Goal: Task Accomplishment & Management: Use online tool/utility

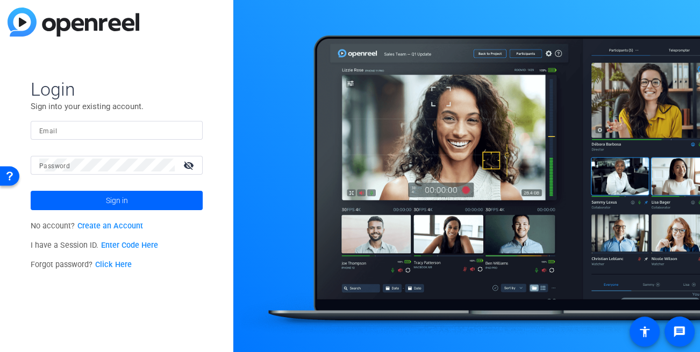
click at [70, 130] on input "Email" at bounding box center [116, 130] width 155 height 13
type input "dheiberger@openreel.com"
click at [64, 163] on mat-label "Password" at bounding box center [54, 166] width 31 height 8
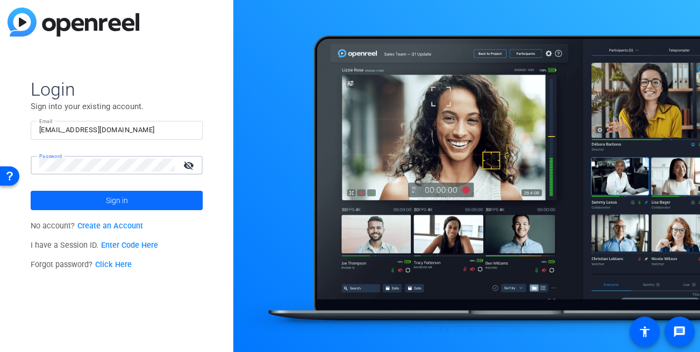
click at [55, 196] on span at bounding box center [117, 201] width 172 height 26
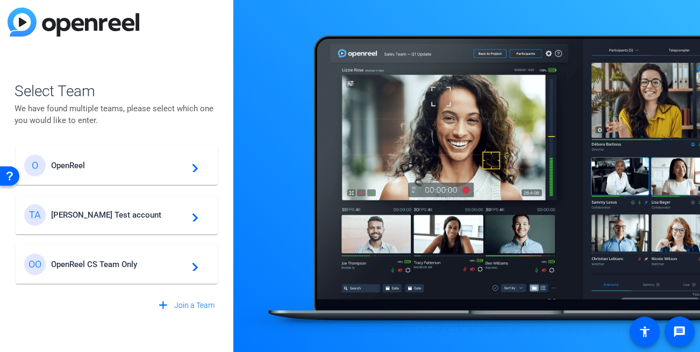
click at [255, 182] on div at bounding box center [466, 176] width 467 height 352
click at [82, 223] on div "TA Tim Test account navigate_next" at bounding box center [116, 215] width 185 height 22
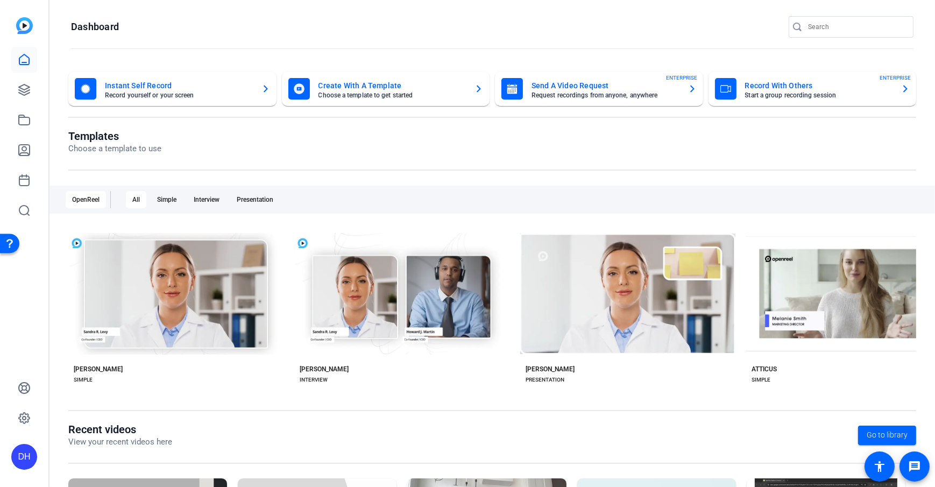
click at [312, 136] on openreel-page-title "Templates Choose a template to use" at bounding box center [492, 142] width 848 height 25
click at [418, 54] on openreel-divider-bar at bounding box center [492, 49] width 842 height 23
click at [324, 51] on openreel-divider-bar at bounding box center [492, 49] width 842 height 23
click at [324, 53] on openreel-divider-bar at bounding box center [492, 49] width 842 height 23
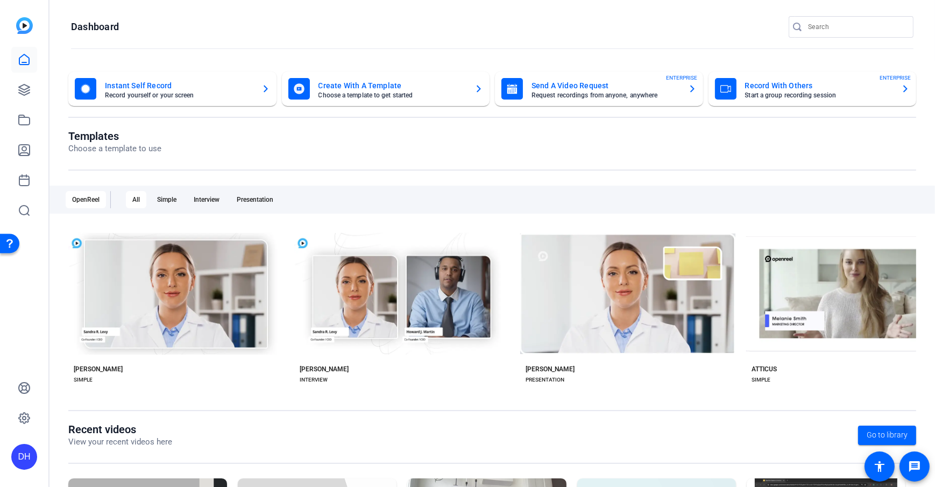
click at [170, 51] on openreel-divider-bar at bounding box center [492, 49] width 842 height 23
click at [19, 93] on icon at bounding box center [24, 89] width 11 height 11
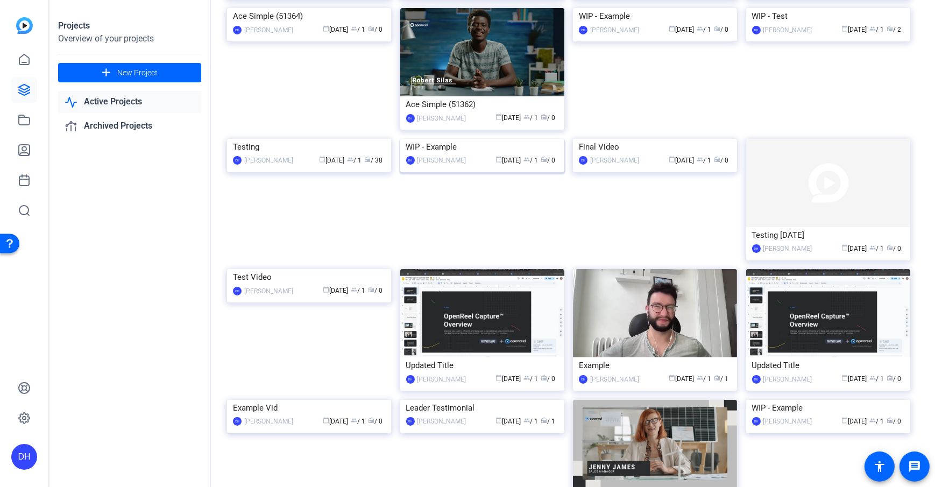
scroll to position [162, 0]
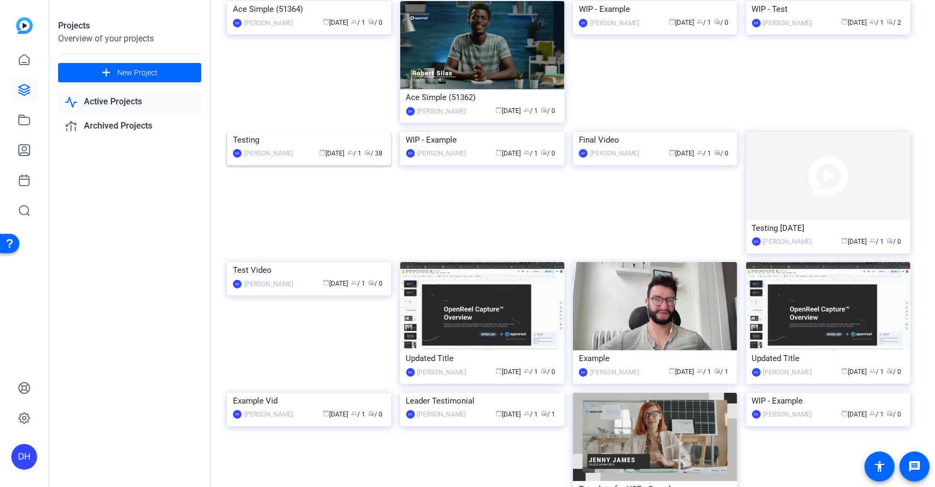
click at [311, 132] on img at bounding box center [309, 132] width 164 height 0
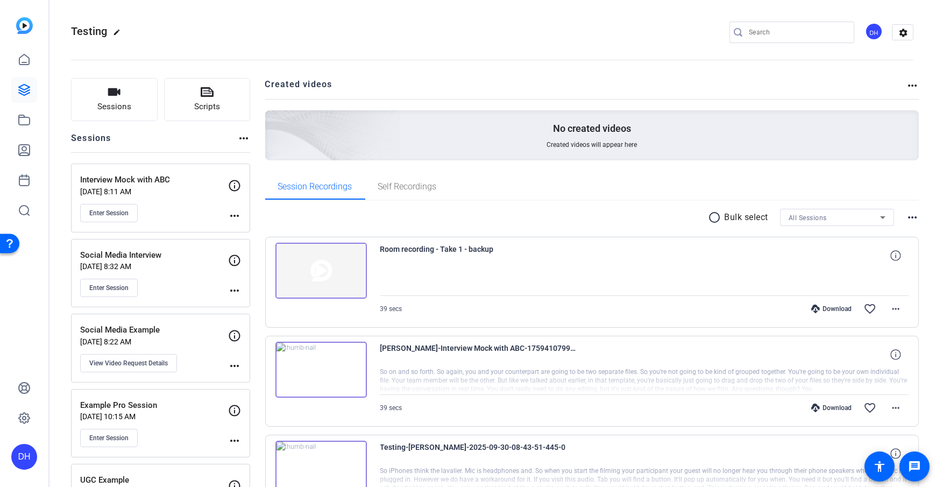
click at [86, 94] on button "Sessions" at bounding box center [114, 99] width 87 height 43
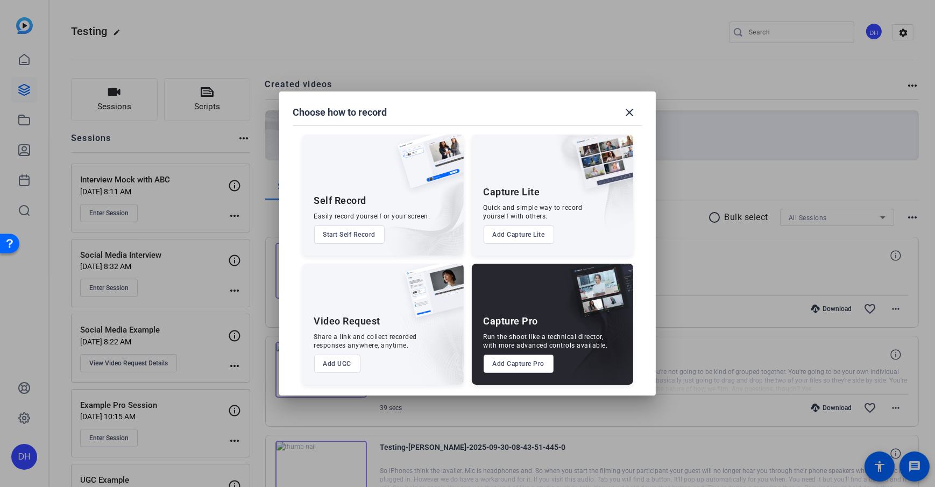
click at [530, 233] on button "Add Capture Lite" at bounding box center [519, 234] width 70 height 18
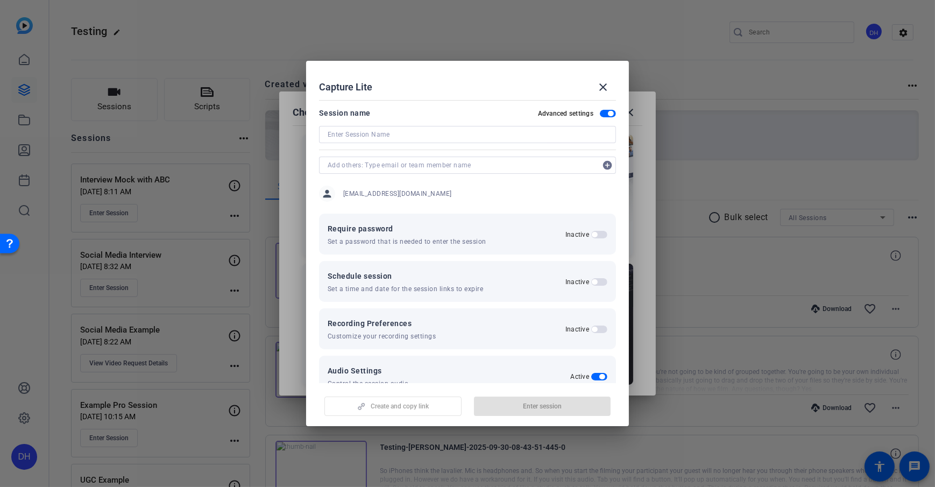
click at [388, 133] on input at bounding box center [468, 134] width 280 height 13
type input "Podcast Example"
click at [406, 115] on div "Session name Advanced settings" at bounding box center [467, 112] width 297 height 13
click at [608, 115] on span "button" at bounding box center [610, 113] width 5 height 5
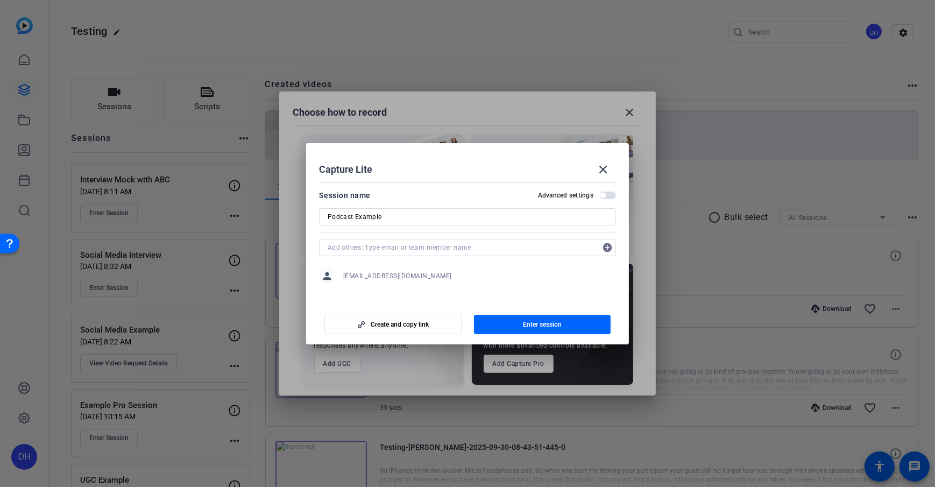
click at [606, 199] on span "button" at bounding box center [608, 195] width 16 height 8
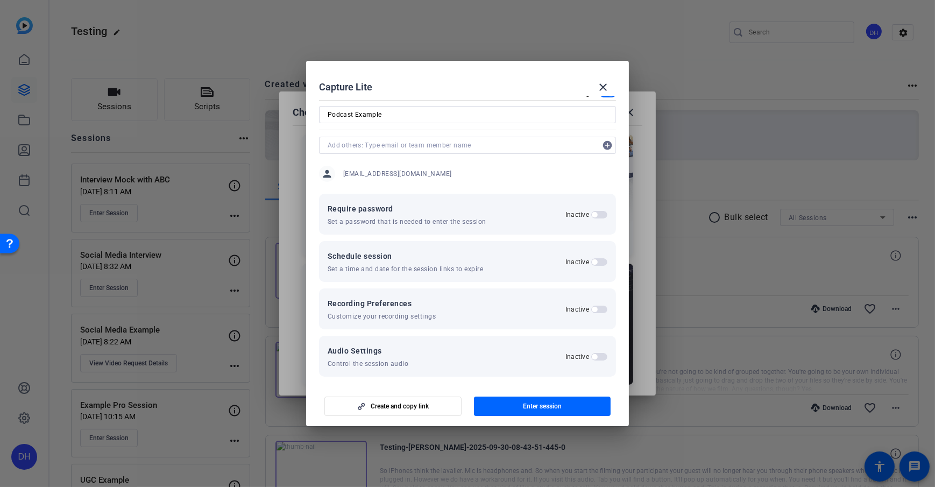
scroll to position [25, 0]
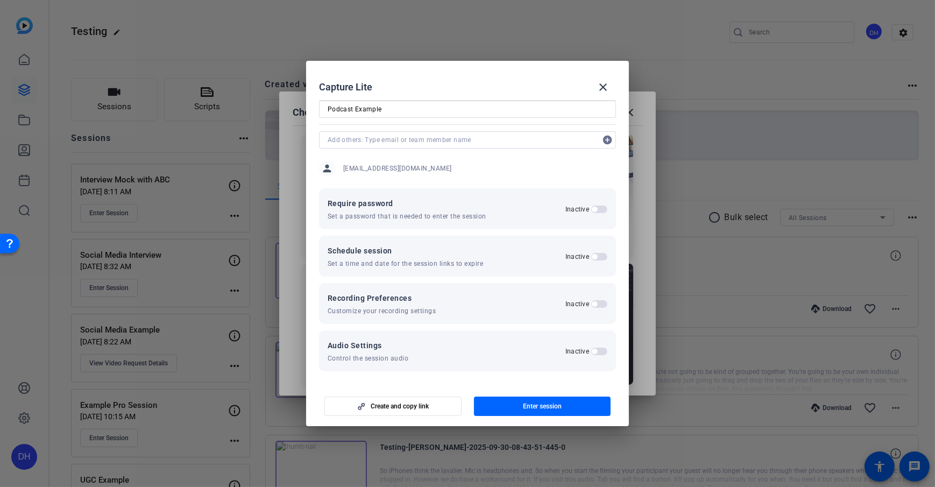
click at [598, 305] on span "button" at bounding box center [599, 304] width 16 height 8
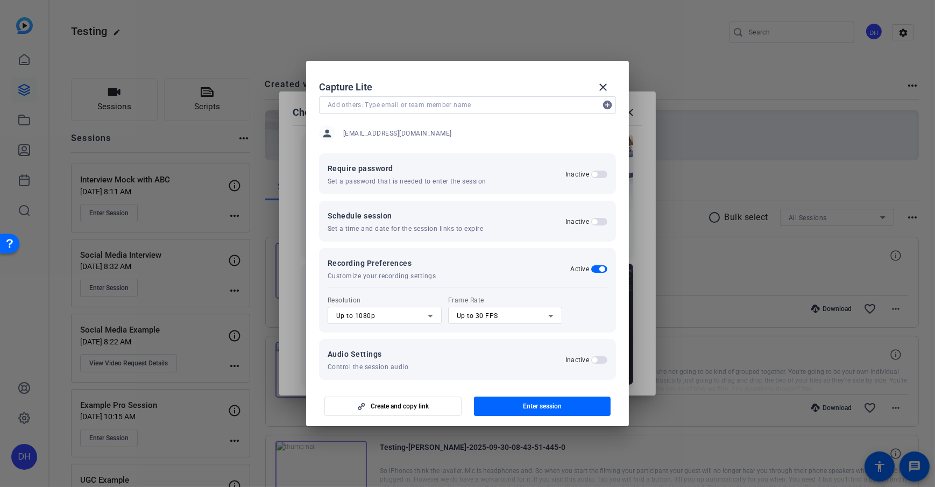
scroll to position [67, 0]
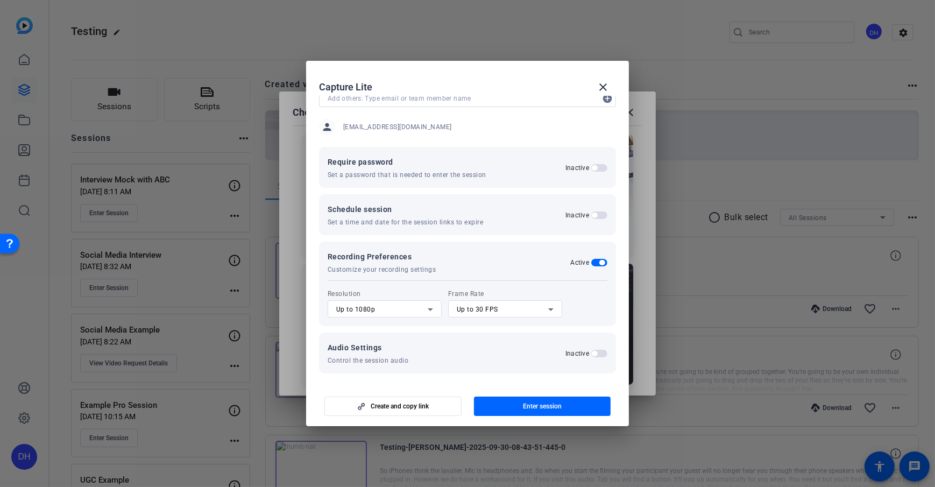
click at [399, 311] on div "Up to 1080p" at bounding box center [381, 309] width 91 height 13
click at [382, 346] on mat-option "Up to 1080p" at bounding box center [385, 346] width 114 height 17
click at [599, 259] on span "button" at bounding box center [601, 260] width 5 height 5
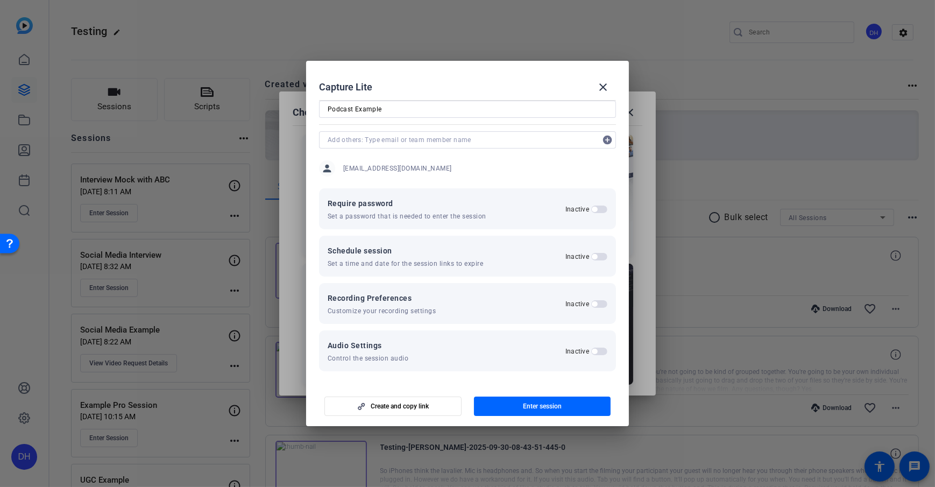
scroll to position [0, 0]
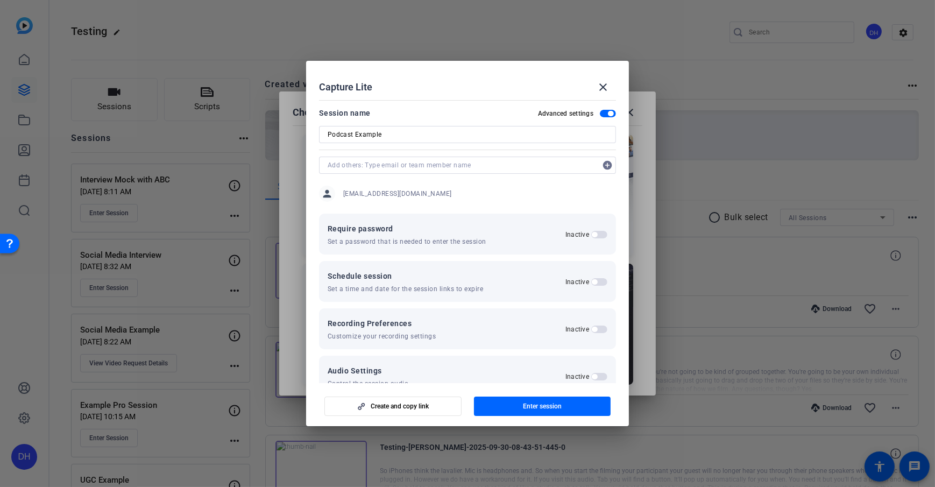
click at [601, 116] on span "button" at bounding box center [608, 114] width 16 height 8
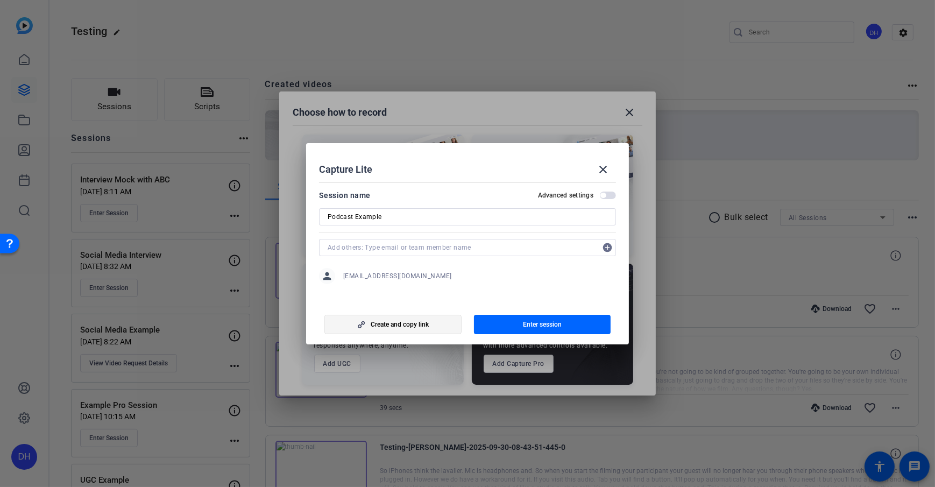
click at [387, 324] on span "Create and copy link" at bounding box center [400, 324] width 58 height 9
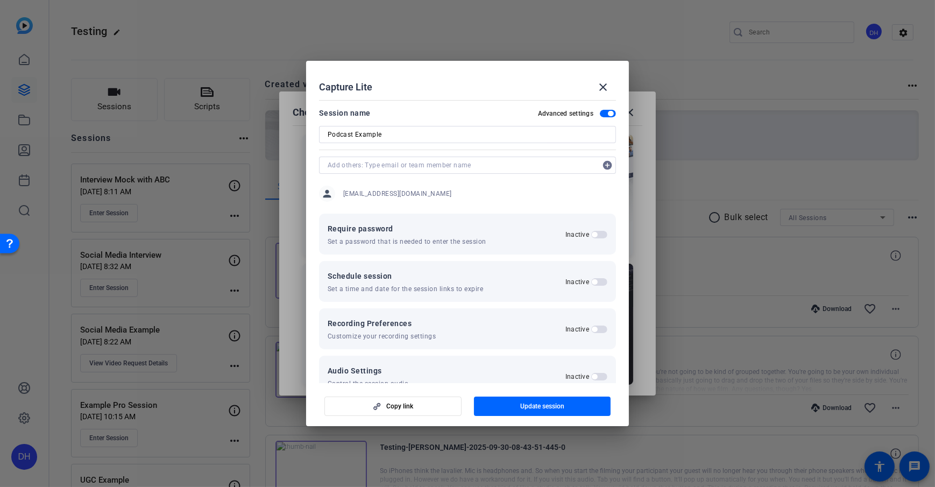
click at [461, 92] on div "Capture Lite close" at bounding box center [467, 87] width 297 height 26
click at [601, 83] on mat-icon "close" at bounding box center [602, 87] width 13 height 13
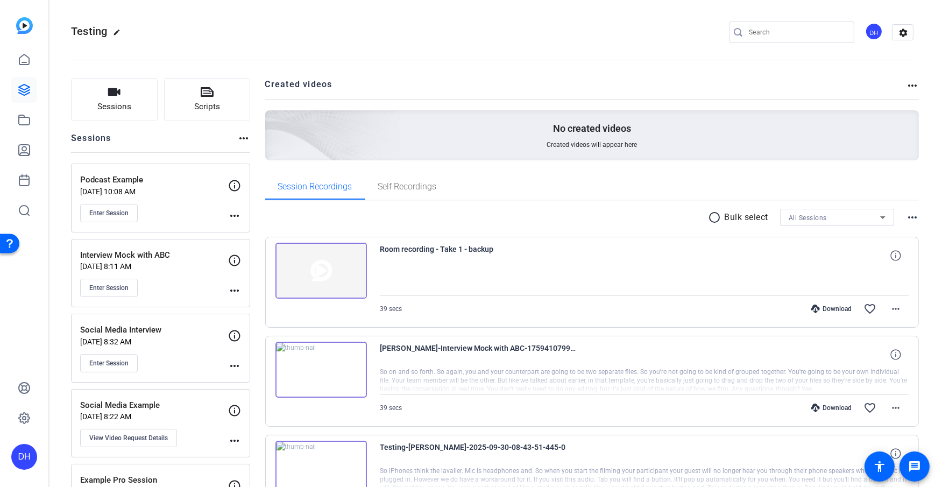
click at [20, 51] on link at bounding box center [24, 60] width 26 height 26
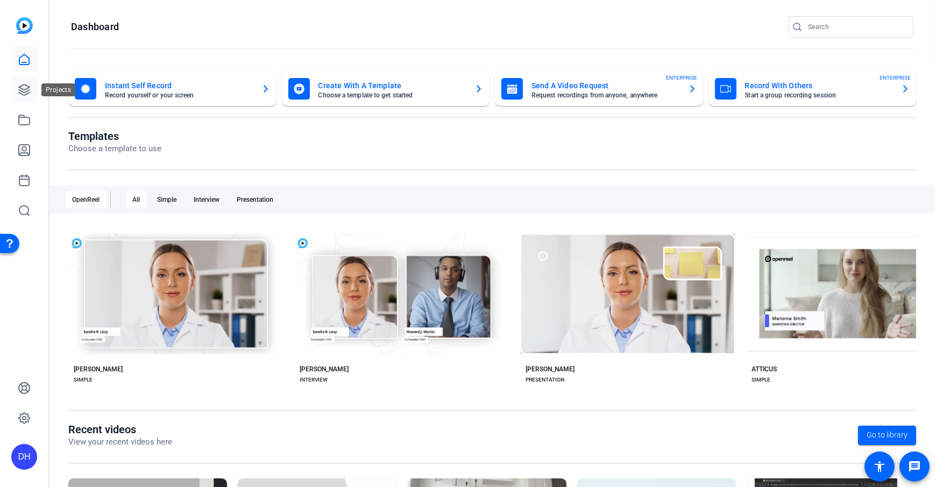
click at [29, 86] on icon at bounding box center [24, 89] width 13 height 13
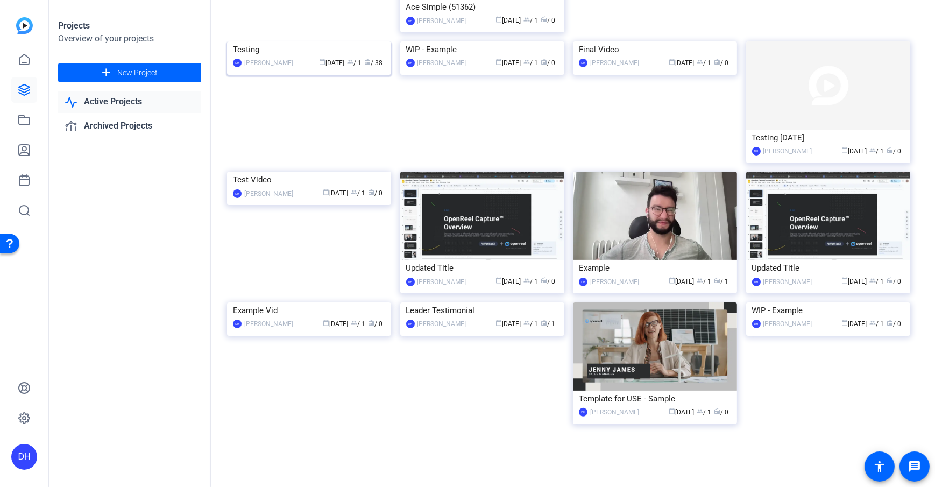
scroll to position [304, 0]
click at [315, 41] on img at bounding box center [309, 41] width 164 height 0
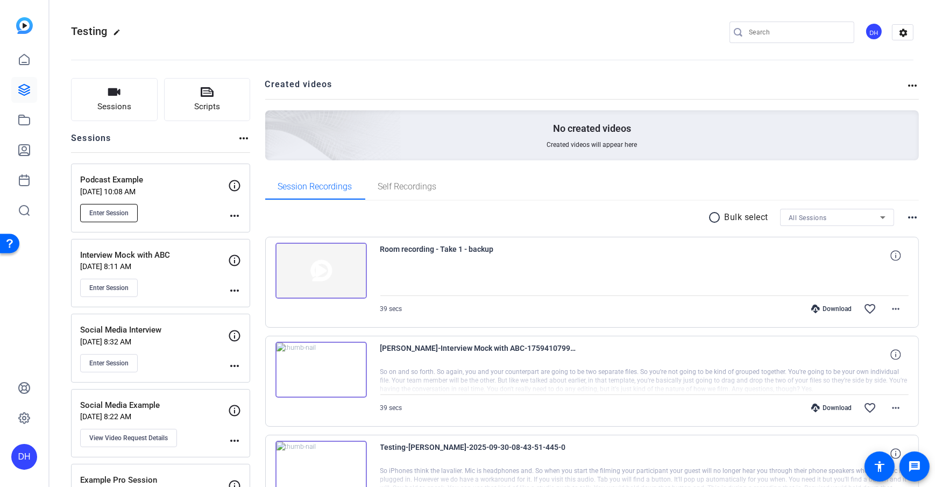
click at [113, 213] on span "Enter Session" at bounding box center [108, 213] width 39 height 9
click at [133, 108] on button "Sessions" at bounding box center [114, 99] width 87 height 43
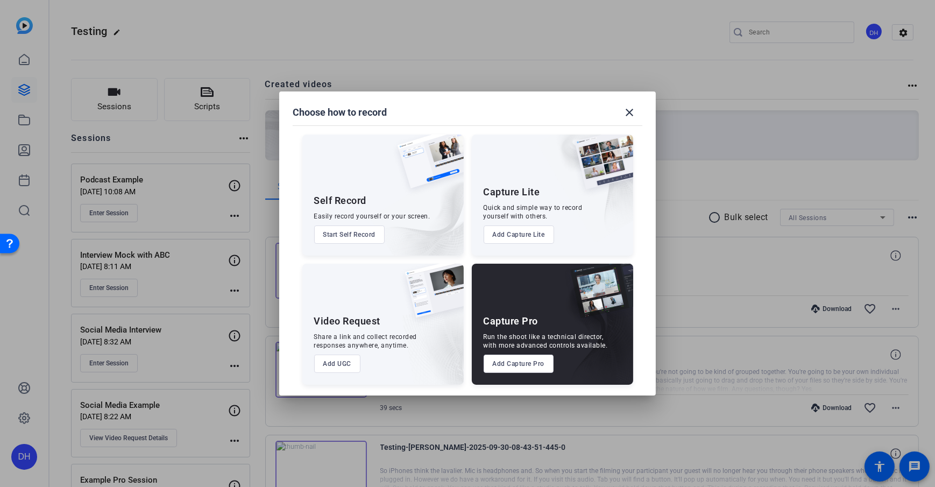
click at [518, 351] on button "Add Capture Pro" at bounding box center [519, 363] width 70 height 18
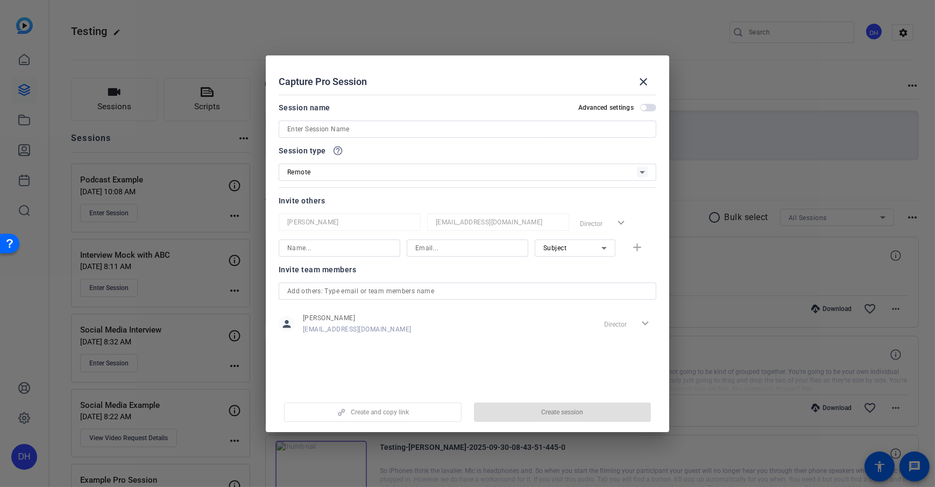
click at [587, 81] on div "Capture Pro Session close" at bounding box center [468, 82] width 378 height 26
click at [331, 132] on input at bounding box center [467, 129] width 360 height 13
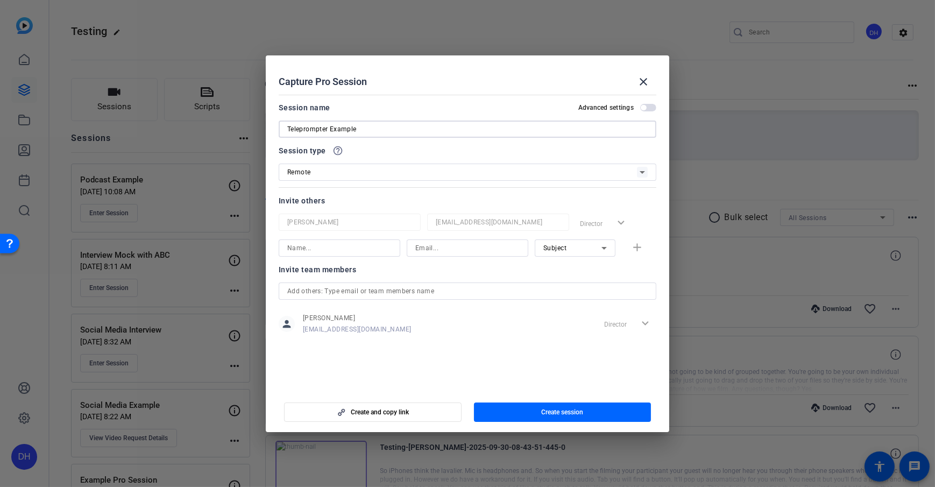
type input "Teleprompter Example"
click at [388, 157] on div "Session type help_outline Remote" at bounding box center [468, 162] width 378 height 37
click at [327, 252] on input at bounding box center [339, 247] width 104 height 13
click at [444, 250] on input at bounding box center [467, 247] width 104 height 13
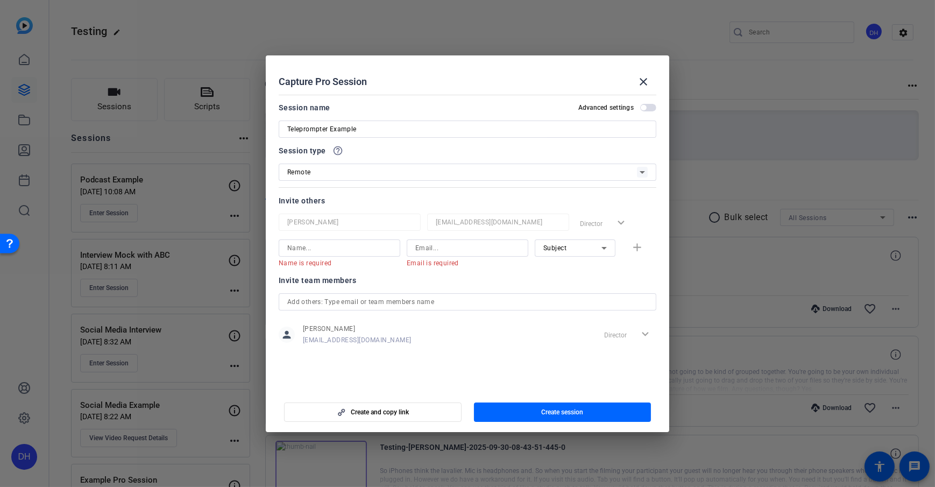
click at [560, 236] on div at bounding box center [498, 237] width 142 height 12
click at [570, 249] on div "Subject" at bounding box center [572, 247] width 58 height 13
click at [592, 271] on mat-option "Collaborator" at bounding box center [575, 268] width 81 height 17
click at [533, 276] on div "Invite team members" at bounding box center [468, 280] width 378 height 13
click at [579, 253] on div "Collaborator" at bounding box center [572, 247] width 58 height 13
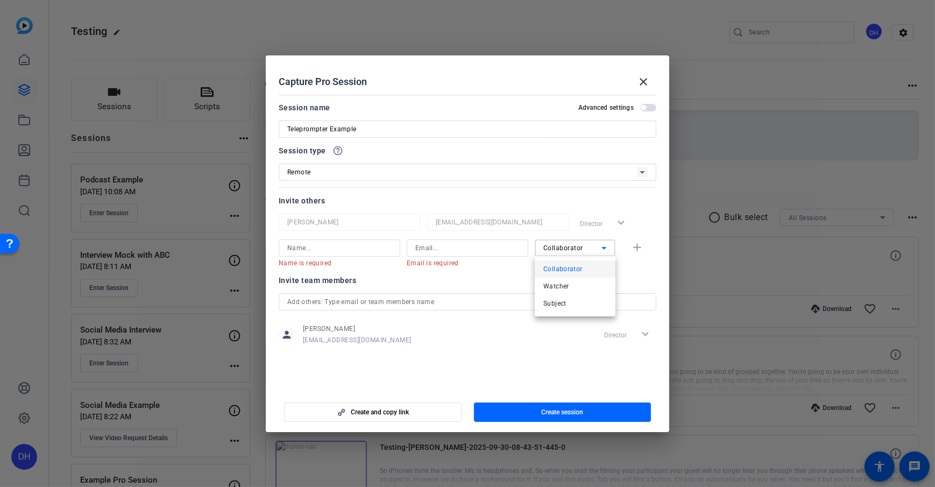
click at [499, 276] on div at bounding box center [467, 243] width 935 height 487
click at [559, 268] on openreel-capture-pro-session-invite-users "Invite others Daniel Heiberger dheiberger@openreel.com Director expand_more Nam…" at bounding box center [468, 276] width 378 height 165
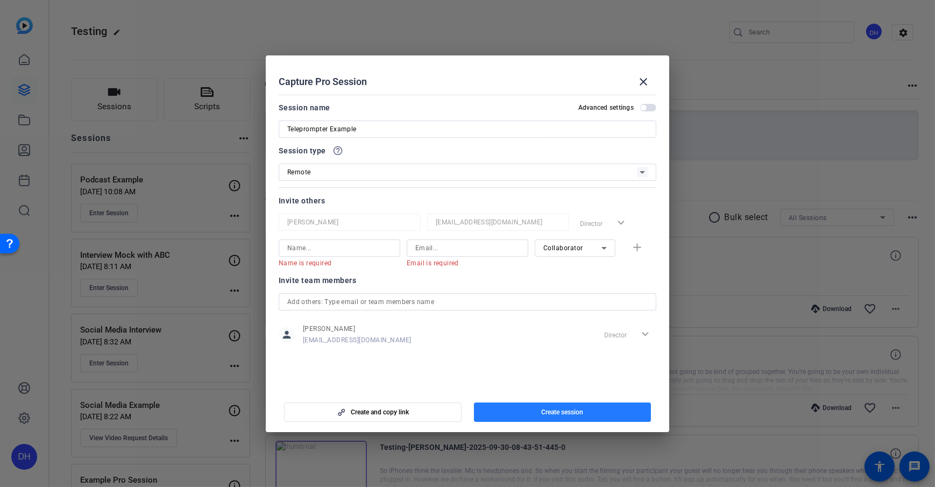
click at [598, 351] on span "button" at bounding box center [562, 412] width 177 height 26
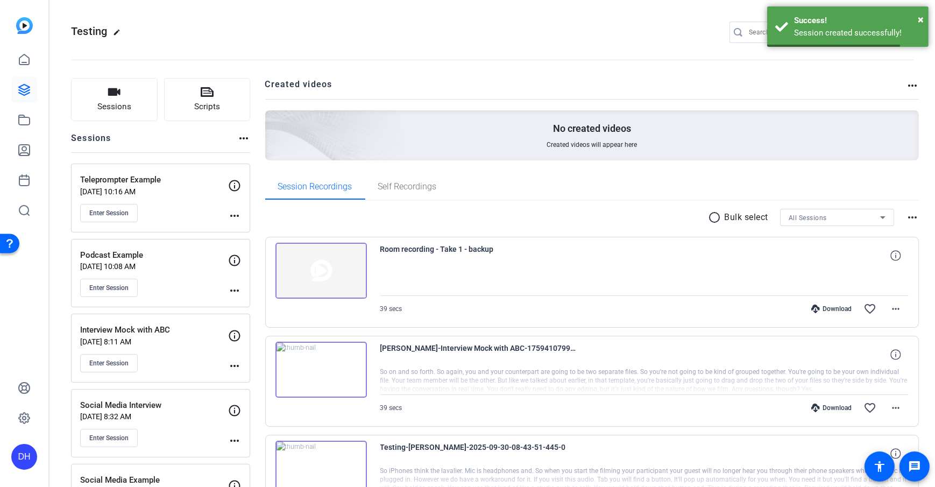
click at [108, 211] on span "Enter Session" at bounding box center [108, 213] width 39 height 9
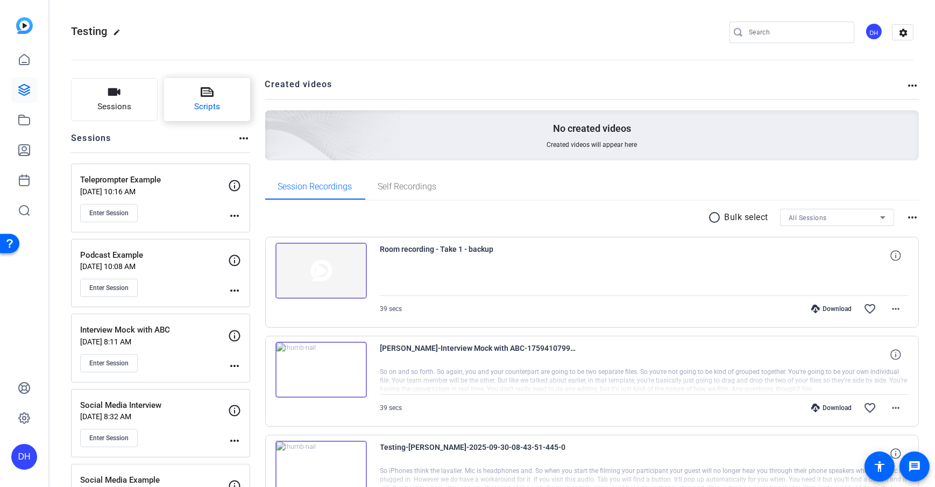
click at [209, 110] on span "Scripts" at bounding box center [207, 107] width 26 height 12
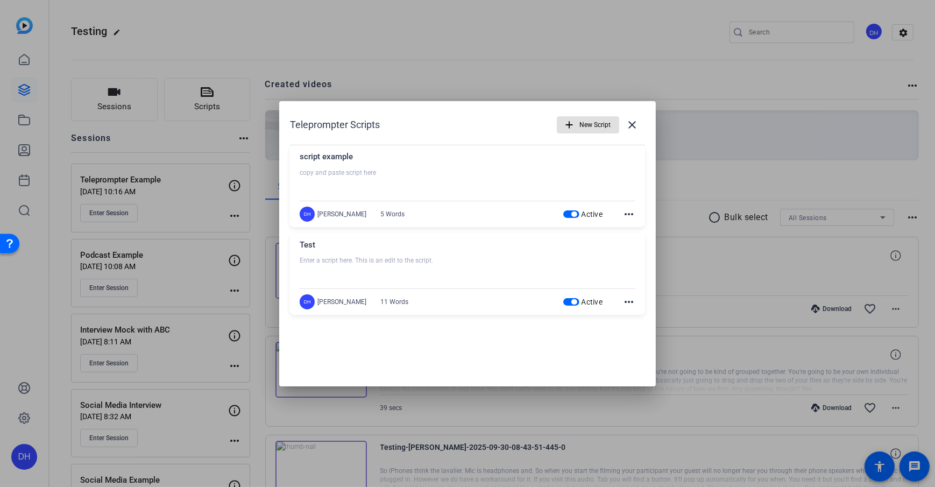
click at [585, 120] on span "New Script" at bounding box center [594, 125] width 31 height 20
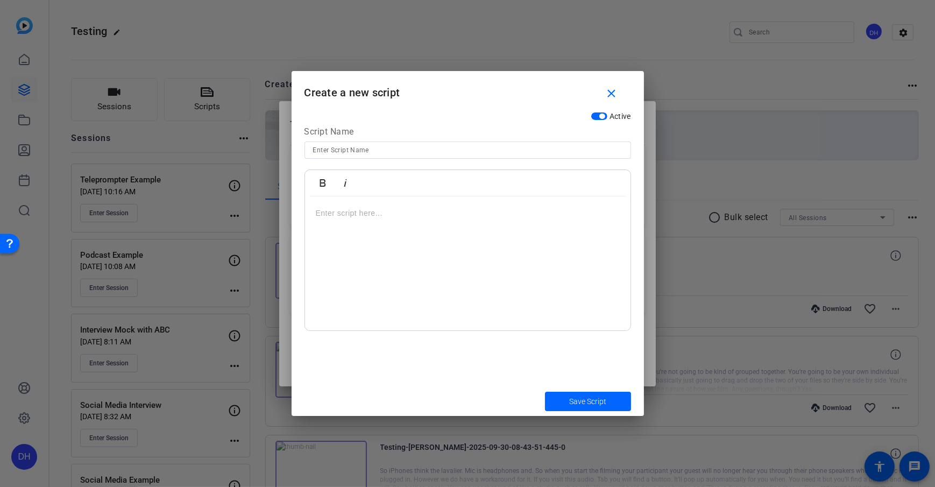
click at [445, 101] on h1 "Create a new script close" at bounding box center [468, 88] width 352 height 35
click at [608, 91] on mat-icon "close" at bounding box center [611, 93] width 13 height 13
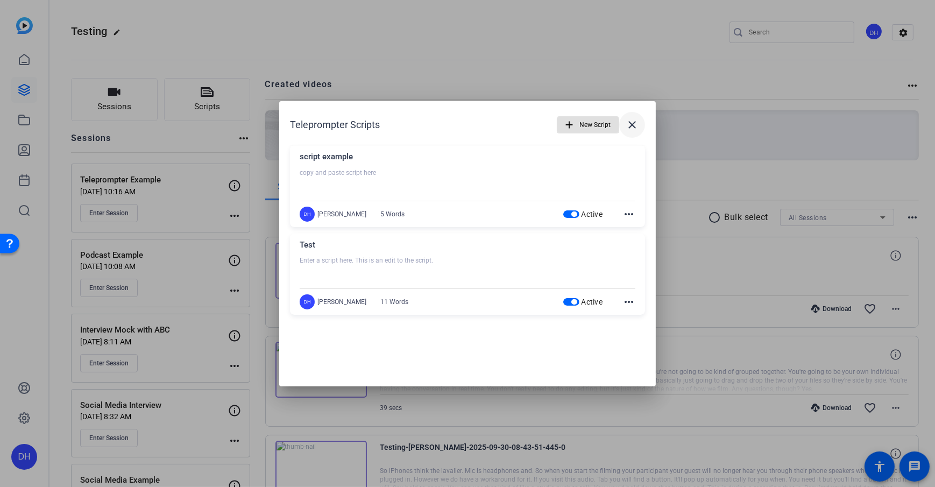
click at [631, 119] on mat-icon "close" at bounding box center [631, 124] width 13 height 13
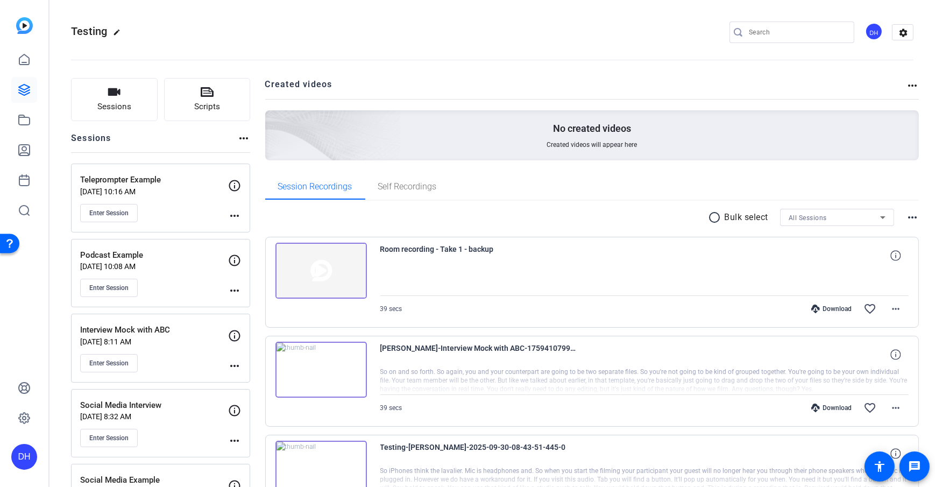
click at [289, 65] on openreel-divider-bar at bounding box center [492, 56] width 842 height 33
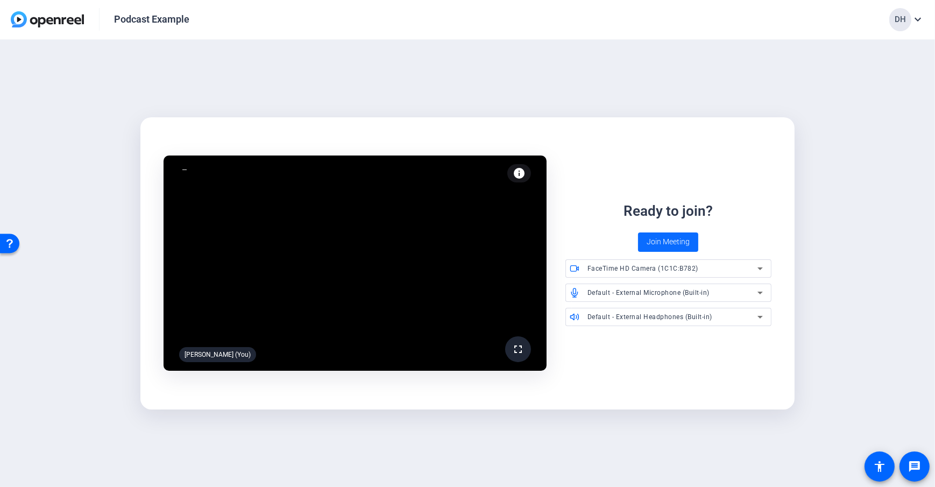
click at [683, 244] on span "Join Meeting" at bounding box center [667, 241] width 43 height 11
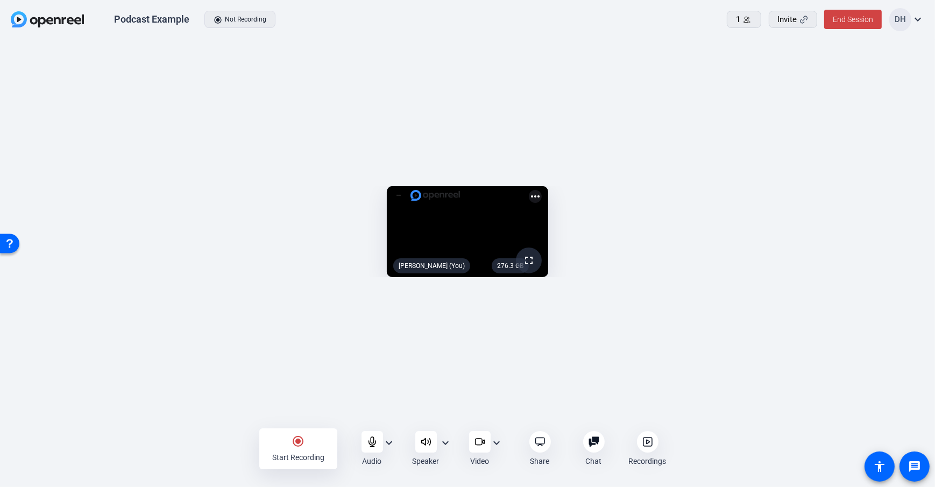
click at [117, 434] on div "radio_button_checked Start Recording Audio expand_more Speaker expand_more Vide…" at bounding box center [467, 448] width 935 height 39
click at [307, 443] on div "radio_button_checked Start Recording" at bounding box center [298, 448] width 78 height 41
click at [191, 441] on div "stop_circle Stop Recording Audio expand_more Speaker expand_more Video expand_m…" at bounding box center [467, 448] width 935 height 39
click at [297, 438] on mat-icon "stop_circle" at bounding box center [298, 441] width 13 height 13
click at [645, 445] on icon at bounding box center [647, 441] width 9 height 9
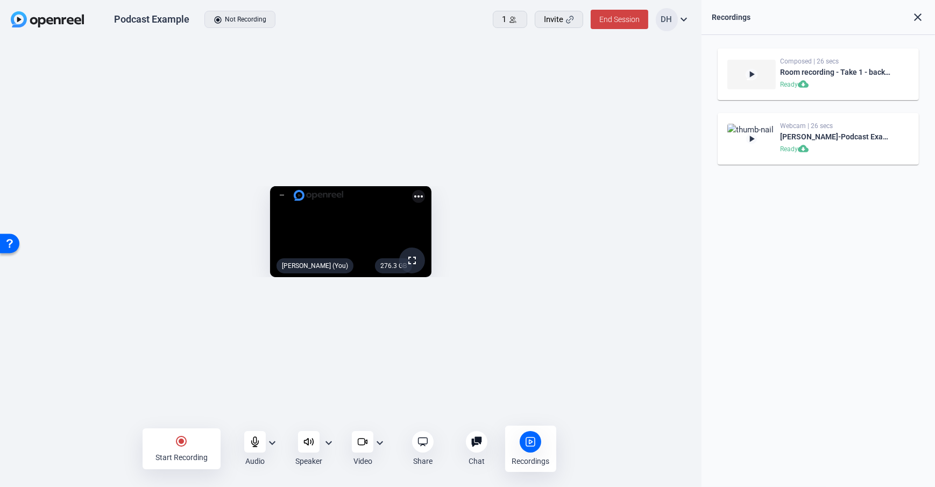
click at [98, 441] on div "radio_button_checked Start Recording Audio expand_more Speaker expand_more Vide…" at bounding box center [350, 448] width 701 height 39
click at [182, 452] on div "Start Recording" at bounding box center [181, 457] width 52 height 11
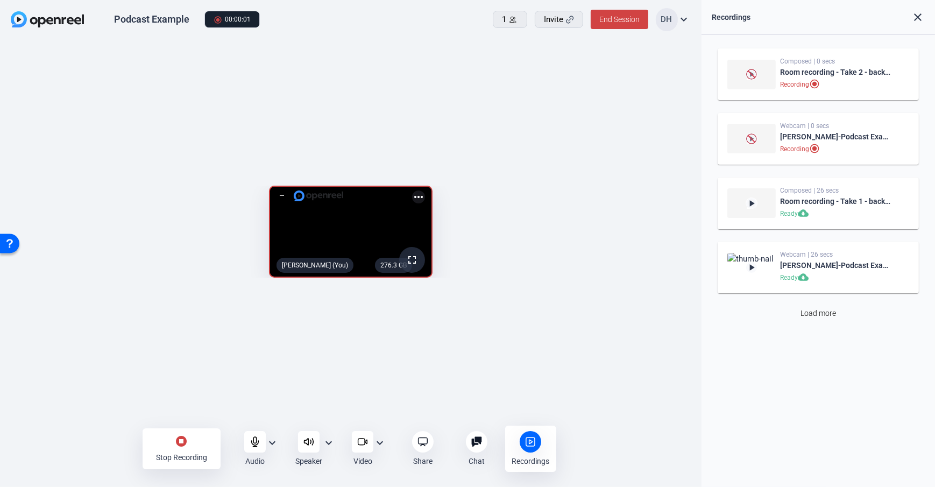
click at [700, 329] on div "276.3 GB fullscreen Daniel Heiberger (You) more_horiz" at bounding box center [350, 234] width 701 height 389
click at [532, 450] on div at bounding box center [531, 442] width 22 height 22
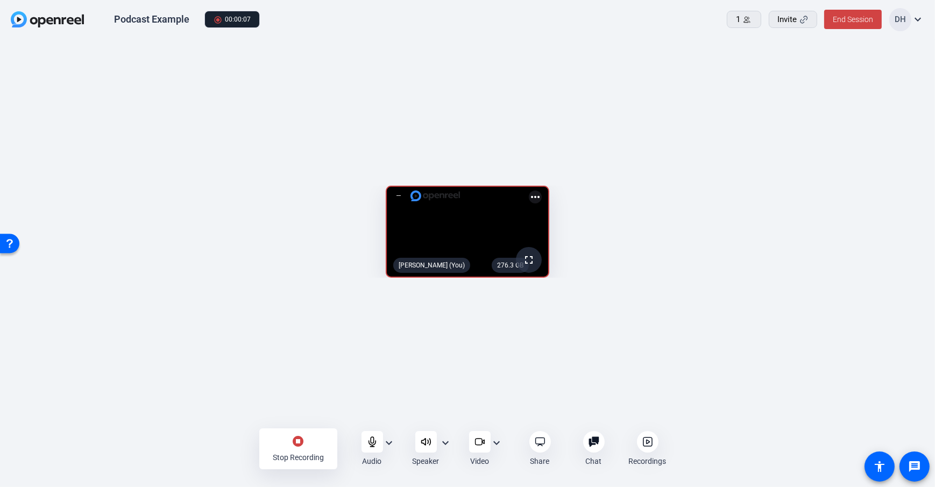
click at [646, 437] on icon at bounding box center [647, 441] width 9 height 9
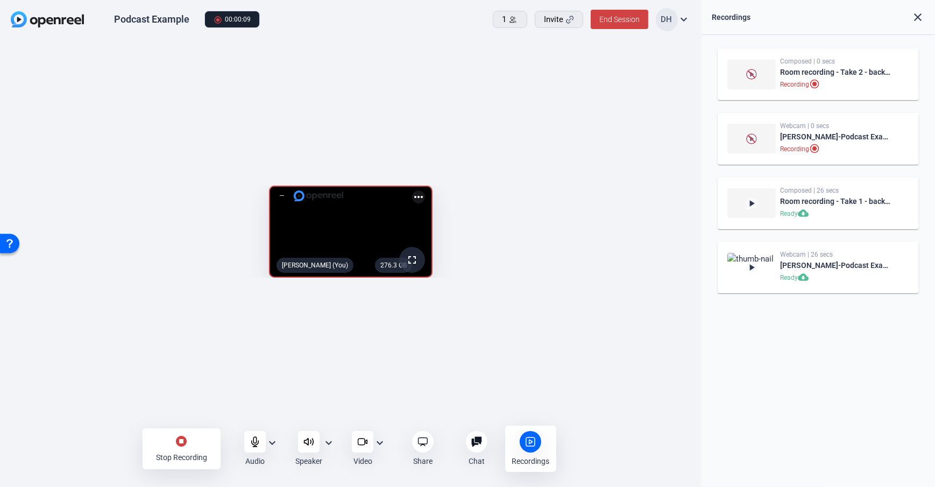
click at [684, 288] on div "276.3 GB fullscreen Daniel Heiberger (You) more_horiz" at bounding box center [351, 234] width 680 height 108
click at [185, 447] on mat-icon "stop_circle" at bounding box center [181, 441] width 13 height 13
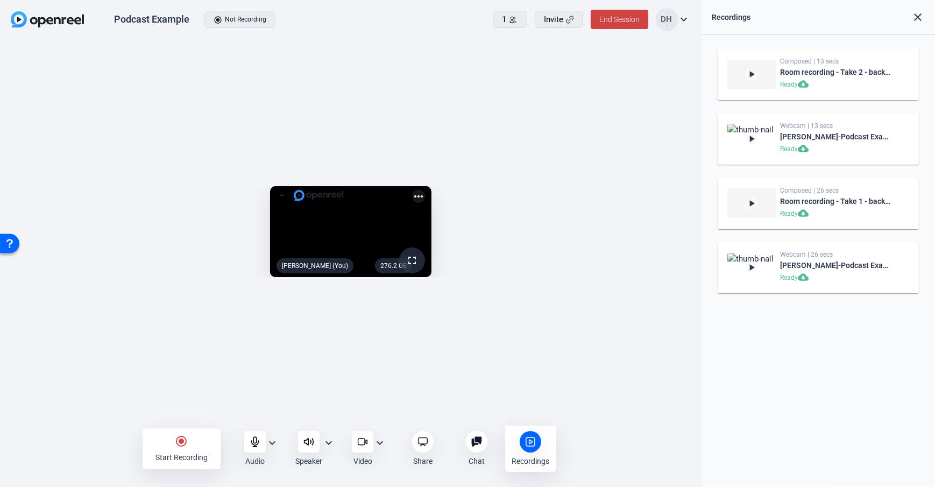
click at [683, 190] on openreel-capture-lite-video-stream "276.2 GB fullscreen Daniel Heiberger (You) more_horiz" at bounding box center [350, 231] width 669 height 91
click at [695, 138] on div "276.3 GB fullscreen Daniel Heiberger (You) more_horiz" at bounding box center [350, 234] width 701 height 389
click at [685, 188] on div "276.3 GB fullscreen Daniel Heiberger (You) more_horiz" at bounding box center [351, 234] width 680 height 107
click at [600, 20] on span "End Session" at bounding box center [619, 19] width 40 height 9
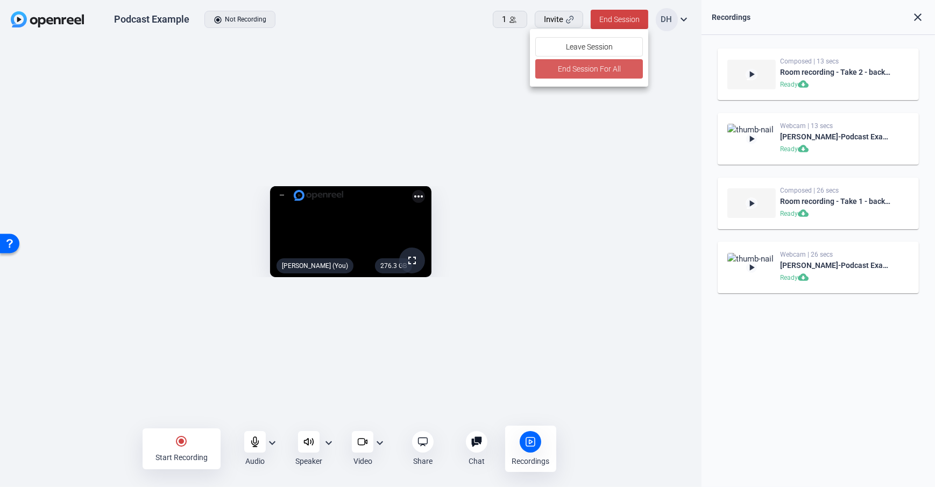
click at [564, 70] on span "End Session For All" at bounding box center [589, 68] width 63 height 13
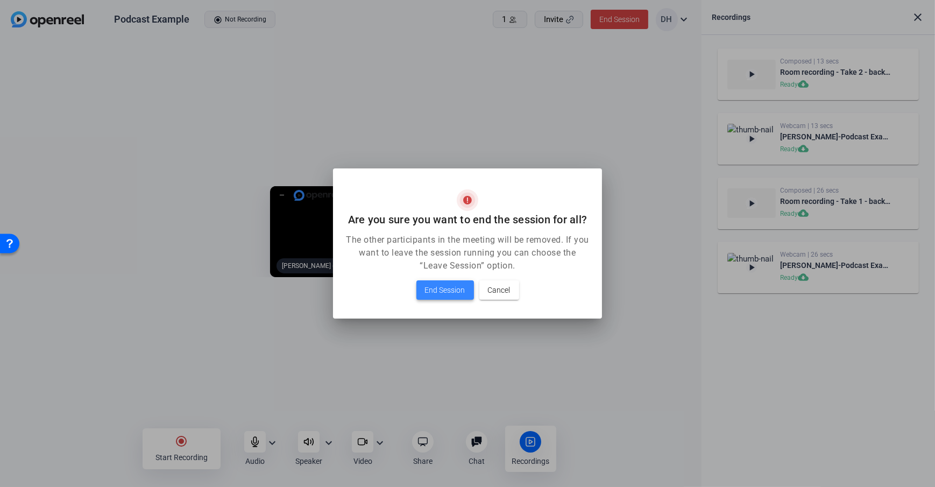
click at [447, 286] on span "End Session" at bounding box center [445, 289] width 40 height 13
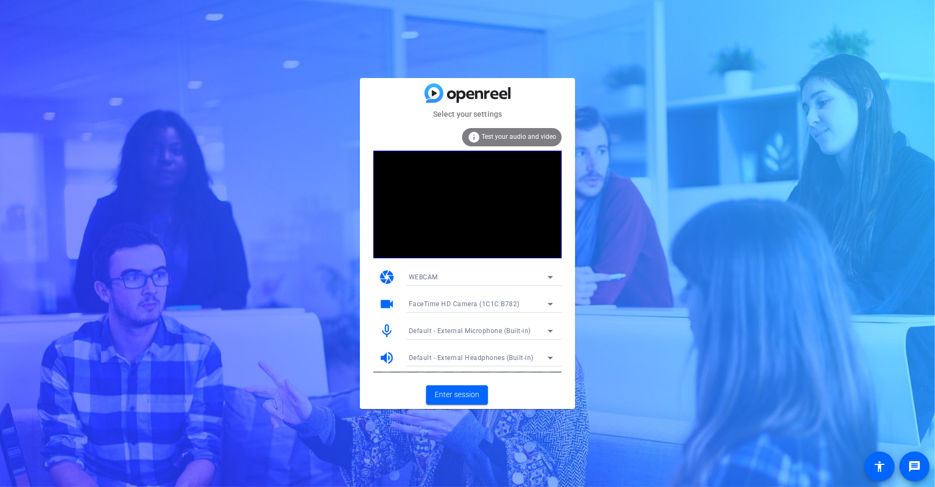
click at [571, 308] on mat-card-content "info Test your audio and video camera WEBCAM videocam FaceTime HD Camera (1C1C:…" at bounding box center [467, 250] width 215 height 261
click at [466, 399] on span "Enter session" at bounding box center [457, 394] width 45 height 11
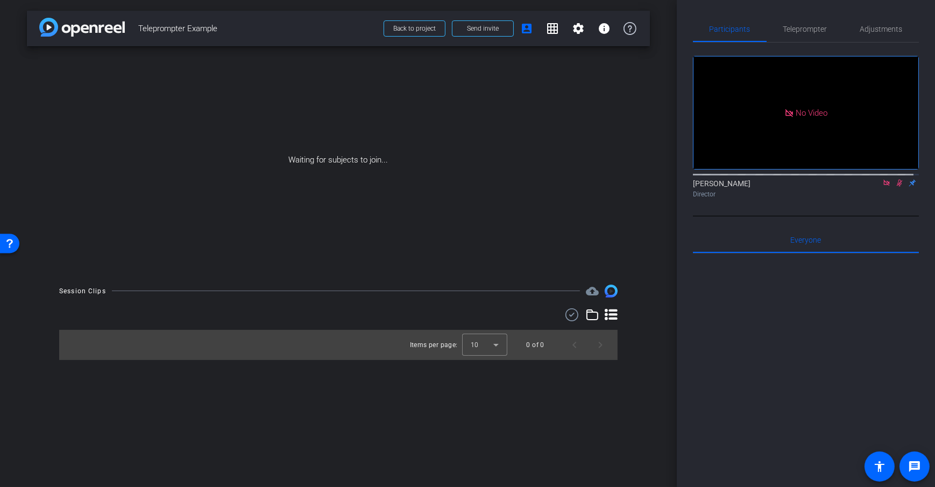
click at [659, 148] on div "arrow_back Teleprompter Example Back to project Send invite account_box grid_on…" at bounding box center [338, 243] width 677 height 487
click at [883, 186] on icon at bounding box center [886, 183] width 6 height 6
click at [662, 195] on div "arrow_back Teleprompter Example Back to project Send invite account_box grid_on…" at bounding box center [338, 243] width 677 height 487
click at [466, 31] on span at bounding box center [482, 29] width 61 height 26
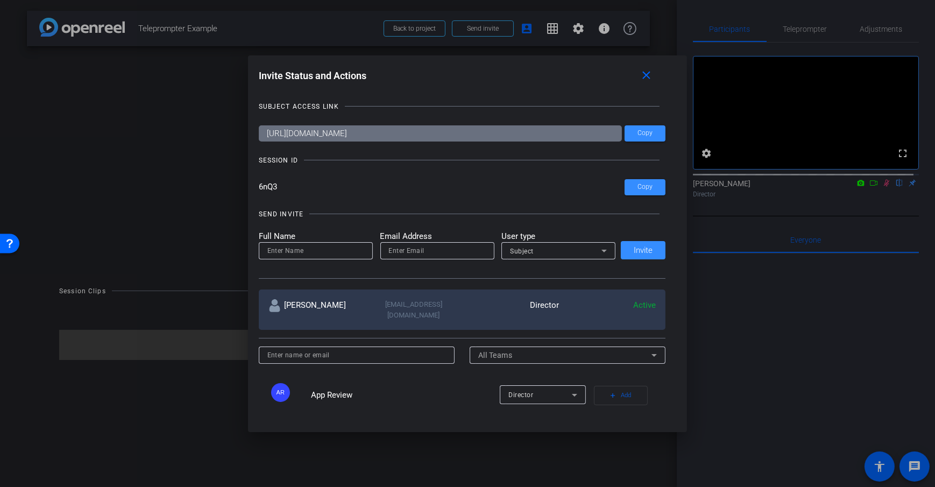
drag, startPoint x: 573, startPoint y: 133, endPoint x: 257, endPoint y: 125, distance: 316.4
click at [259, 125] on input "https://capture.openreel.com/subject/MODE_OTP?otp=6nQ3" at bounding box center [441, 133] width 364 height 16
click at [347, 179] on input "6nQ3" at bounding box center [442, 187] width 366 height 16
drag, startPoint x: 486, startPoint y: 134, endPoint x: 207, endPoint y: 129, distance: 278.6
click at [207, 129] on div "Invite Status and Actions close SUBJECT ACCESS LINK https://capture.openreel.co…" at bounding box center [467, 243] width 935 height 487
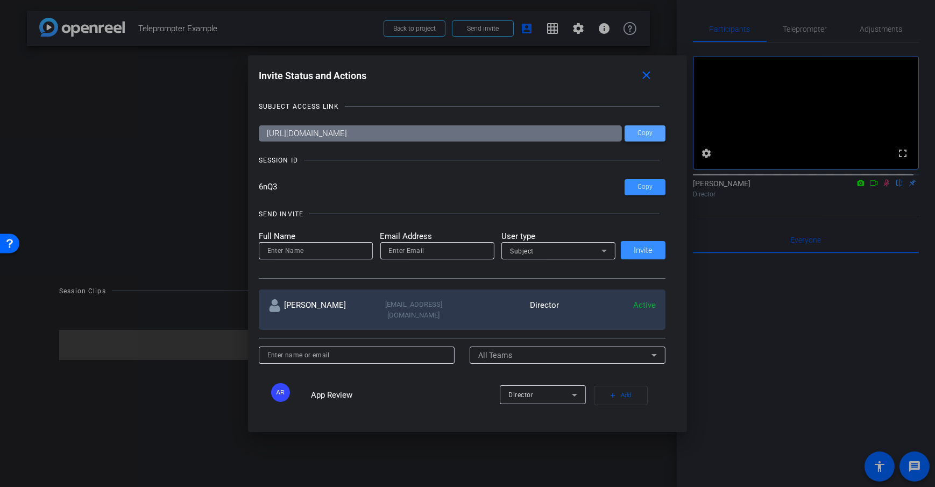
click at [634, 135] on span at bounding box center [644, 133] width 41 height 26
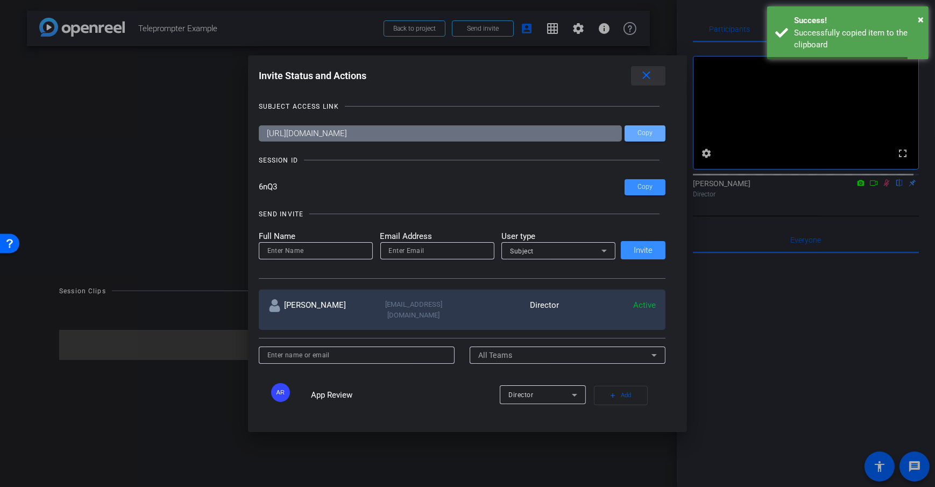
click at [643, 68] on span at bounding box center [648, 76] width 34 height 26
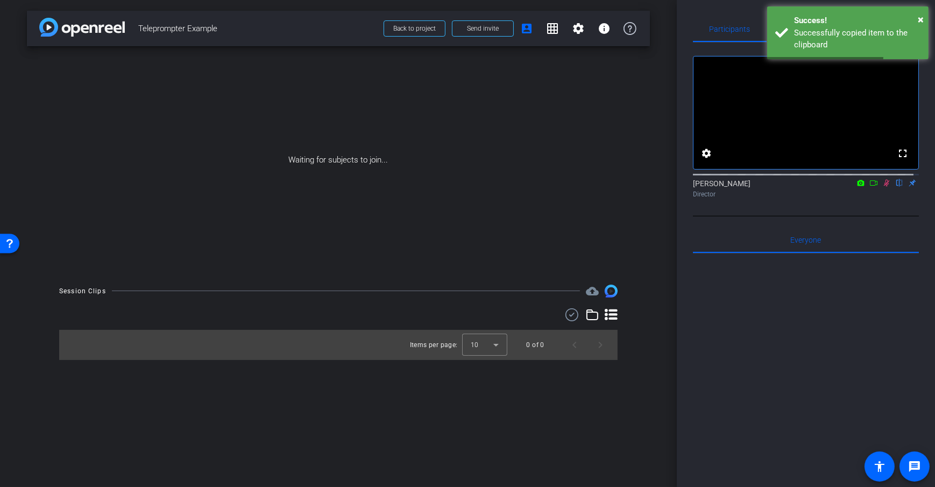
click at [654, 169] on div "arrow_back Teleprompter Example Back to project Send invite account_box grid_on…" at bounding box center [338, 243] width 677 height 487
click at [869, 187] on icon at bounding box center [873, 183] width 9 height 8
click at [656, 187] on div "arrow_back Teleprompter Example Back to project Send invite account_box grid_on…" at bounding box center [338, 243] width 677 height 487
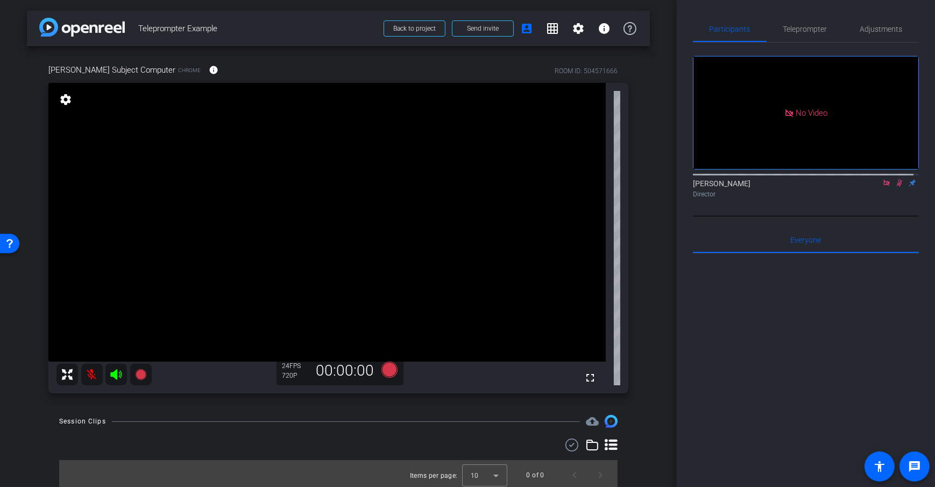
click at [653, 182] on div "arrow_back Teleprompter Example Back to project Send invite account_box grid_on…" at bounding box center [338, 243] width 677 height 487
click at [653, 180] on div "arrow_back Teleprompter Example Back to project Send invite account_box grid_on…" at bounding box center [338, 243] width 677 height 487
click at [464, 37] on span at bounding box center [482, 29] width 61 height 26
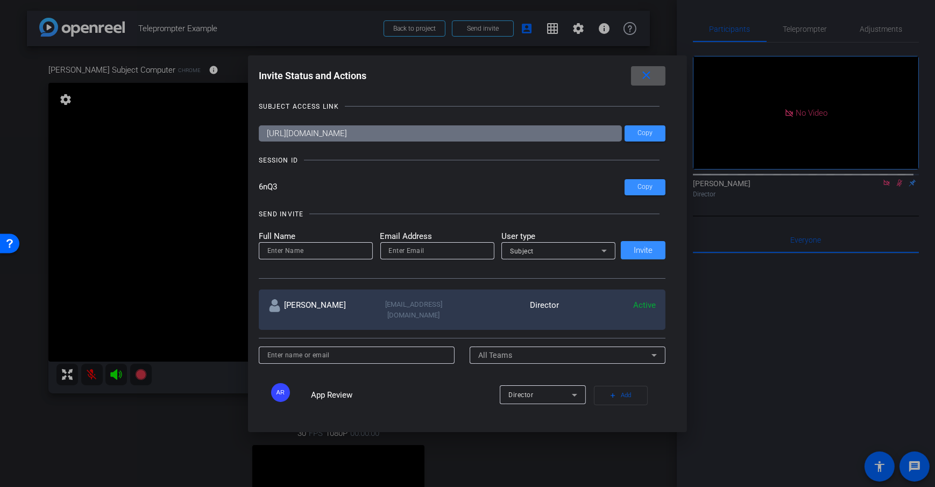
click at [634, 73] on span at bounding box center [648, 76] width 34 height 26
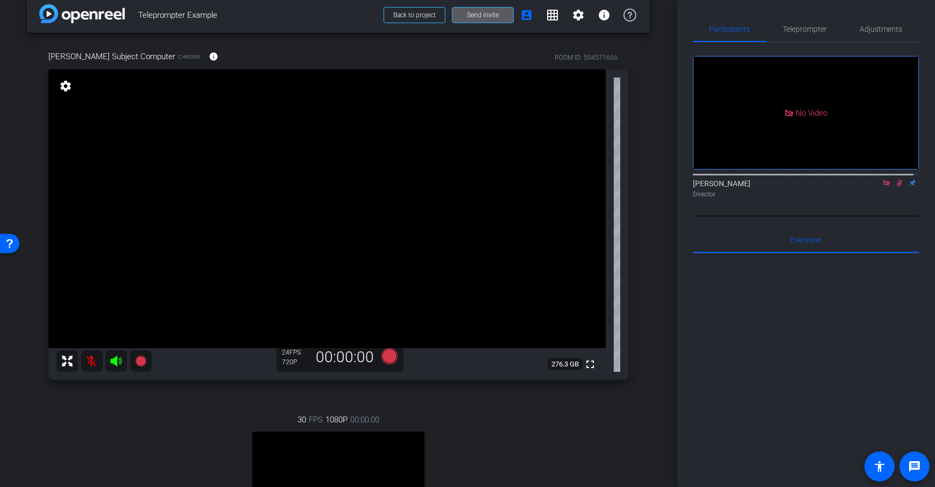
scroll to position [150, 0]
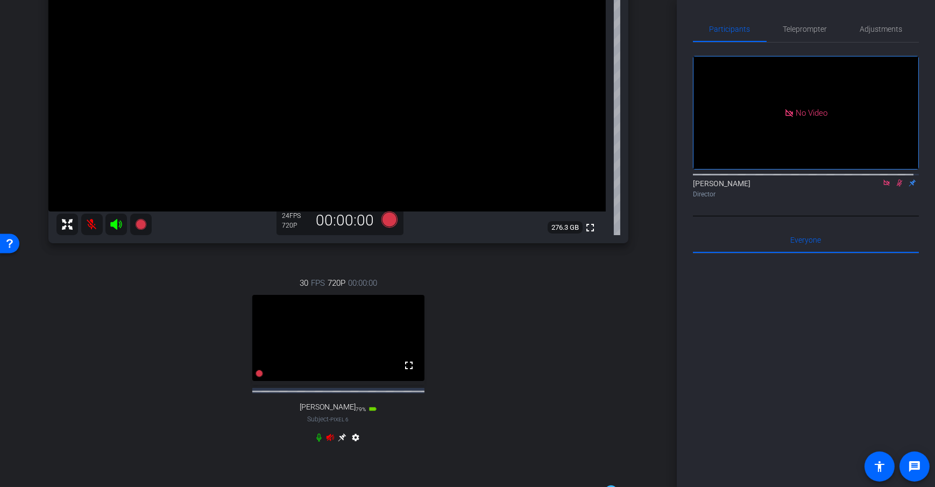
click at [315, 442] on icon at bounding box center [319, 437] width 9 height 9
click at [655, 181] on div "arrow_back Teleprompter Example Back to project Send invite account_box grid_on…" at bounding box center [338, 93] width 677 height 487
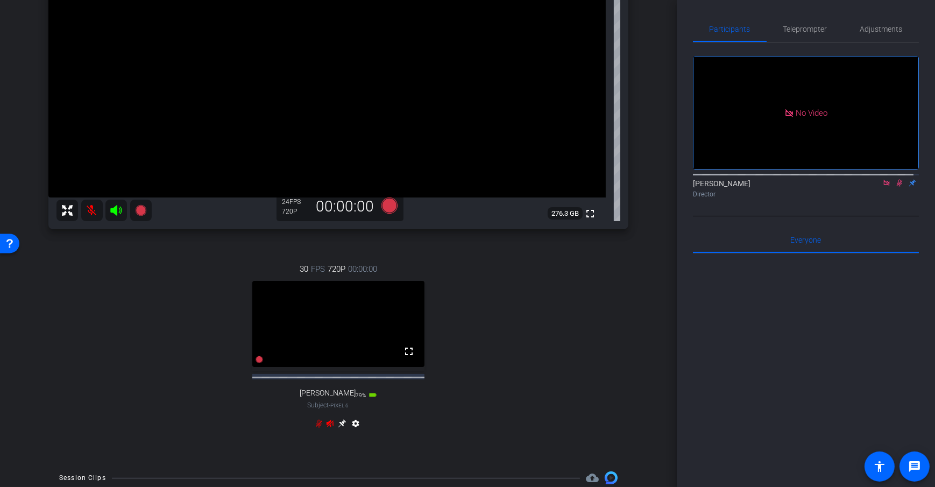
scroll to position [162, 0]
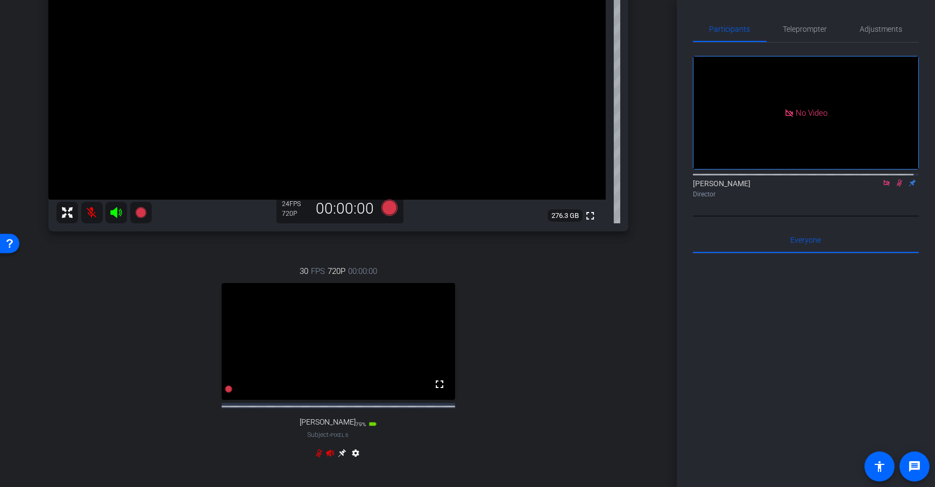
click at [338, 452] on icon at bounding box center [342, 453] width 9 height 9
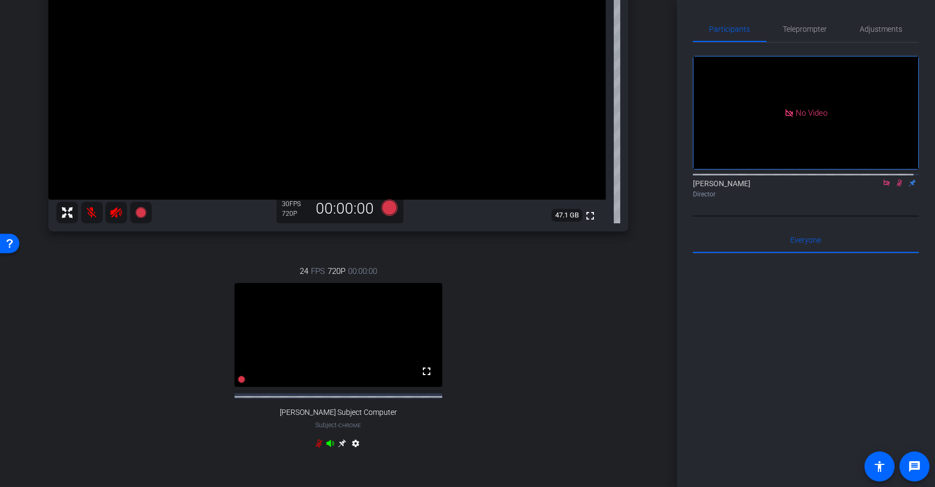
click at [339, 447] on icon at bounding box center [342, 443] width 8 height 8
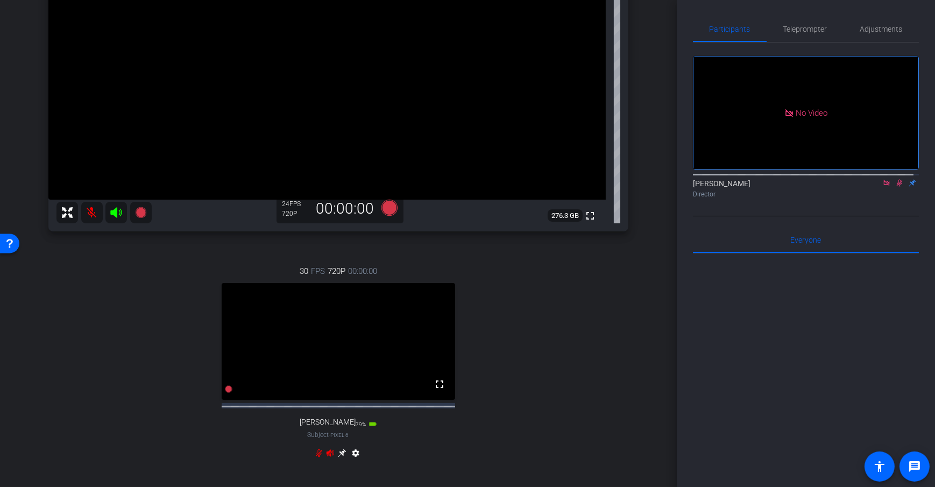
click at [339, 452] on icon at bounding box center [342, 453] width 8 height 8
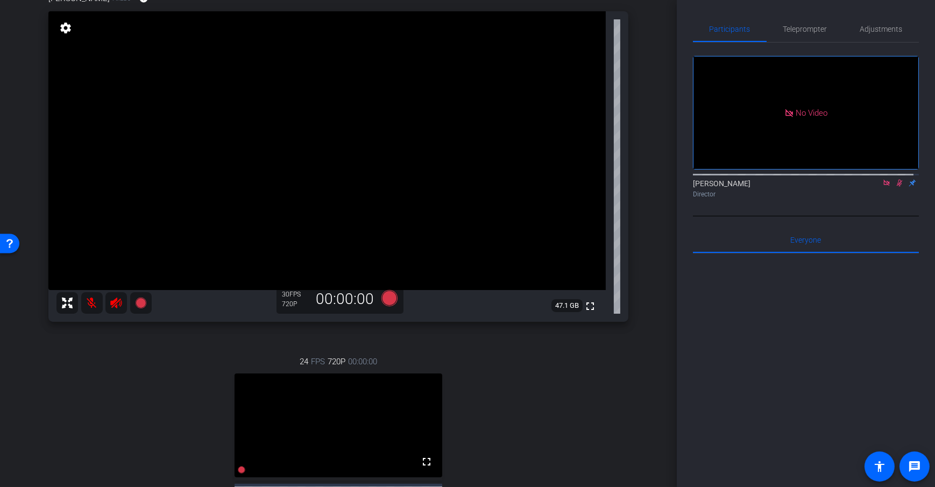
scroll to position [155, 0]
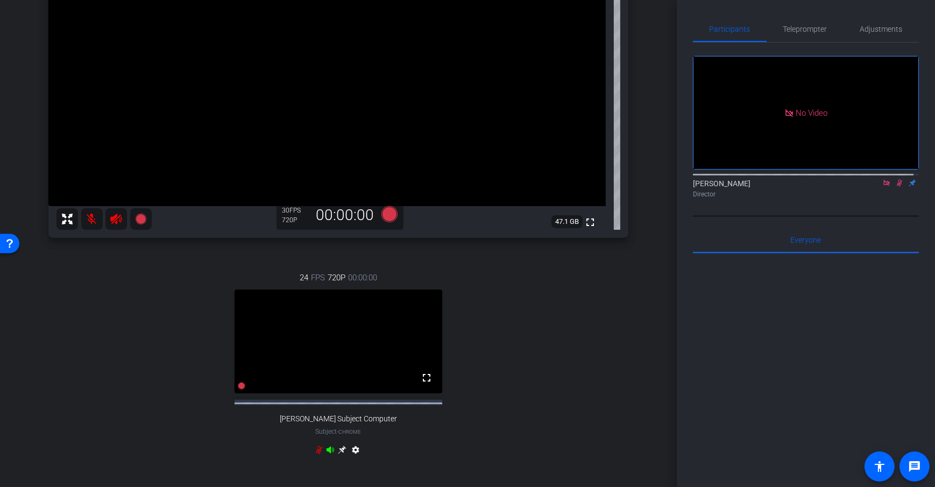
click at [343, 454] on icon at bounding box center [342, 449] width 9 height 9
click at [339, 456] on icon at bounding box center [342, 452] width 8 height 8
click at [667, 204] on div "arrow_back Teleprompter Example Back to project Send invite account_box grid_on…" at bounding box center [338, 88] width 677 height 487
click at [338, 454] on icon at bounding box center [342, 449] width 9 height 9
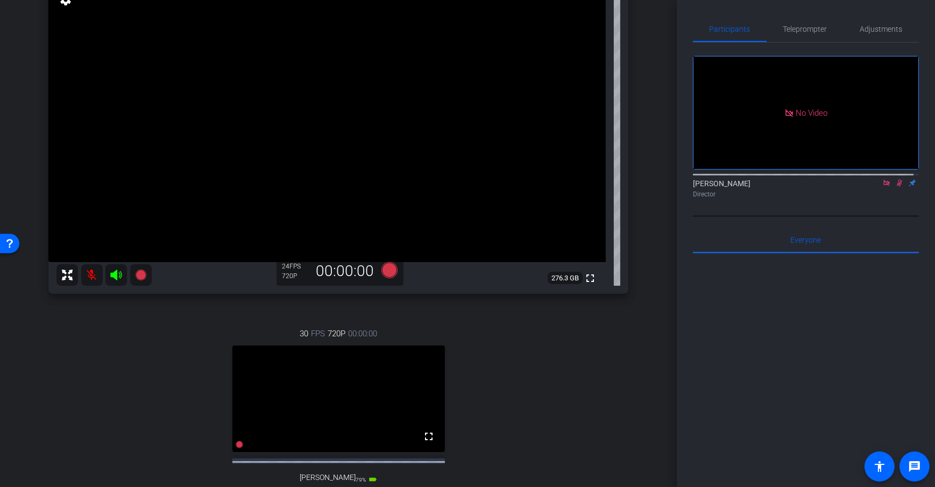
scroll to position [98, 0]
click at [665, 129] on div "arrow_back Teleprompter Example Back to project Send invite account_box grid_on…" at bounding box center [338, 145] width 677 height 487
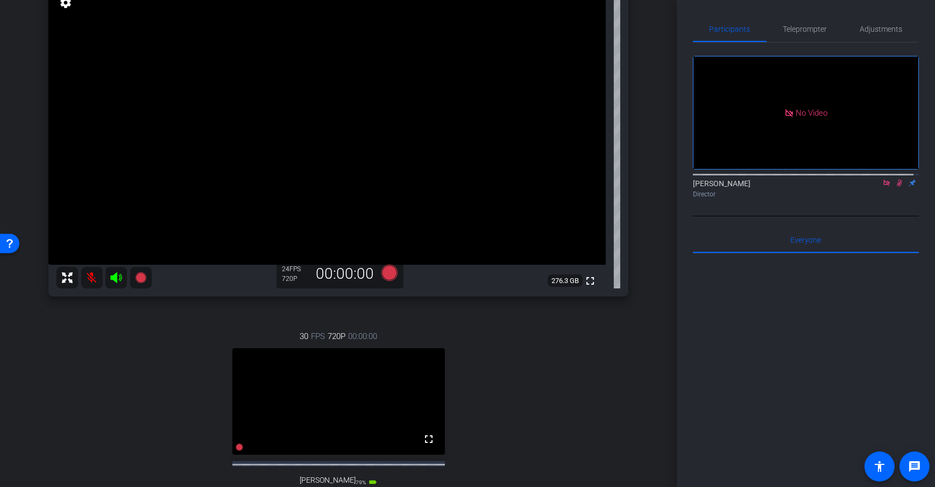
scroll to position [96, 0]
click at [725, 30] on span "Participants" at bounding box center [729, 29] width 41 height 8
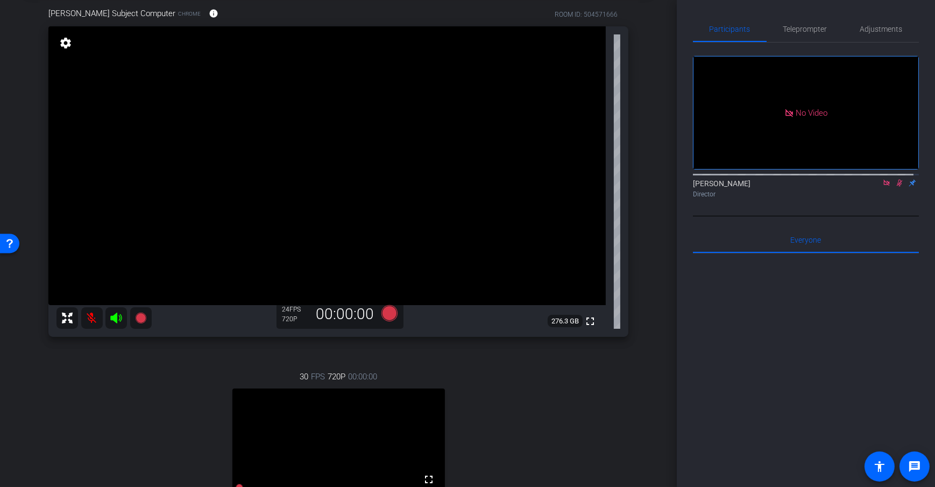
scroll to position [40, 0]
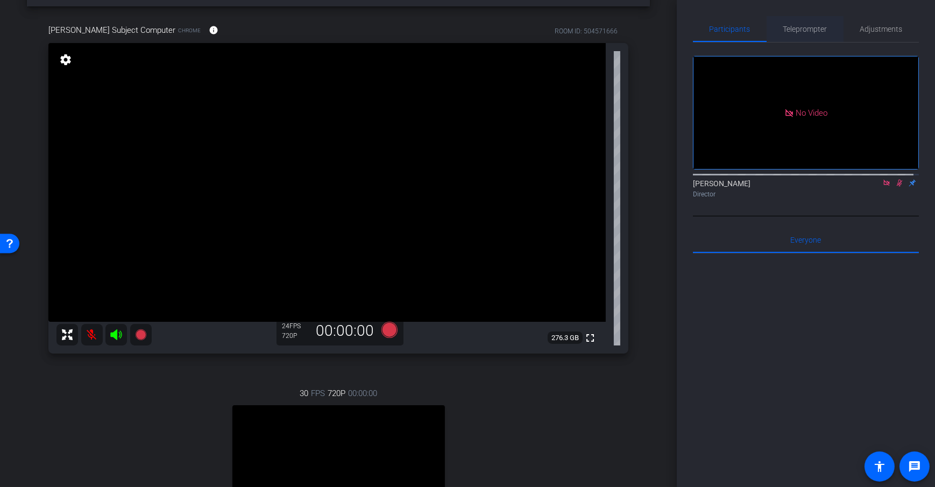
click at [799, 32] on span "Teleprompter" at bounding box center [805, 29] width 44 height 8
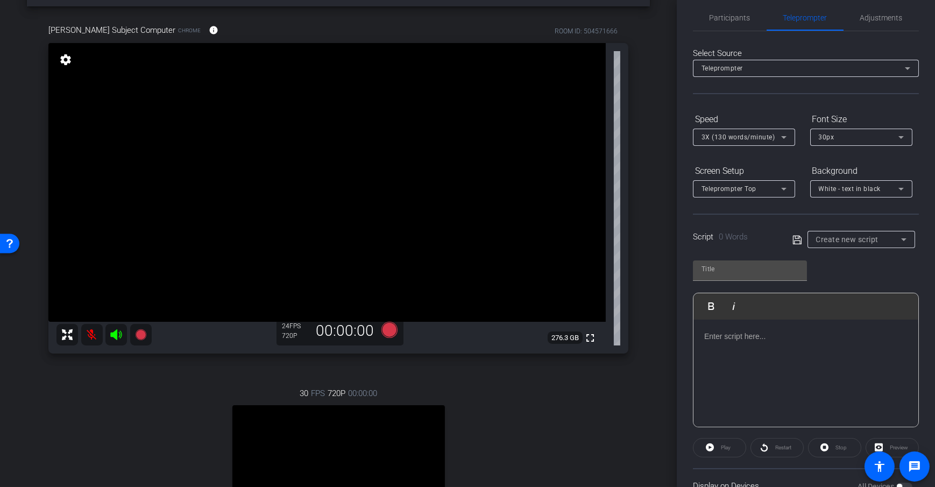
scroll to position [56, 0]
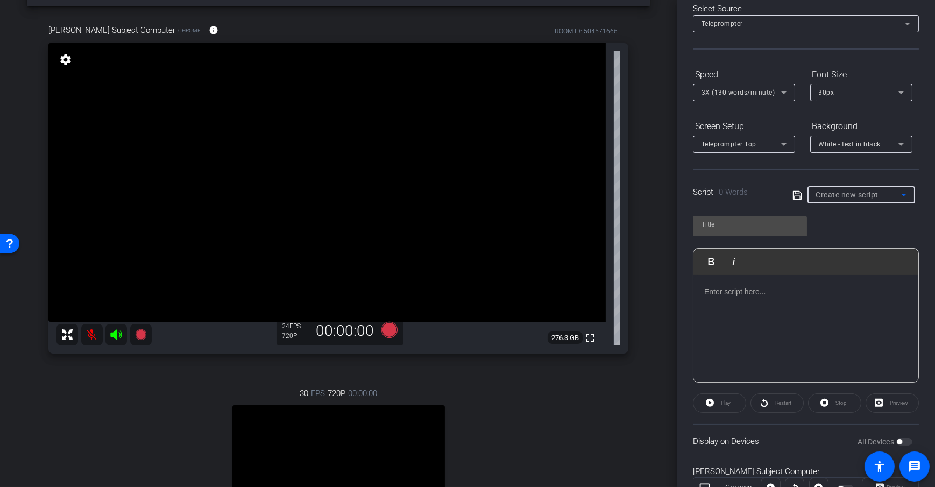
click at [876, 190] on span "Create new script" at bounding box center [847, 194] width 63 height 9
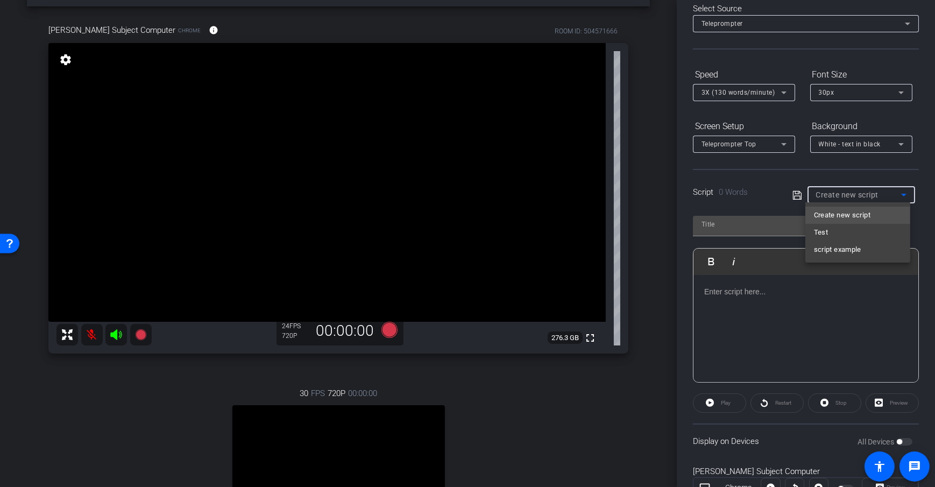
click at [658, 284] on div at bounding box center [467, 243] width 935 height 487
click at [873, 190] on span "Create new script" at bounding box center [847, 194] width 63 height 9
click at [846, 230] on mat-option "Test" at bounding box center [857, 232] width 105 height 17
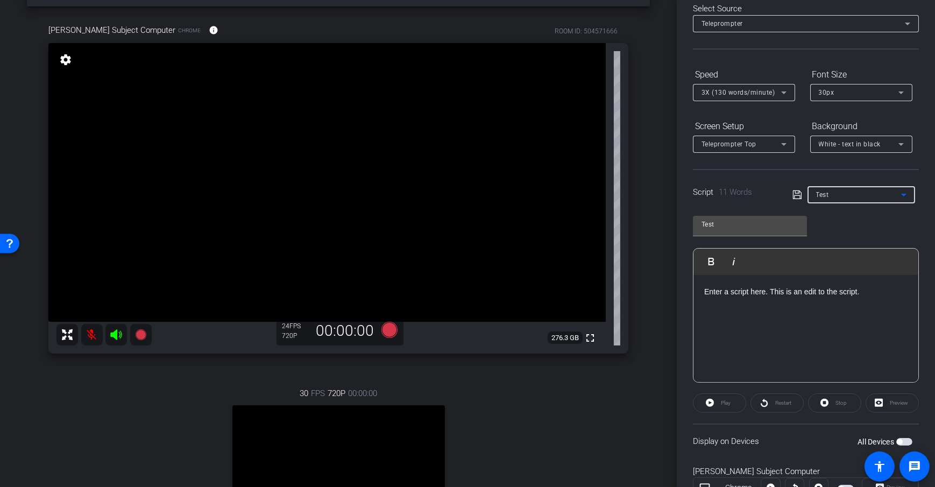
click at [861, 193] on div "Test" at bounding box center [858, 194] width 85 height 13
click at [852, 259] on div "Create new script Test script example" at bounding box center [857, 232] width 105 height 60
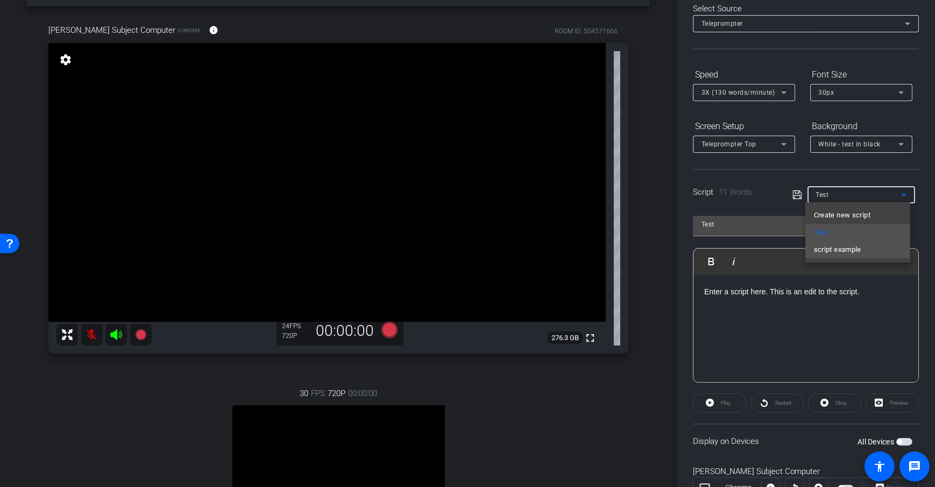
click at [853, 252] on span "script example" at bounding box center [837, 249] width 47 height 13
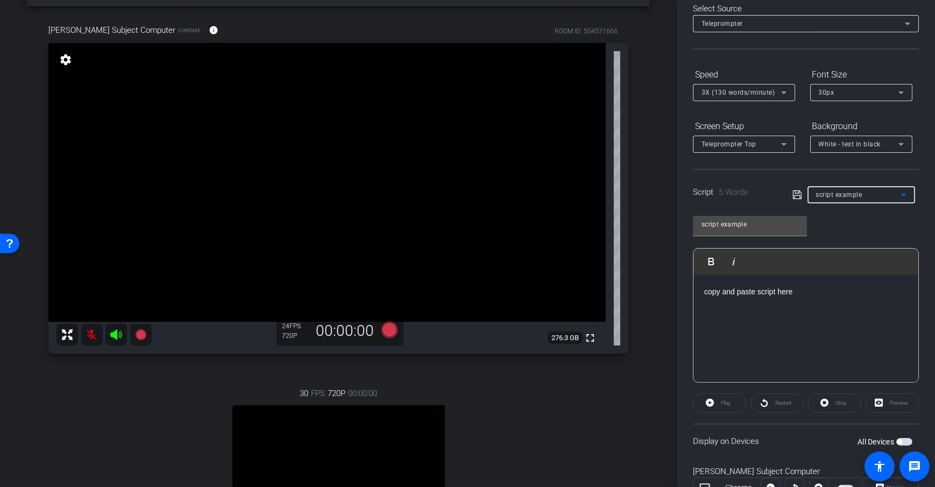
click at [830, 196] on span "script example" at bounding box center [839, 195] width 46 height 8
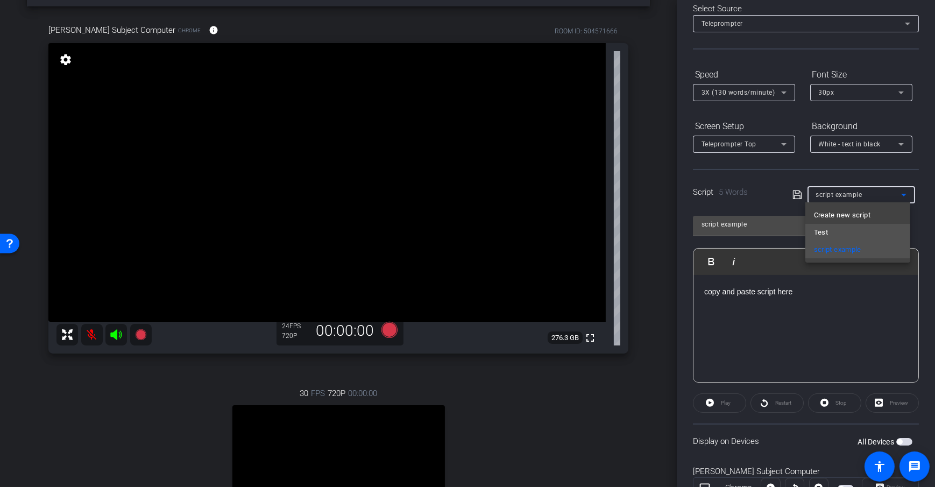
click at [841, 231] on mat-option "Test" at bounding box center [857, 232] width 105 height 17
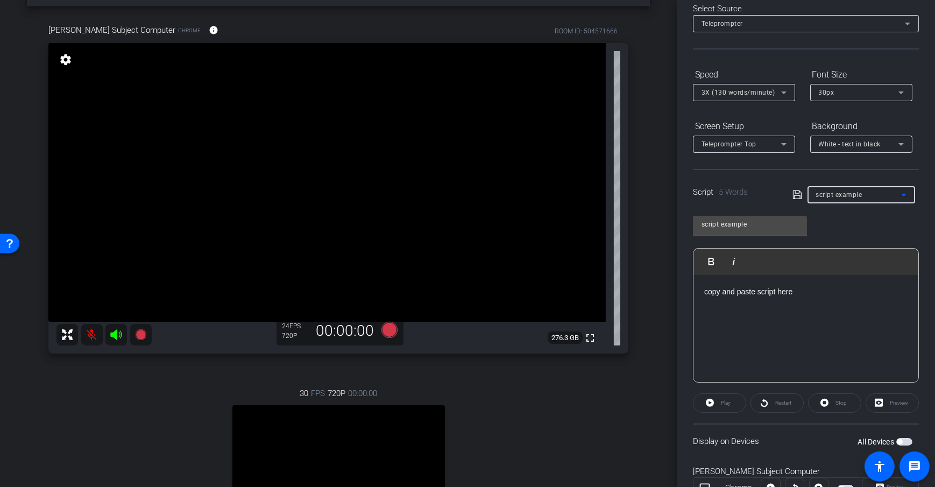
type input "Test"
click at [837, 218] on div "Test Play Play from this location Play Selected Play and display the selected t…" at bounding box center [806, 295] width 226 height 175
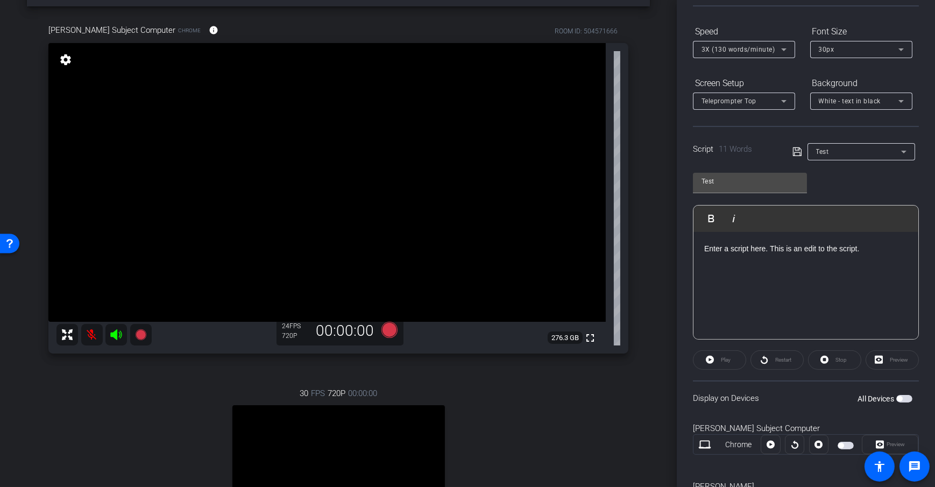
scroll to position [99, 0]
click at [830, 191] on div "Test Play Play from this location Play Selected Play and display the selected t…" at bounding box center [806, 251] width 226 height 175
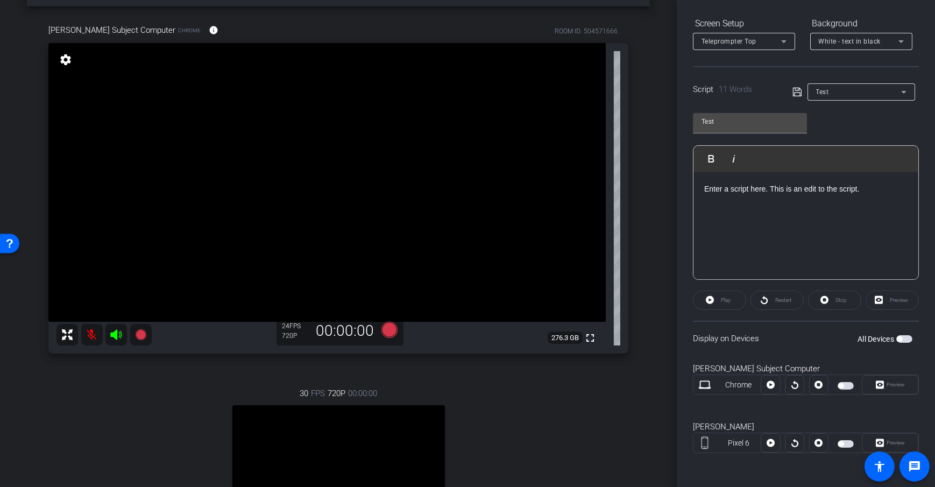
scroll to position [157, 0]
click at [827, 122] on div "Test Play Play from this location Play Selected Play and display the selected t…" at bounding box center [806, 194] width 226 height 175
drag, startPoint x: 684, startPoint y: 344, endPoint x: 689, endPoint y: 337, distance: 8.5
click at [689, 337] on div "Participants Teleprompter Adjustments Daniel Heiberger Director Everyone 0 Mark…" at bounding box center [806, 243] width 258 height 487
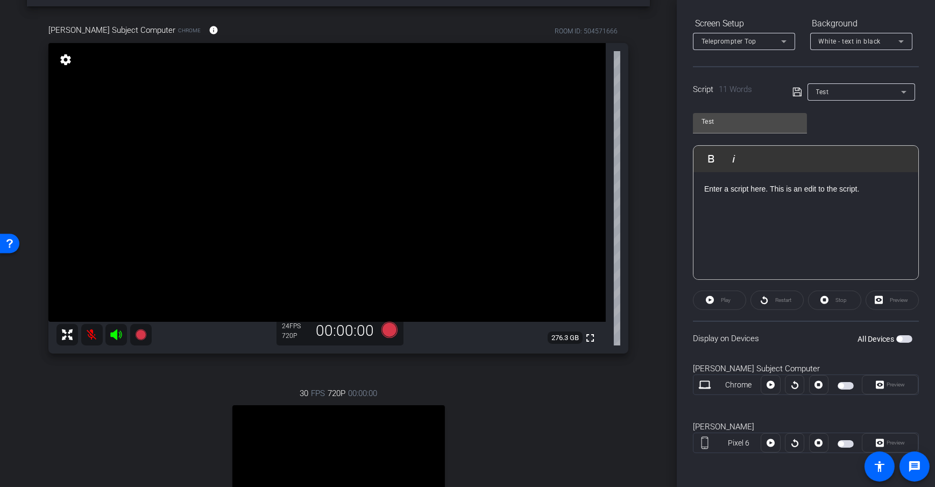
click at [810, 343] on div "Display on Devices All Devices" at bounding box center [806, 338] width 226 height 35
click at [839, 384] on span "button" at bounding box center [840, 385] width 5 height 5
click at [845, 383] on span "button" at bounding box center [847, 385] width 5 height 5
click at [904, 336] on span "button" at bounding box center [904, 339] width 16 height 8
click at [904, 338] on span "button" at bounding box center [906, 338] width 5 height 5
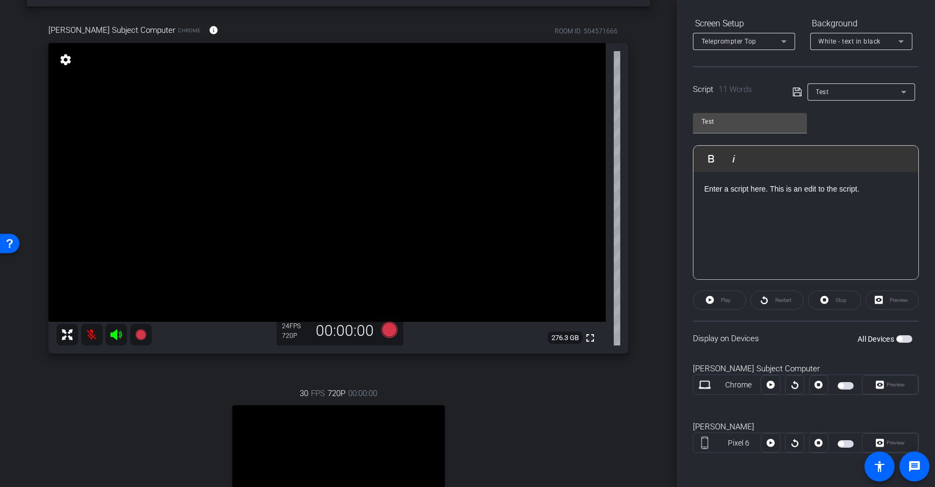
drag, startPoint x: 847, startPoint y: 443, endPoint x: 912, endPoint y: 374, distance: 94.7
click at [847, 443] on span "button" at bounding box center [845, 444] width 16 height 8
click at [845, 441] on span "button" at bounding box center [847, 443] width 5 height 5
click at [843, 382] on span "button" at bounding box center [845, 386] width 16 height 8
click at [845, 386] on span "button" at bounding box center [847, 385] width 5 height 5
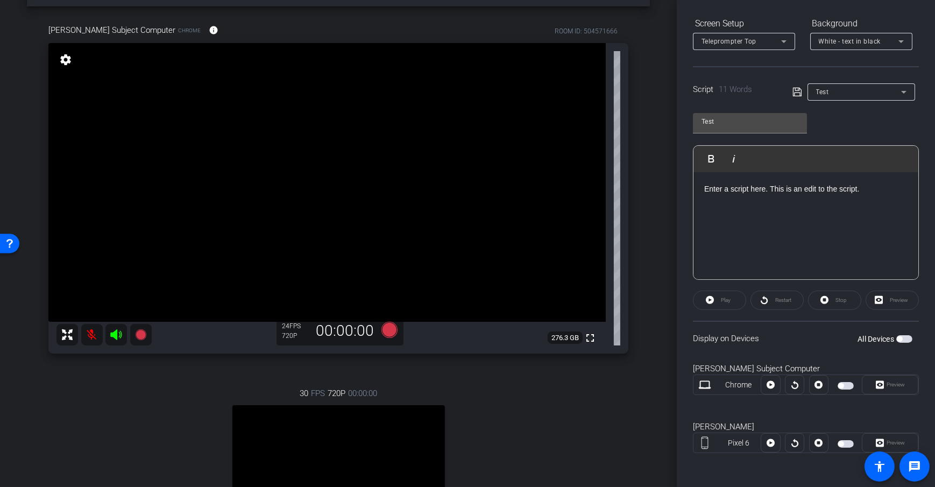
click at [687, 307] on div "Participants Teleprompter Adjustments Daniel Heiberger Director Everyone 0 Mark…" at bounding box center [806, 243] width 258 height 487
click at [844, 387] on span "button" at bounding box center [845, 386] width 16 height 8
click at [710, 297] on icon at bounding box center [710, 300] width 8 height 8
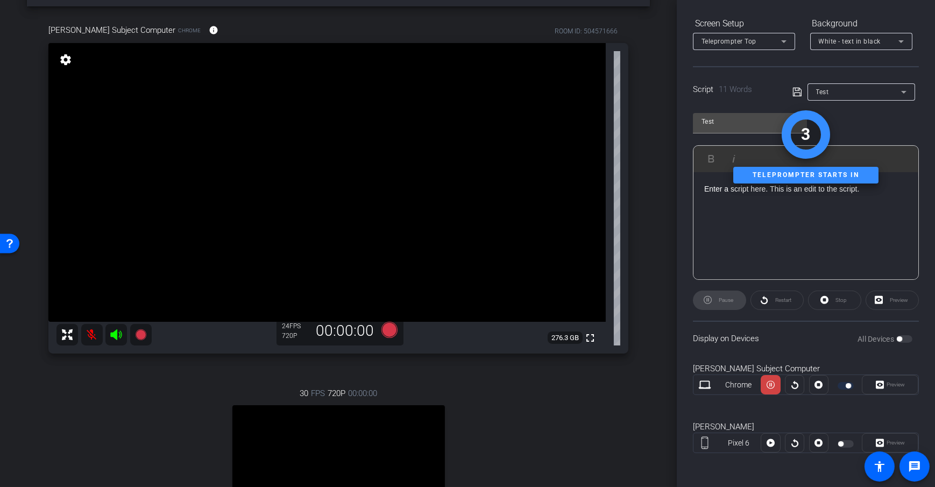
click at [751, 331] on div "Display on Devices All Devices" at bounding box center [806, 338] width 226 height 35
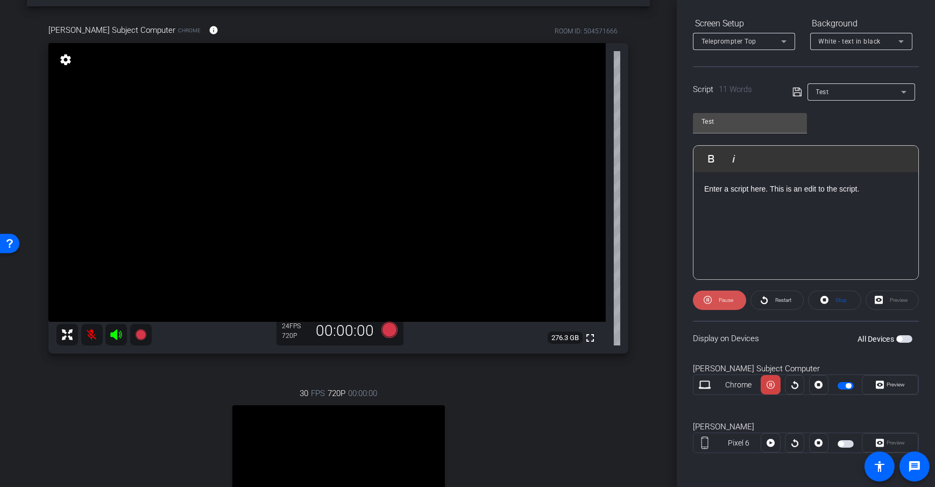
click at [730, 304] on span "Pause" at bounding box center [724, 300] width 17 height 15
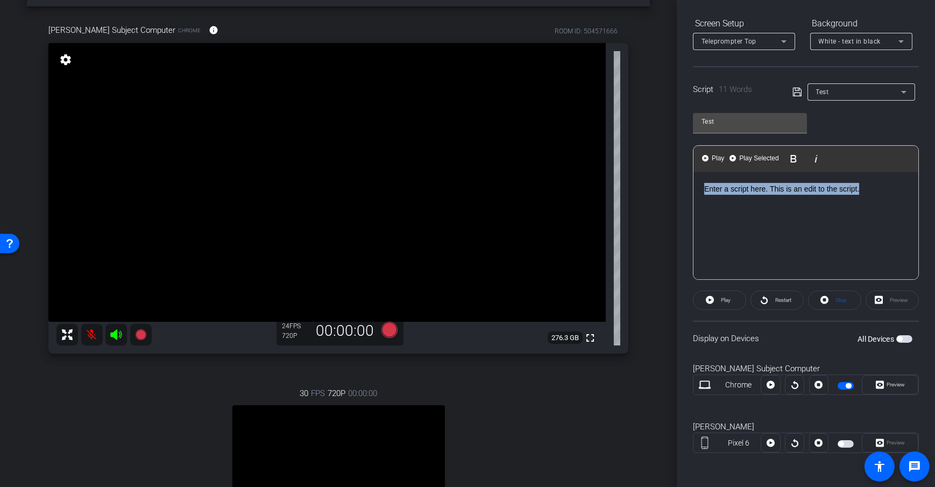
drag, startPoint x: 878, startPoint y: 188, endPoint x: 688, endPoint y: 183, distance: 190.5
click at [688, 183] on div "Participants Teleprompter Adjustments Daniel Heiberger Director Everyone 0 Mark…" at bounding box center [806, 243] width 258 height 487
copy p "Enter a script here. This is an edit to the script."
click at [893, 188] on p "Enter a script here. This is an edit to the script." at bounding box center [805, 189] width 203 height 12
drag, startPoint x: 874, startPoint y: 200, endPoint x: 680, endPoint y: 188, distance: 194.5
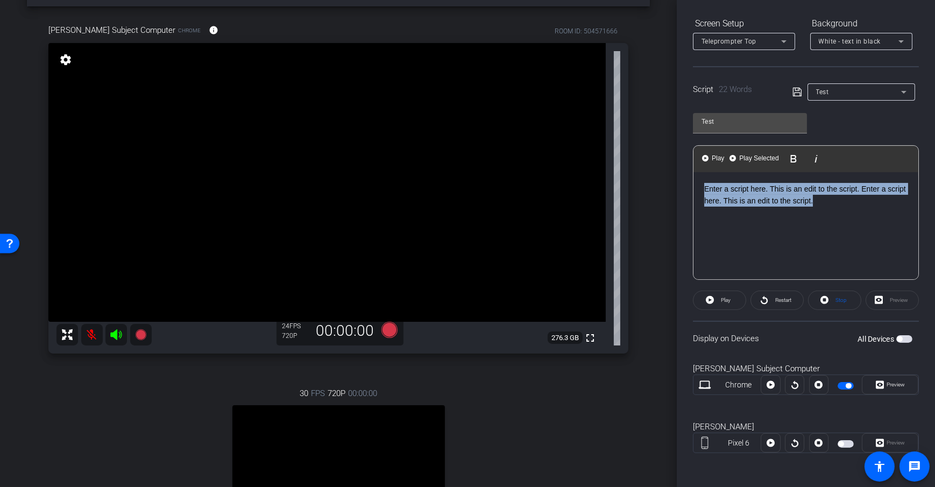
click at [680, 188] on div "Participants Teleprompter Adjustments Daniel Heiberger Director Everyone 0 Mark…" at bounding box center [806, 243] width 258 height 487
copy p "Enter a script here. This is an edit to the script. Enter a script here. This i…"
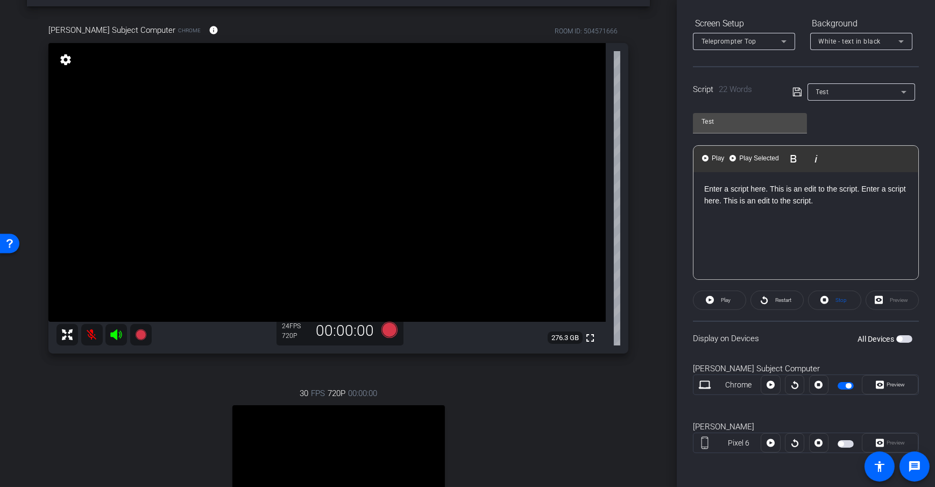
click at [844, 202] on p "Enter a script here. This is an edit to the script. Enter a script here. This i…" at bounding box center [805, 195] width 203 height 24
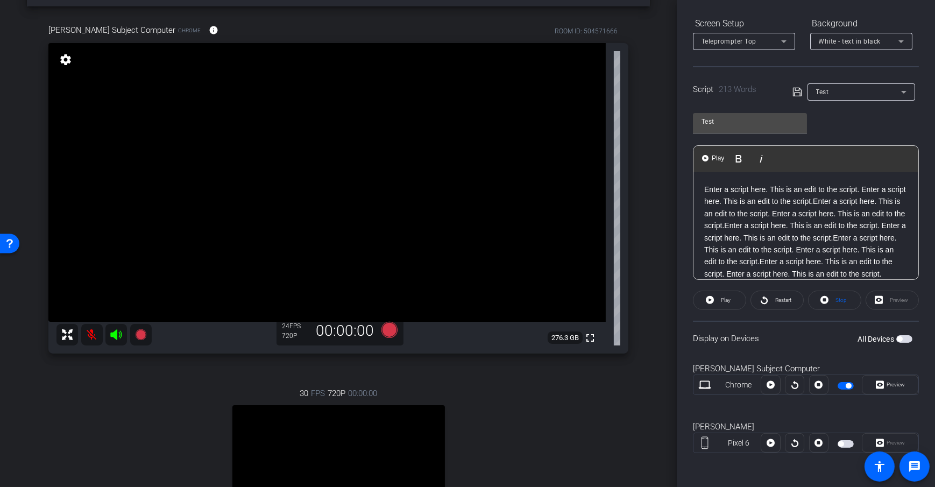
scroll to position [132, 0]
click at [723, 285] on openreel-capture-teleprompter "Speed 3X (130 words/minute) Font Size 30px Screen Setup Teleprompter Top Backgr…" at bounding box center [806, 217] width 226 height 509
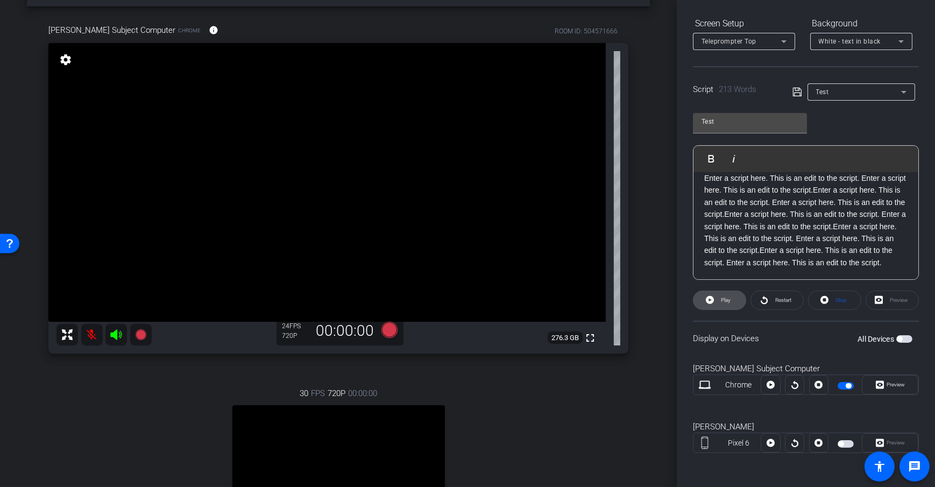
click at [723, 301] on span "Play" at bounding box center [726, 300] width 10 height 6
click at [653, 285] on div "arrow_back Teleprompter Example Back to project Send invite account_box grid_on…" at bounding box center [338, 203] width 677 height 487
click at [790, 307] on span at bounding box center [777, 300] width 52 height 26
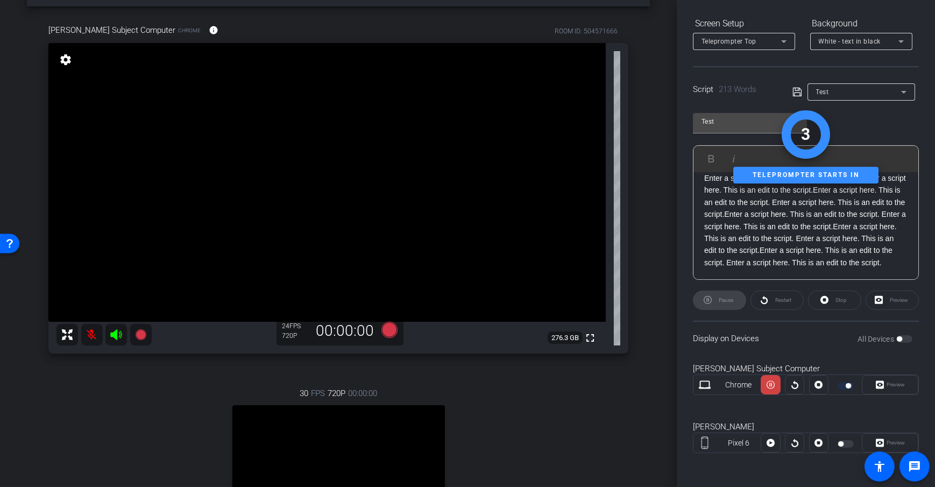
click at [660, 293] on div "arrow_back Teleprompter Example Back to project Send invite account_box grid_on…" at bounding box center [338, 203] width 677 height 487
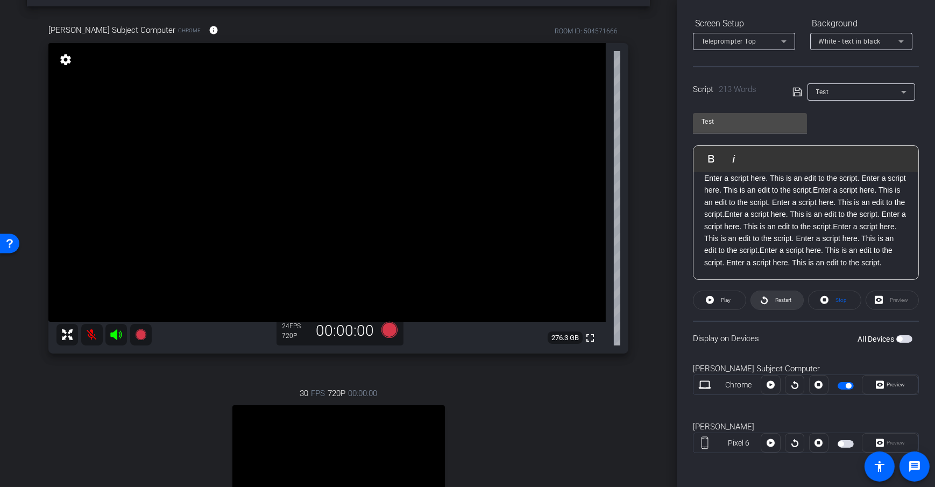
click at [778, 304] on span "Restart" at bounding box center [781, 300] width 19 height 15
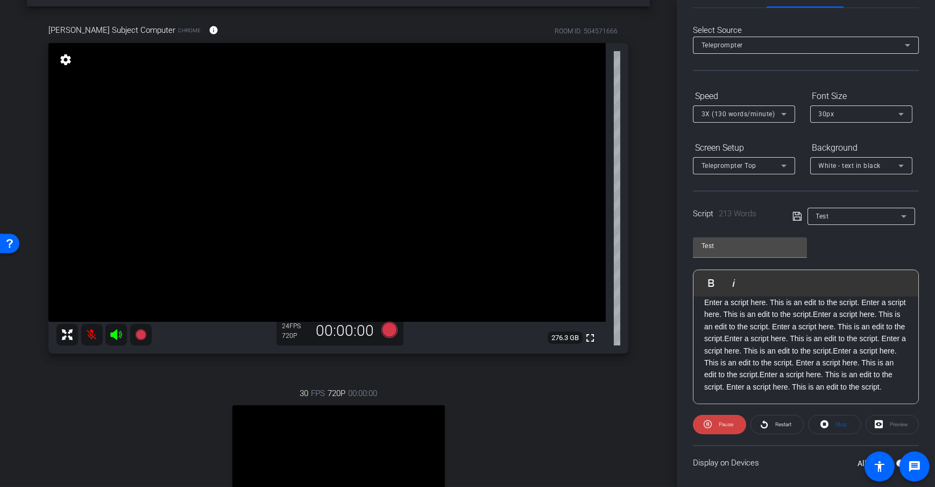
scroll to position [0, 0]
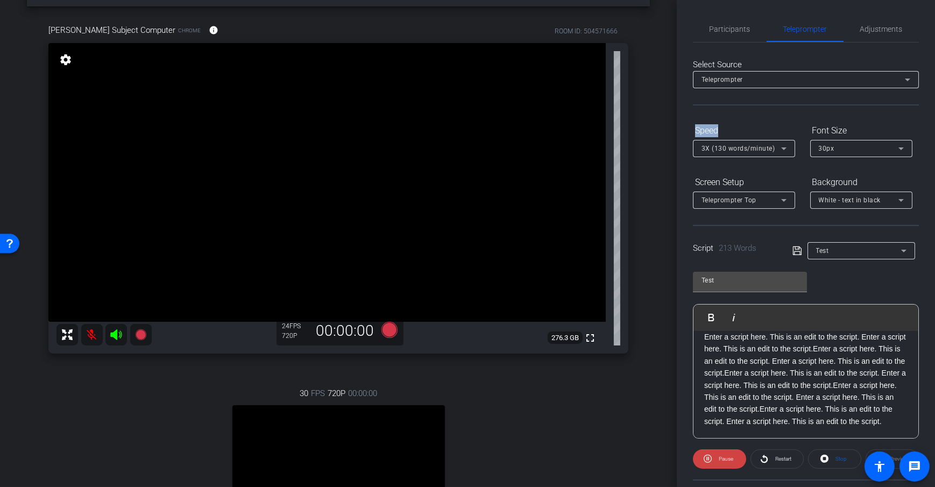
drag, startPoint x: 682, startPoint y: 129, endPoint x: 723, endPoint y: 133, distance: 41.6
click at [723, 133] on div "Participants Teleprompter Adjustments Daniel Heiberger Director Everyone 0 Mark…" at bounding box center [806, 243] width 258 height 487
click at [783, 151] on icon at bounding box center [783, 148] width 13 height 13
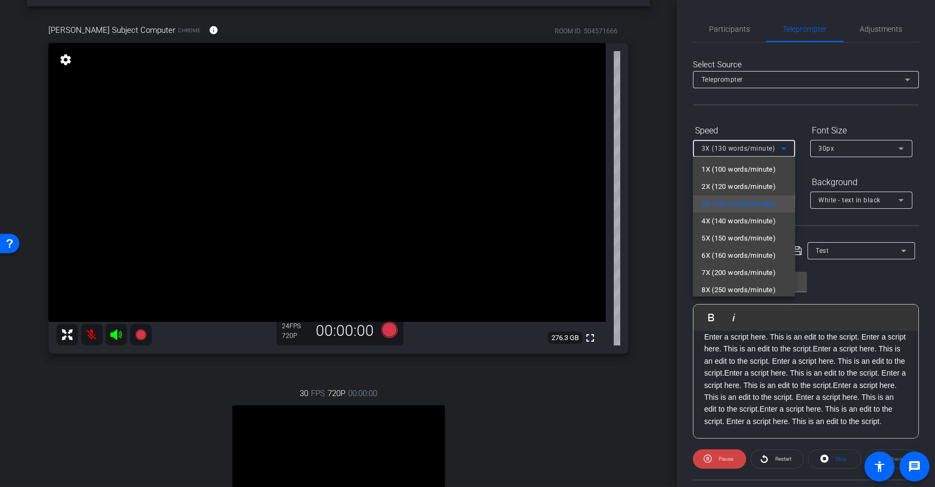
click at [751, 237] on span "5X (150 words/minute)" at bounding box center [738, 238] width 74 height 13
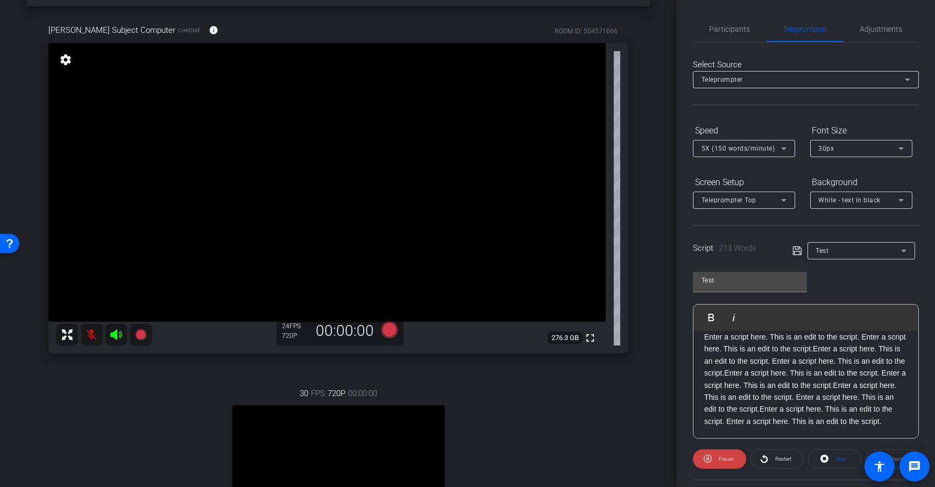
click at [791, 169] on form "Speed 5X (150 words/minute) Font Size 30px Screen Setup Teleprompter Top Backgr…" at bounding box center [806, 165] width 226 height 87
click at [775, 147] on div "5X (150 words/minute)" at bounding box center [741, 147] width 80 height 13
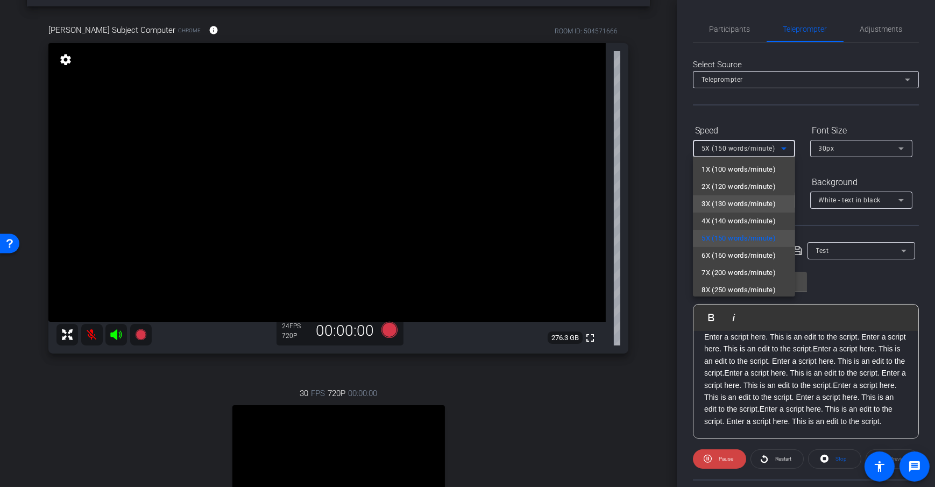
click at [733, 207] on span "3X (130 words/minute)" at bounding box center [738, 203] width 74 height 13
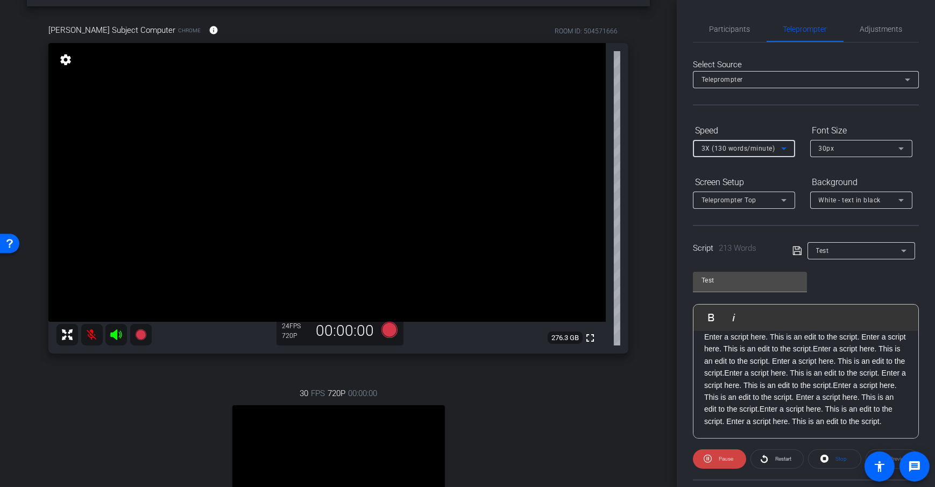
click at [744, 147] on span "3X (130 words/minute)" at bounding box center [738, 149] width 74 height 8
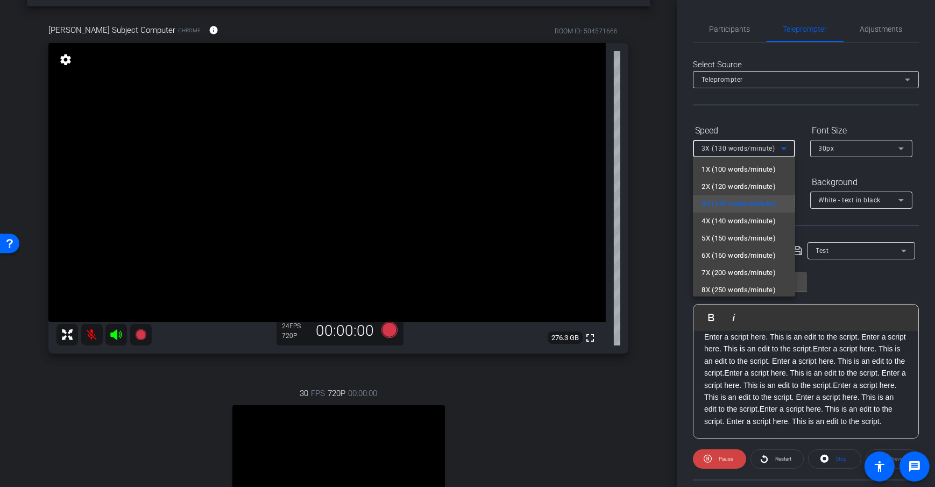
click at [814, 175] on div at bounding box center [467, 243] width 935 height 487
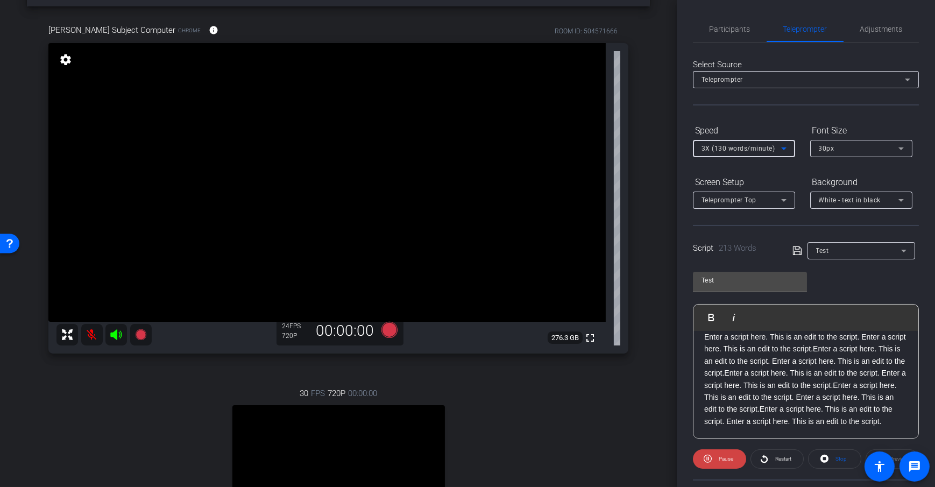
click at [753, 143] on div "3X (130 words/minute)" at bounding box center [741, 147] width 80 height 13
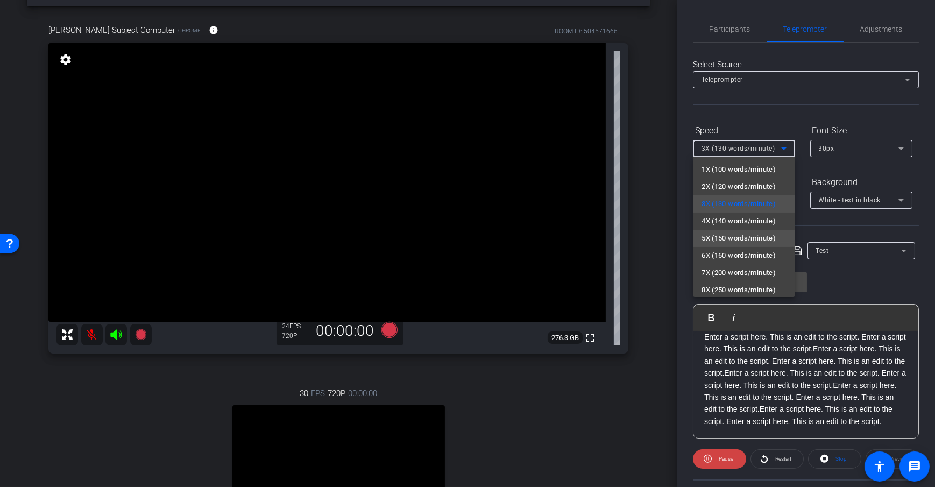
click at [774, 234] on span "5X (150 words/minute)" at bounding box center [738, 238] width 74 height 13
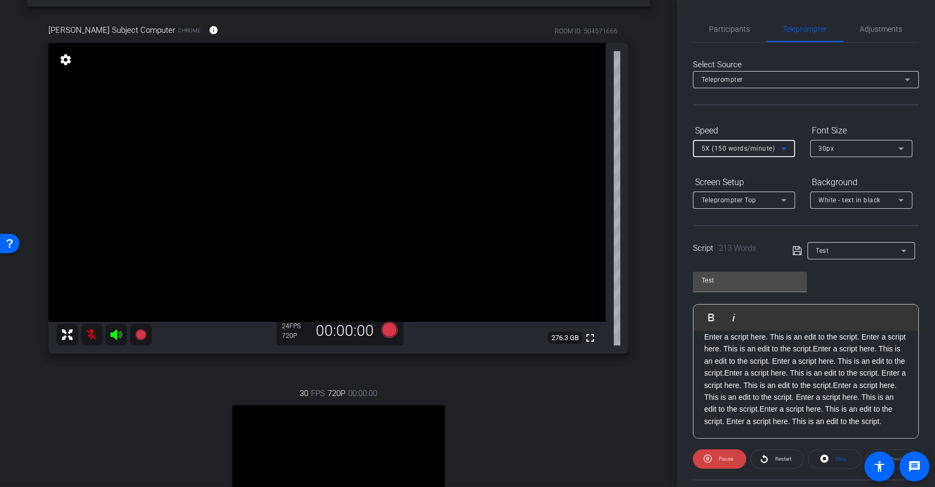
click at [747, 153] on div "5X (150 words/minute)" at bounding box center [741, 147] width 80 height 13
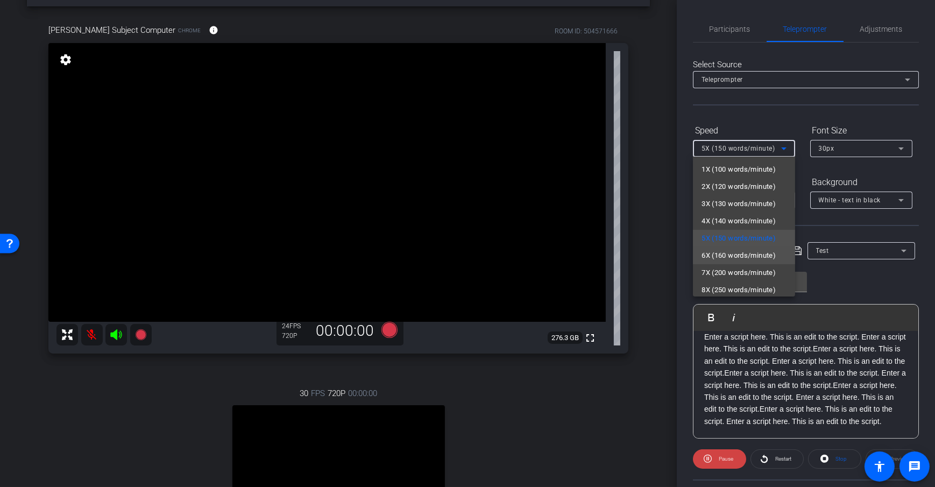
click at [755, 260] on span "6X (160 words/minute)" at bounding box center [738, 255] width 74 height 13
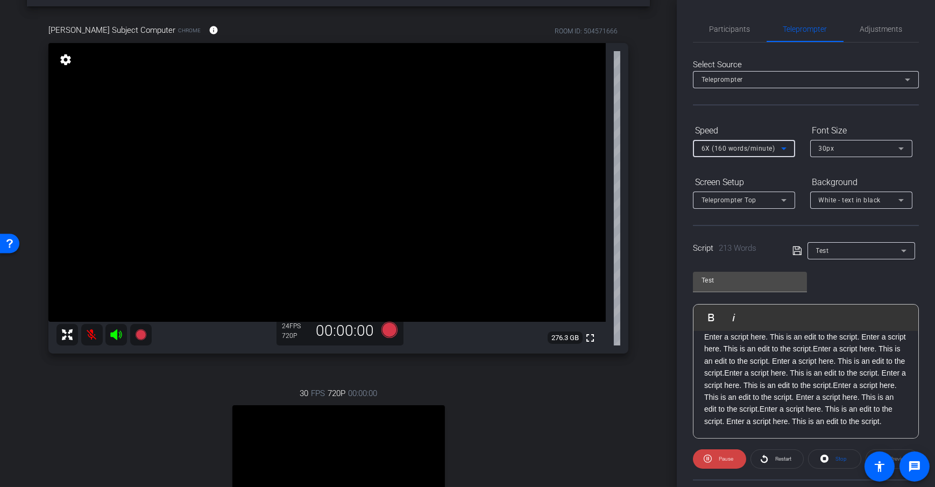
click at [799, 176] on div "Screen Setup Teleprompter Top Background White - text in black" at bounding box center [806, 190] width 226 height 35
click at [792, 171] on form "Speed 6X (160 words/minute) Font Size 30px Screen Setup Teleprompter Top Backgr…" at bounding box center [806, 165] width 226 height 87
click at [777, 147] on icon at bounding box center [783, 148] width 13 height 13
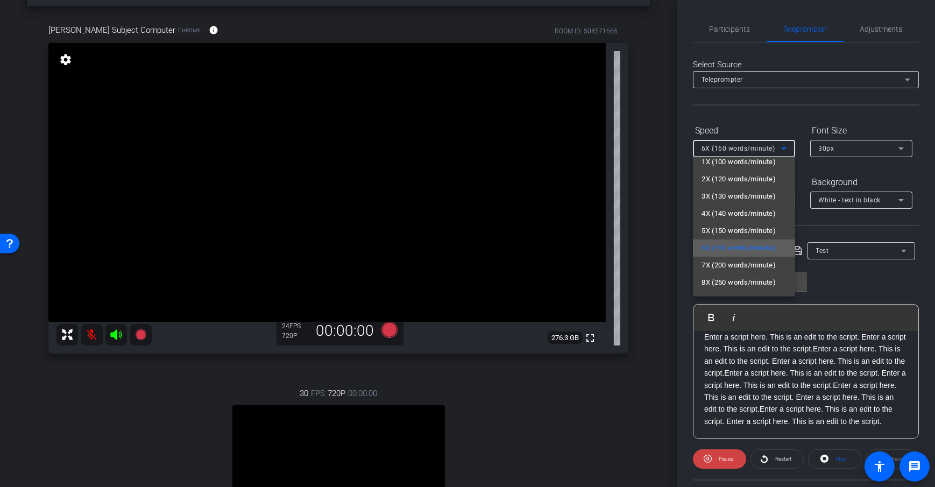
scroll to position [23, 0]
click at [748, 233] on span "6X (160 words/minute)" at bounding box center [738, 232] width 74 height 13
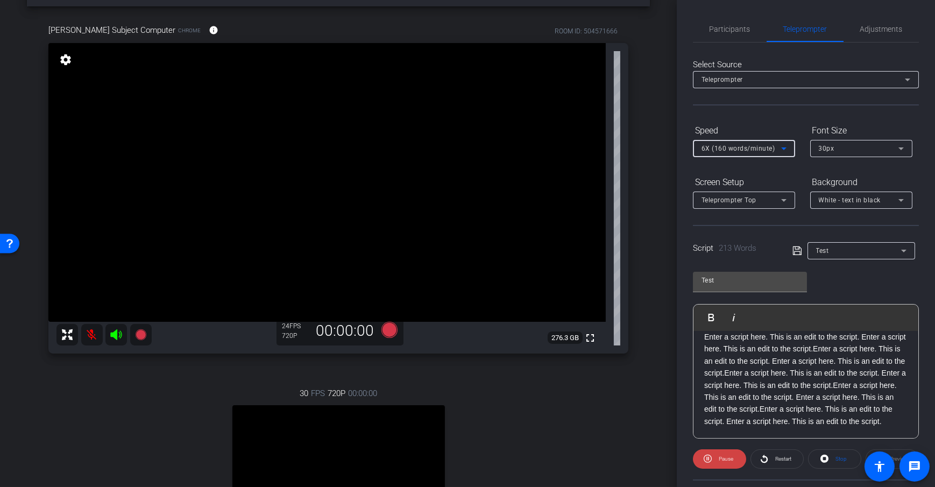
click at [802, 174] on div "Screen Setup Teleprompter Top Background White - text in black" at bounding box center [806, 190] width 226 height 35
click at [848, 147] on div "30px" at bounding box center [859, 146] width 80 height 13
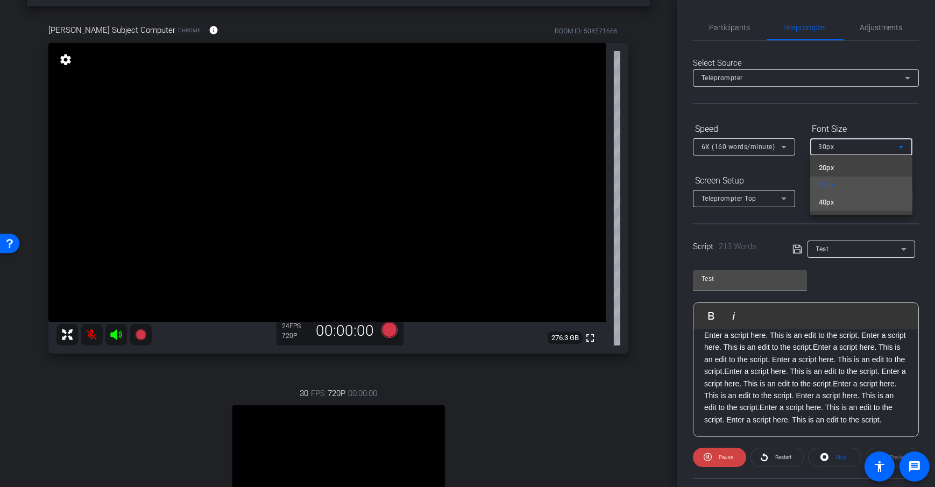
click at [863, 208] on mat-option "40px" at bounding box center [861, 202] width 102 height 17
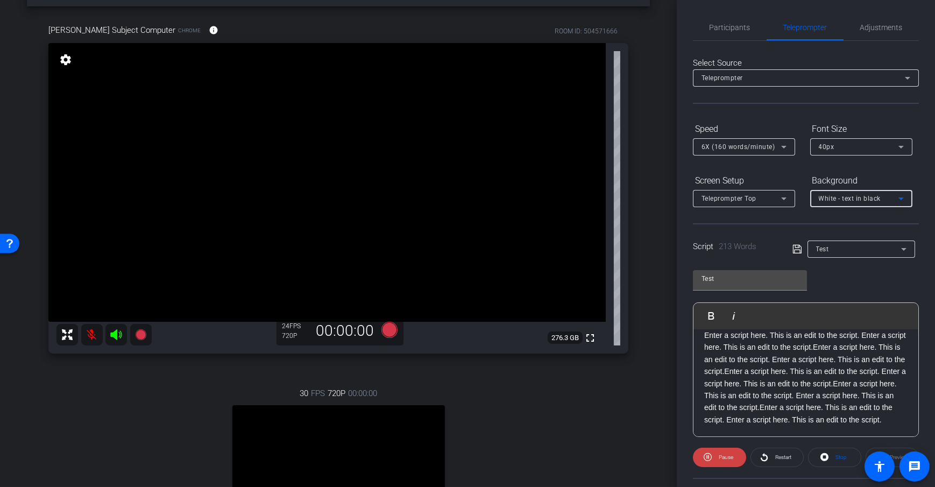
click at [867, 195] on span "White - text in black" at bounding box center [850, 199] width 62 height 8
click at [880, 237] on div "Black - text in white" at bounding box center [850, 239] width 63 height 13
click at [842, 198] on span "Black - text in white" at bounding box center [849, 199] width 61 height 8
click at [879, 237] on div "Black - text in white" at bounding box center [850, 239] width 63 height 13
click at [849, 143] on div "40px" at bounding box center [859, 146] width 80 height 13
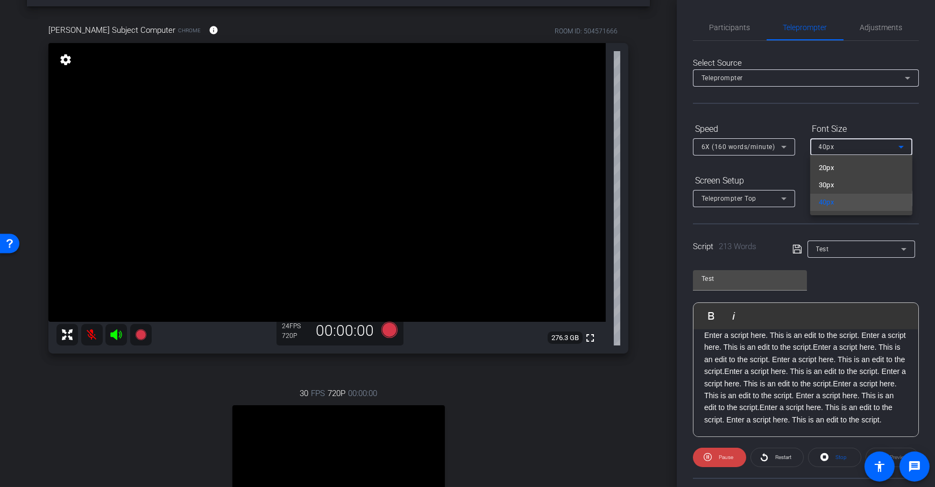
click at [791, 170] on div at bounding box center [467, 243] width 935 height 487
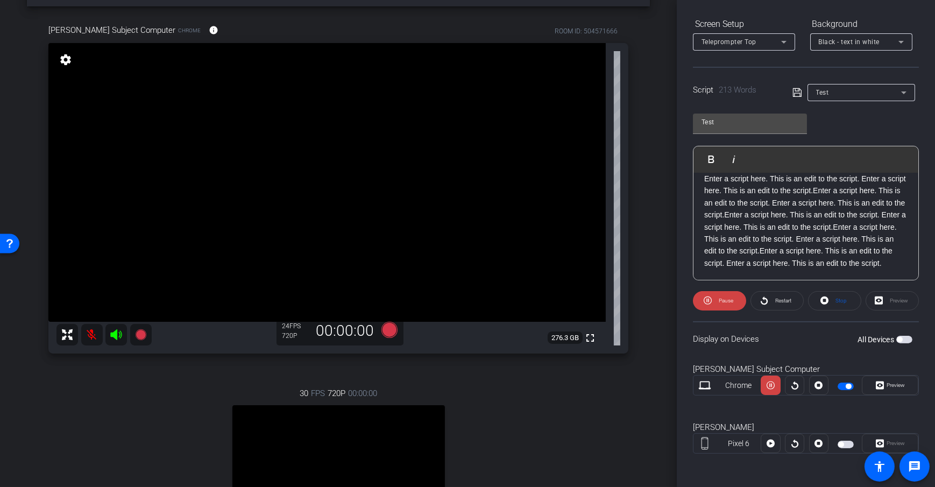
scroll to position [159, 0]
click at [784, 335] on div "Display on Devices All Devices" at bounding box center [806, 338] width 226 height 35
click at [710, 300] on span at bounding box center [719, 300] width 53 height 26
click at [710, 300] on icon at bounding box center [710, 300] width 8 height 8
click at [710, 300] on icon at bounding box center [707, 299] width 8 height 13
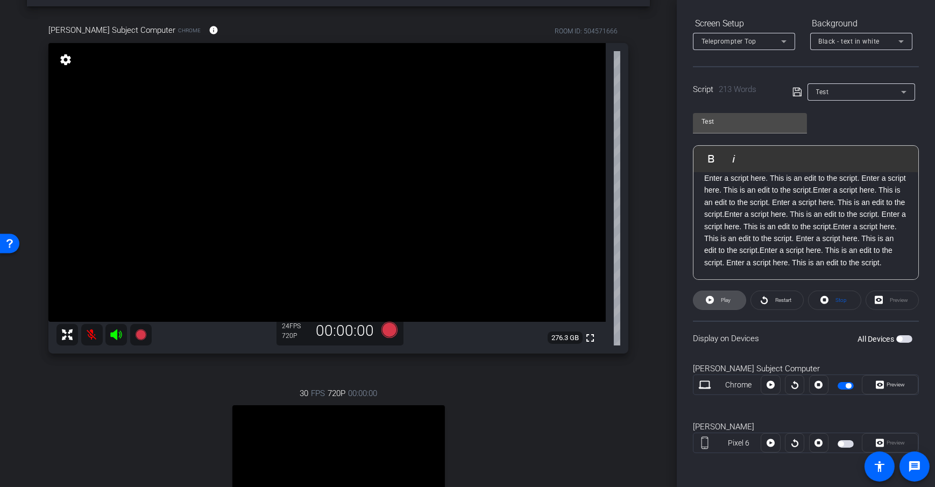
click at [722, 297] on span "Play" at bounding box center [726, 300] width 10 height 6
click at [712, 303] on span at bounding box center [719, 300] width 53 height 26
click at [795, 333] on div "Display on Devices All Devices" at bounding box center [806, 338] width 226 height 35
click at [762, 303] on icon at bounding box center [764, 299] width 8 height 13
click at [785, 342] on div "Display on Devices All Devices" at bounding box center [806, 338] width 226 height 35
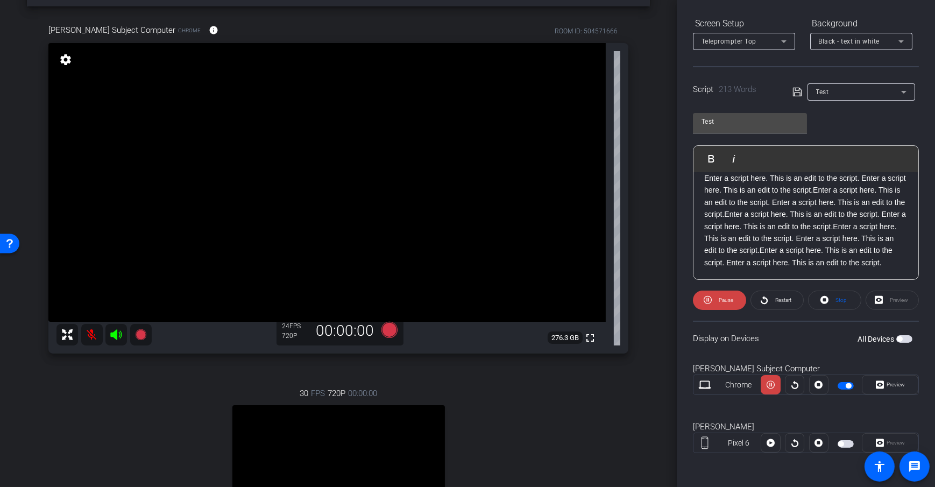
click at [664, 289] on div "arrow_back Teleprompter Example Back to project Send invite account_box grid_on…" at bounding box center [338, 203] width 677 height 487
drag, startPoint x: 646, startPoint y: 325, endPoint x: 461, endPoint y: 352, distance: 187.0
click at [646, 325] on div "arrow_back Teleprompter Example Back to project Send invite account_box grid_on…" at bounding box center [338, 203] width 677 height 487
click at [382, 333] on icon at bounding box center [389, 330] width 16 height 16
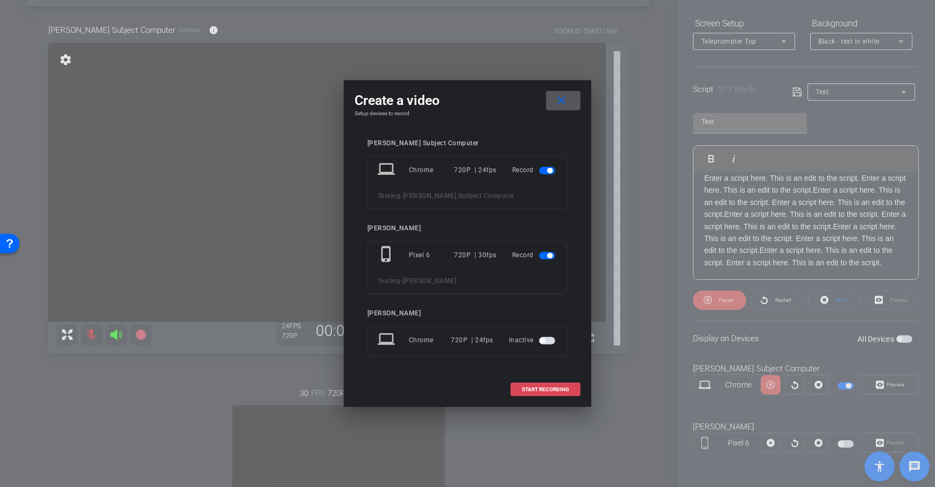
click at [566, 387] on span "START RECORDING" at bounding box center [545, 389] width 47 height 5
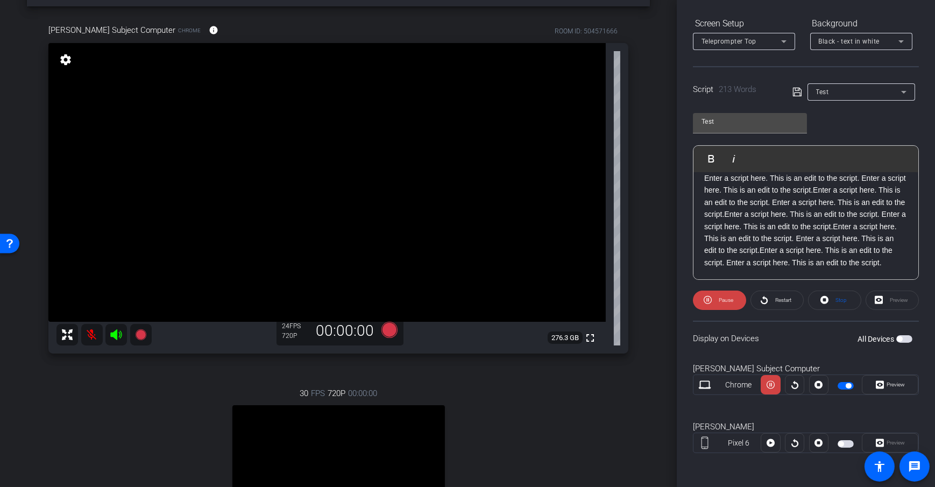
click at [665, 257] on div "arrow_back Teleprompter Example Back to project Send invite account_box grid_on…" at bounding box center [338, 203] width 677 height 487
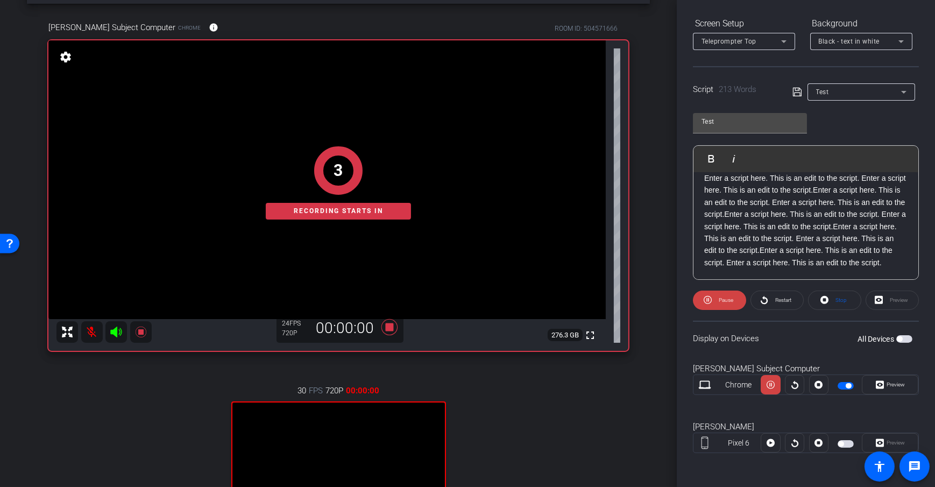
scroll to position [48, 0]
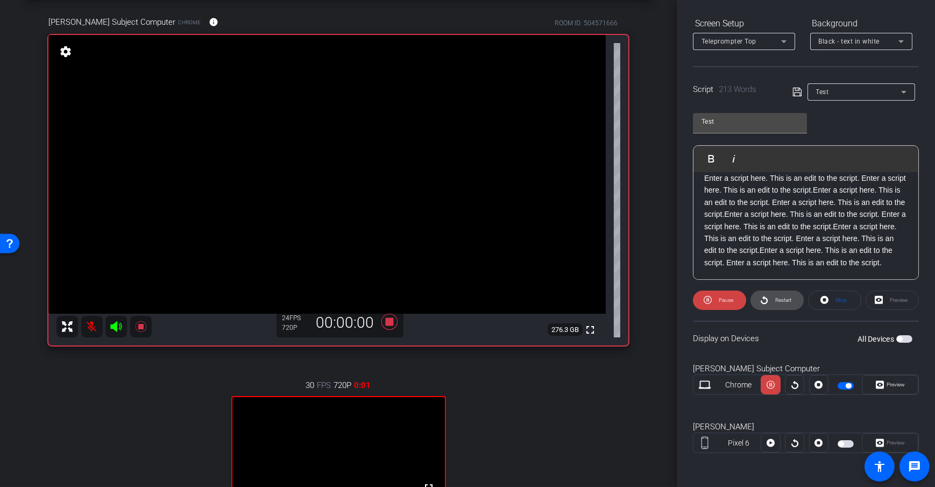
click at [787, 303] on span "Restart" at bounding box center [781, 300] width 19 height 15
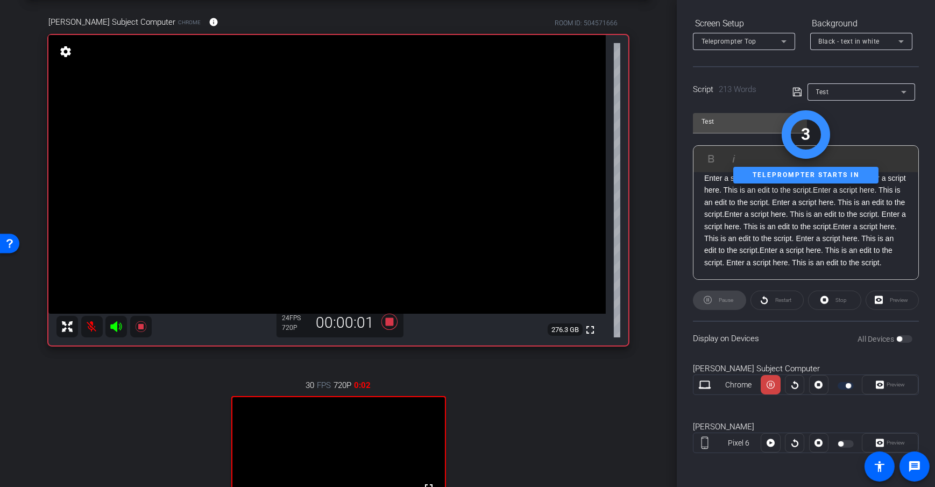
click at [656, 251] on div "arrow_back Teleprompter Example Back to project Send invite account_box grid_on…" at bounding box center [338, 195] width 677 height 487
click at [636, 282] on div "Dan Subject Computer Chrome info ROOM ID: 504571666 fullscreen settings 276.3 G…" at bounding box center [338, 297] width 623 height 599
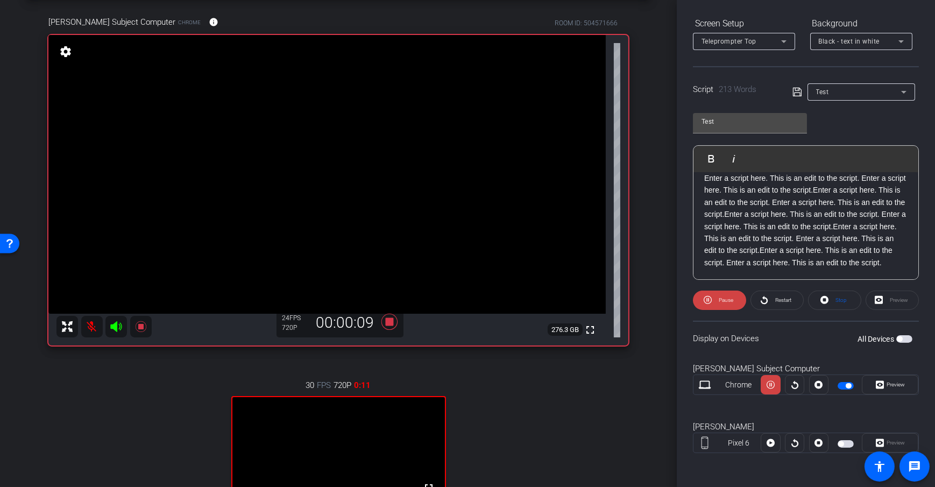
click at [641, 286] on div "Dan Subject Computer Chrome info ROOM ID: 504571666 fullscreen settings 276.3 G…" at bounding box center [338, 297] width 623 height 599
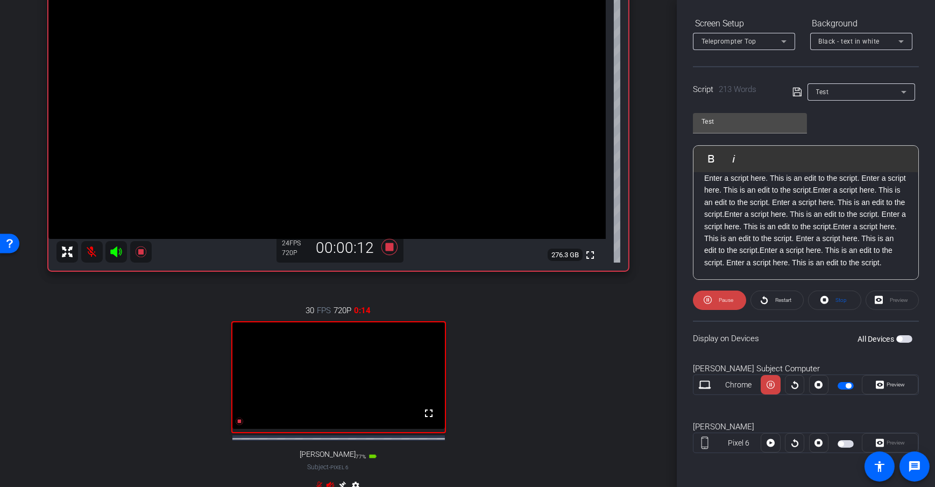
scroll to position [122, 0]
click at [655, 317] on div "arrow_back Teleprompter Example Back to project Send invite account_box grid_on…" at bounding box center [338, 121] width 677 height 487
drag, startPoint x: 385, startPoint y: 251, endPoint x: 401, endPoint y: 250, distance: 15.7
click at [385, 251] on icon at bounding box center [389, 248] width 16 height 16
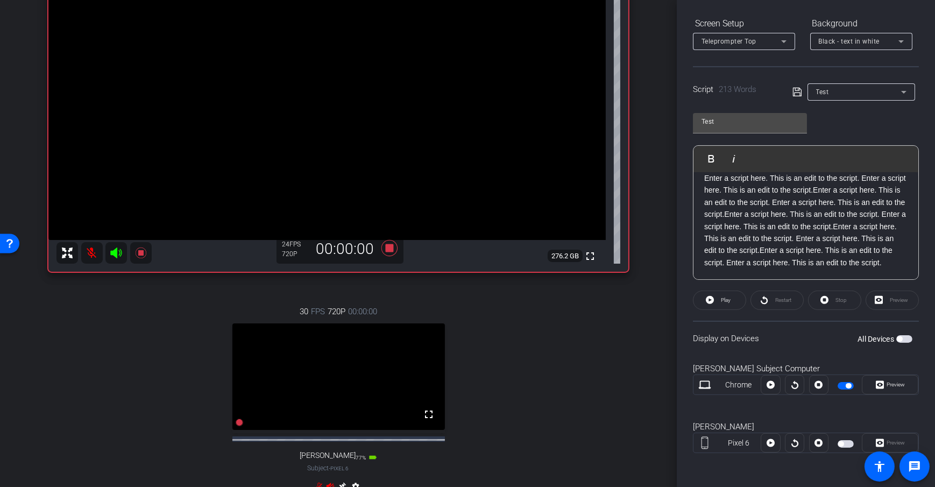
click at [654, 213] on div "arrow_back Teleprompter Example Back to project Send invite account_box grid_on…" at bounding box center [338, 121] width 677 height 487
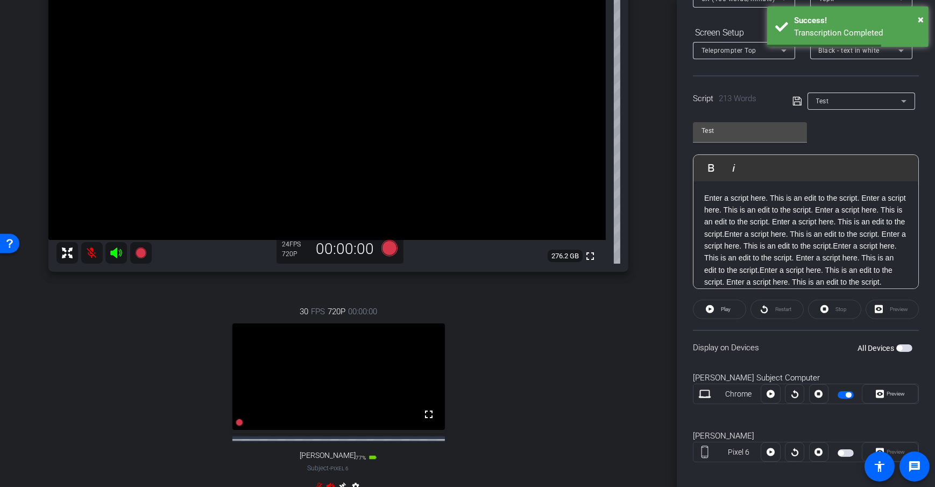
scroll to position [145, 0]
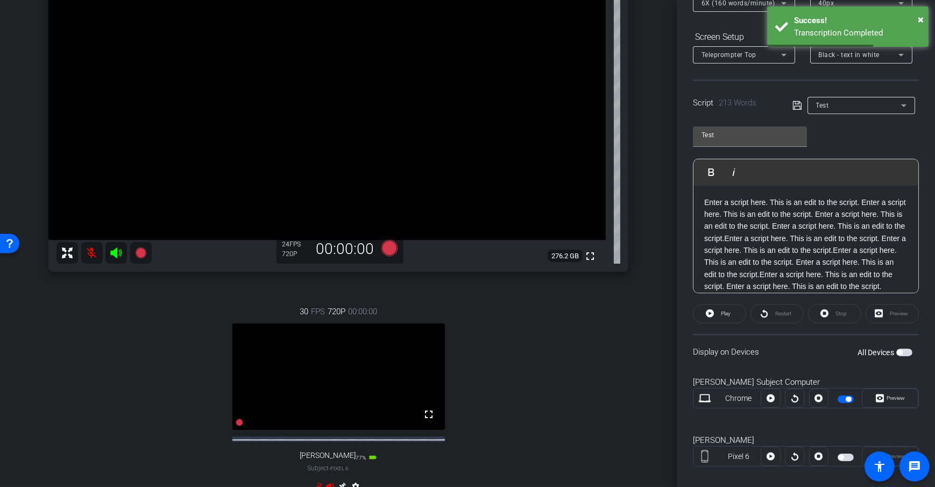
click at [657, 218] on div "arrow_back Teleprompter Example Back to project Send invite account_box grid_on…" at bounding box center [338, 121] width 677 height 487
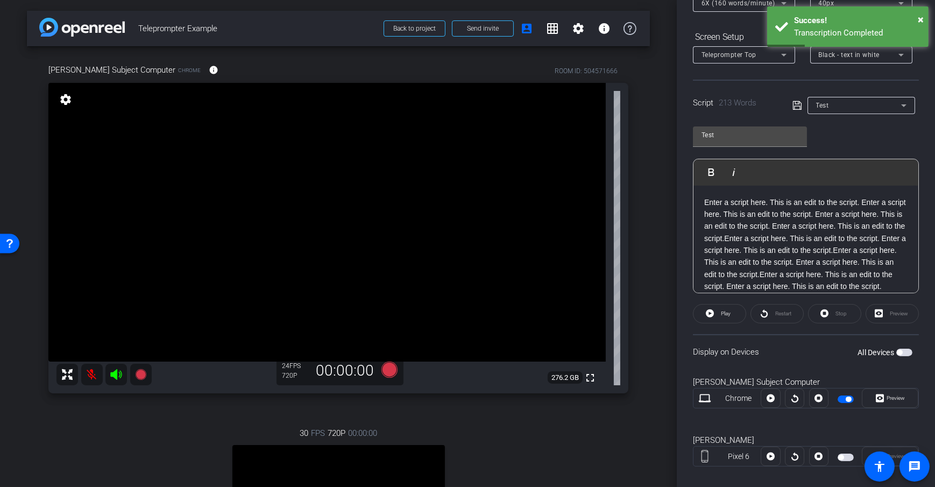
scroll to position [0, 0]
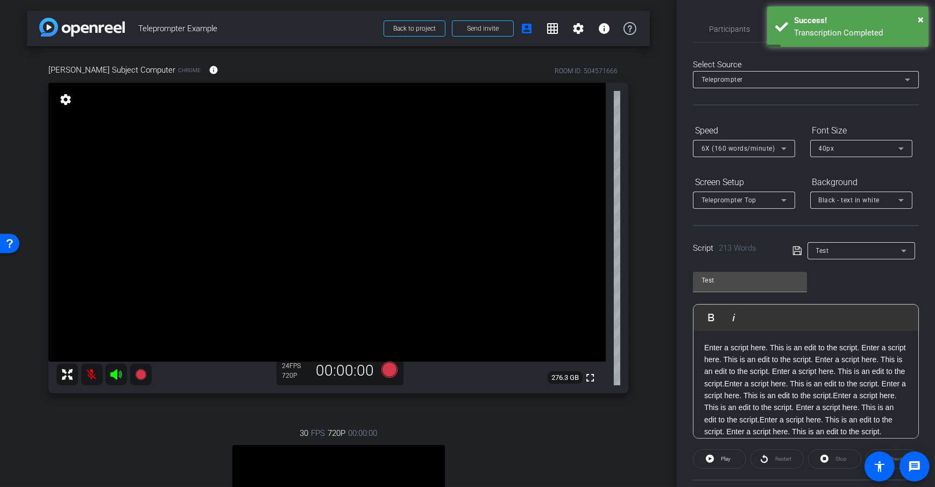
click at [641, 123] on div "Dan Subject Computer Chrome info ROOM ID: 504571666 fullscreen settings 276.3 G…" at bounding box center [338, 345] width 623 height 599
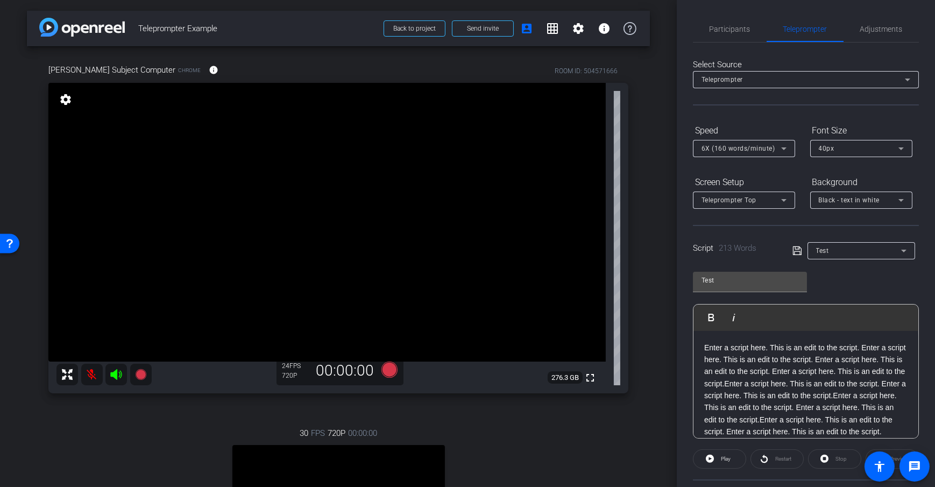
click at [669, 143] on div "arrow_back Teleprompter Example Back to project Send invite account_box grid_on…" at bounding box center [338, 243] width 677 height 487
click at [880, 33] on span "Adjustments" at bounding box center [881, 29] width 42 height 8
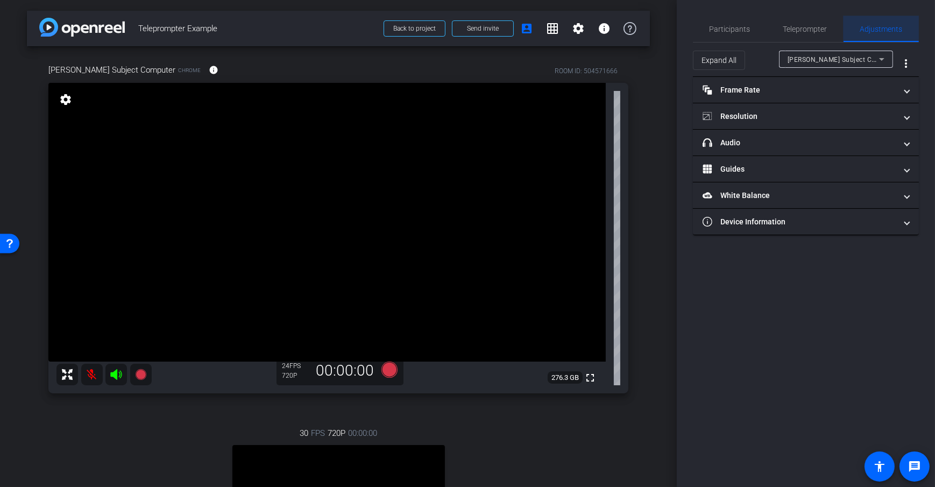
click at [892, 28] on span "Adjustments" at bounding box center [881, 29] width 42 height 8
click at [893, 34] on span "Adjustments" at bounding box center [881, 29] width 42 height 26
click at [871, 32] on span "Adjustments" at bounding box center [881, 29] width 42 height 8
click at [853, 56] on span "Dan Subject Computer" at bounding box center [842, 59] width 111 height 9
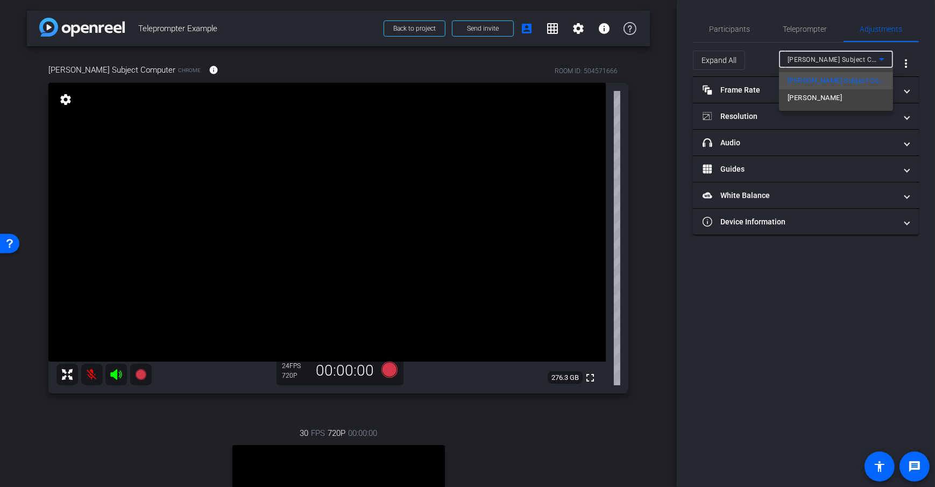
click at [876, 59] on div at bounding box center [467, 243] width 935 height 487
click at [868, 61] on div "Dan Subject Computer" at bounding box center [832, 59] width 91 height 13
click at [834, 80] on span "Dan Subject Computer" at bounding box center [835, 80] width 97 height 13
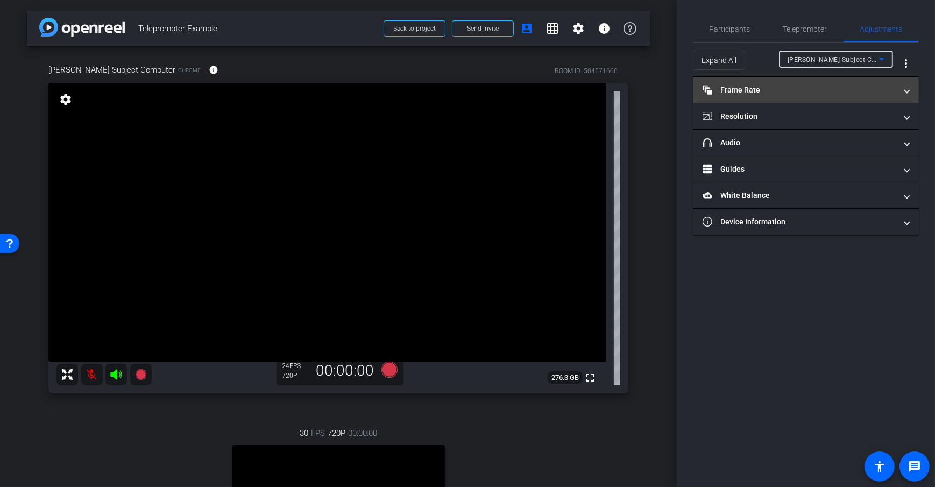
click at [805, 88] on mat-panel-title "Frame Rate Frame Rate" at bounding box center [799, 89] width 194 height 11
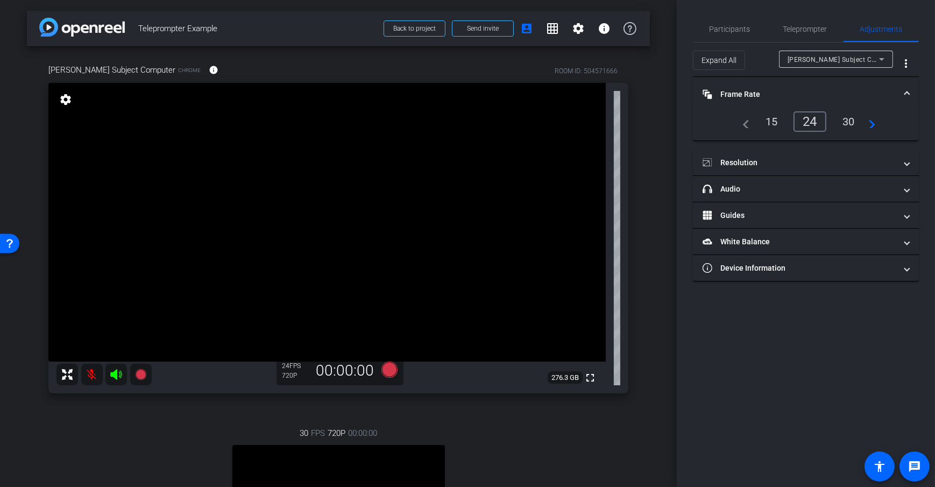
click at [852, 120] on div "30" at bounding box center [848, 121] width 29 height 18
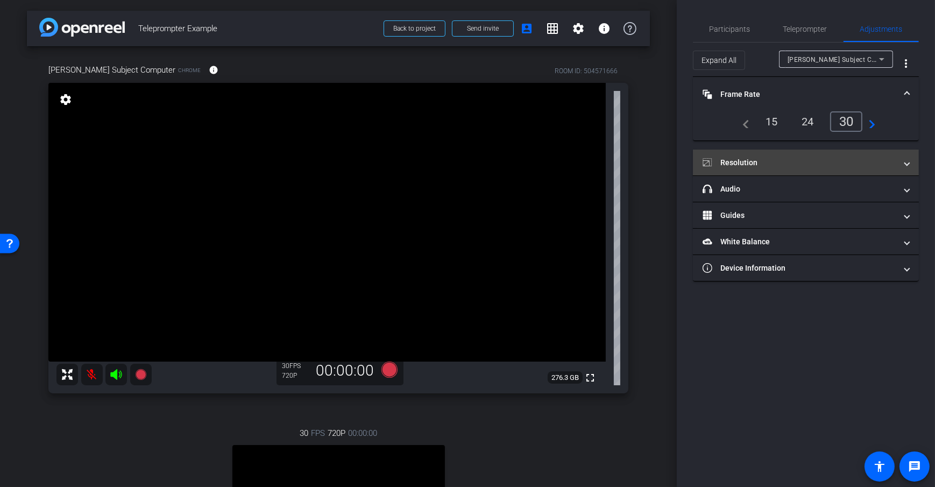
click at [808, 158] on mat-panel-title "Resolution" at bounding box center [799, 162] width 194 height 11
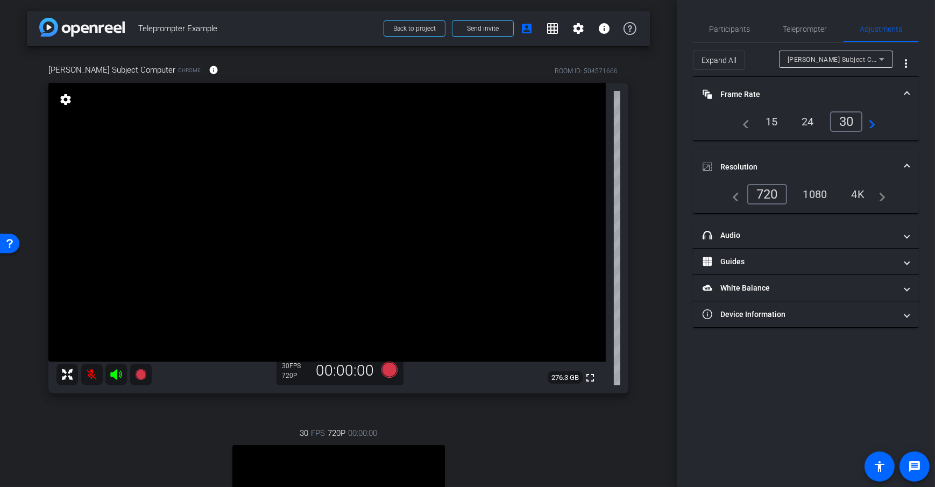
click at [843, 120] on div "30" at bounding box center [846, 121] width 33 height 20
click at [842, 120] on div "30" at bounding box center [846, 121] width 33 height 20
click at [820, 192] on div "1080" at bounding box center [815, 194] width 40 height 18
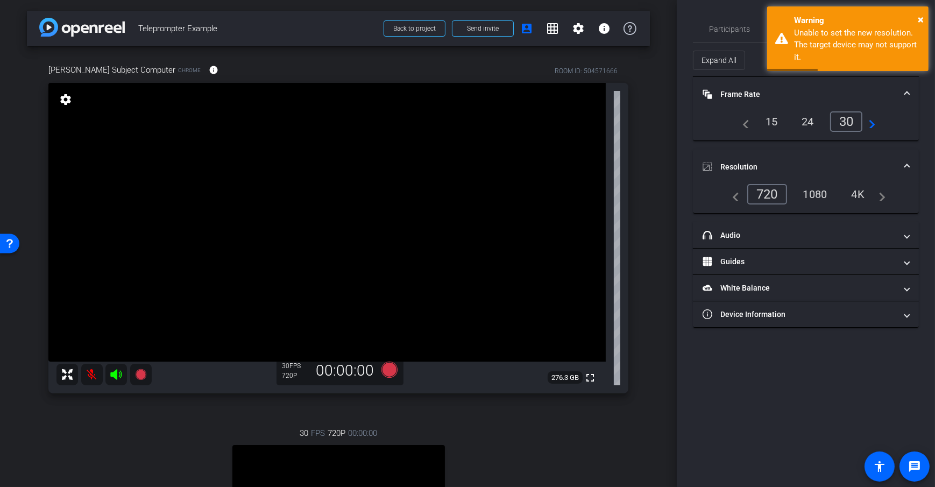
click at [650, 222] on div "arrow_back Teleprompter Example Back to project Send invite account_box grid_on…" at bounding box center [338, 243] width 677 height 487
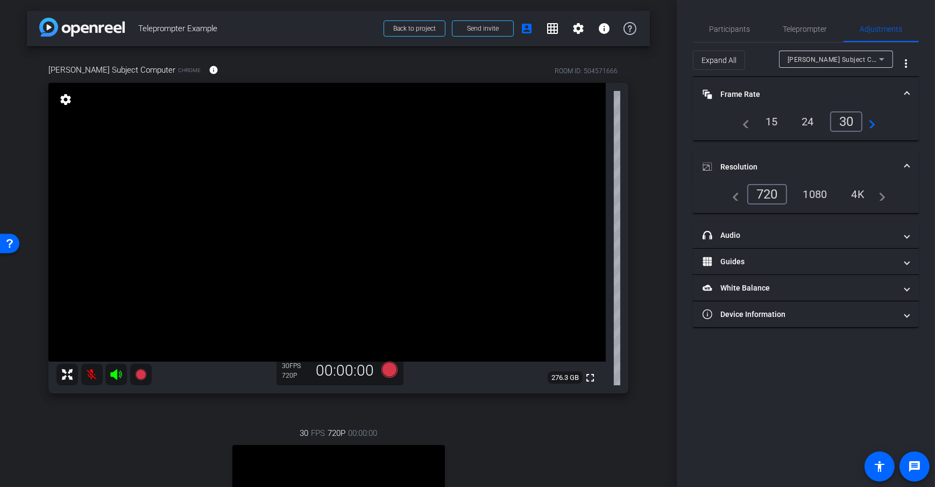
click at [659, 209] on div "arrow_back Teleprompter Example Back to project Send invite account_box grid_on…" at bounding box center [338, 243] width 677 height 487
click at [848, 239] on mat-panel-title "headphone icon Audio" at bounding box center [799, 235] width 194 height 11
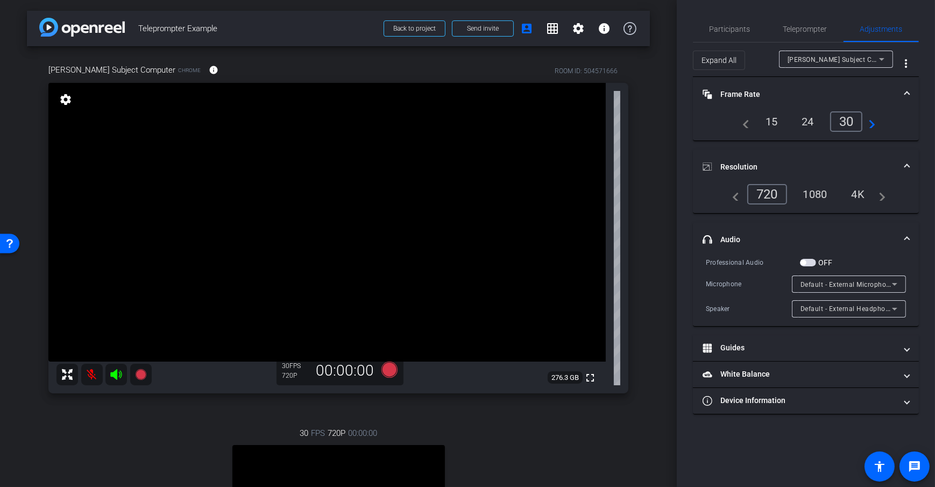
click at [865, 287] on span "Default - External Microphone (Built-in)" at bounding box center [861, 284] width 122 height 9
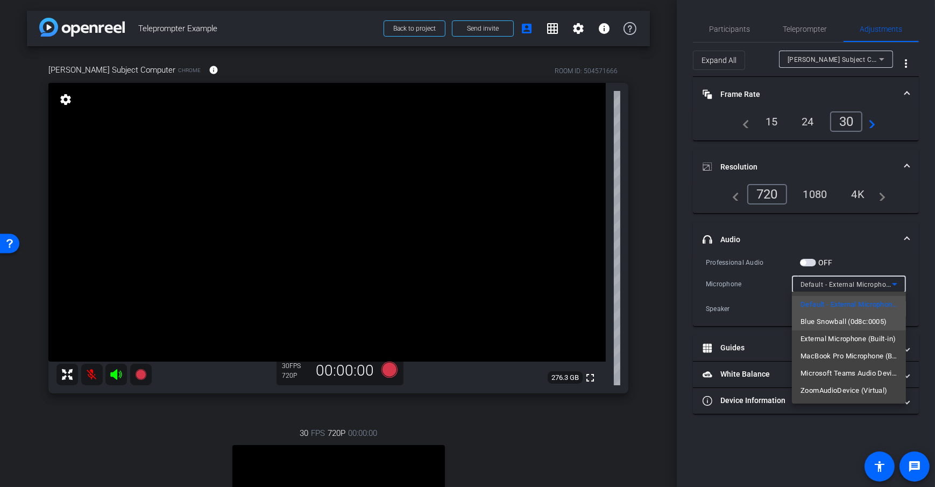
click at [848, 321] on span "Blue Snowball (0d8c:0005)" at bounding box center [843, 321] width 86 height 13
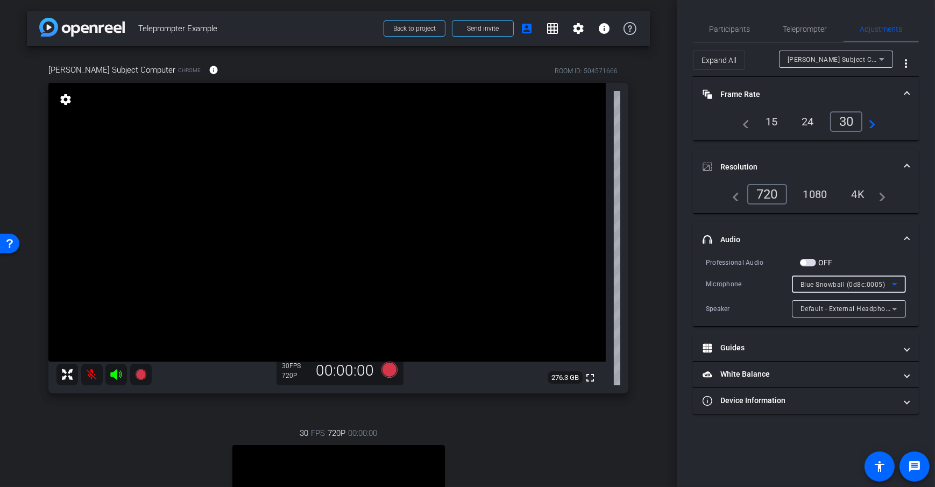
click at [857, 305] on span "Default - External Headphones (Built-in)" at bounding box center [862, 308] width 125 height 9
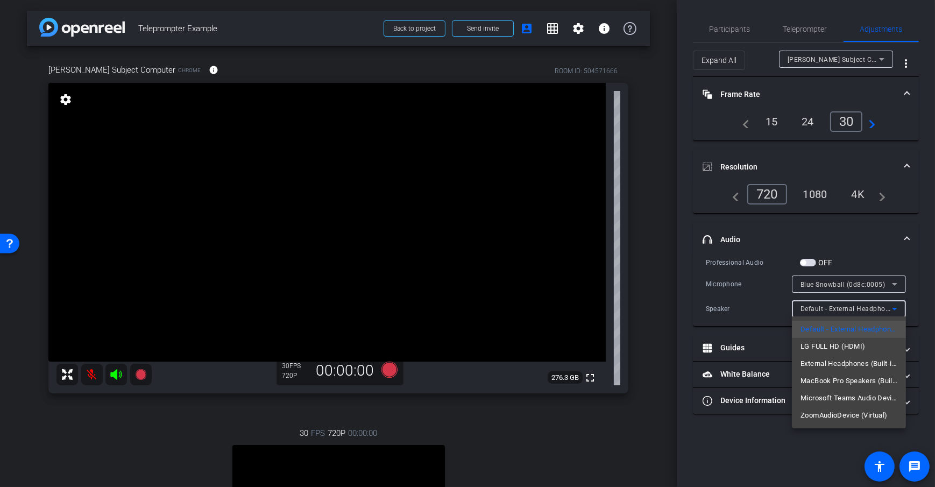
click at [657, 307] on div at bounding box center [467, 243] width 935 height 487
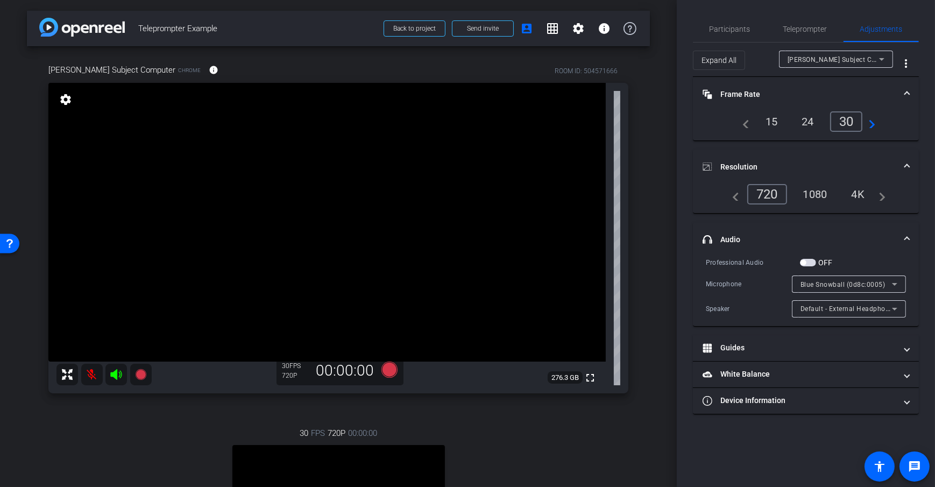
click at [787, 239] on mat-panel-title "headphone icon Audio" at bounding box center [799, 239] width 194 height 11
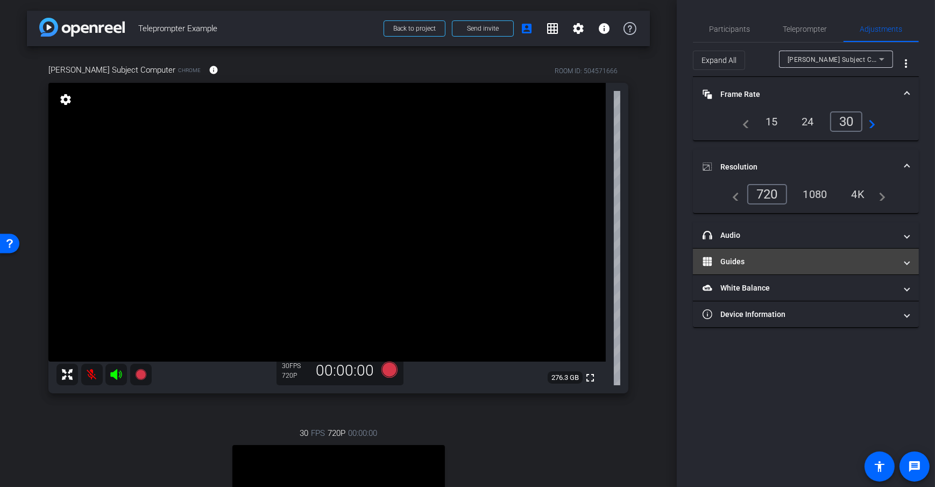
click at [771, 268] on mat-expansion-panel-header "Guides" at bounding box center [806, 261] width 226 height 26
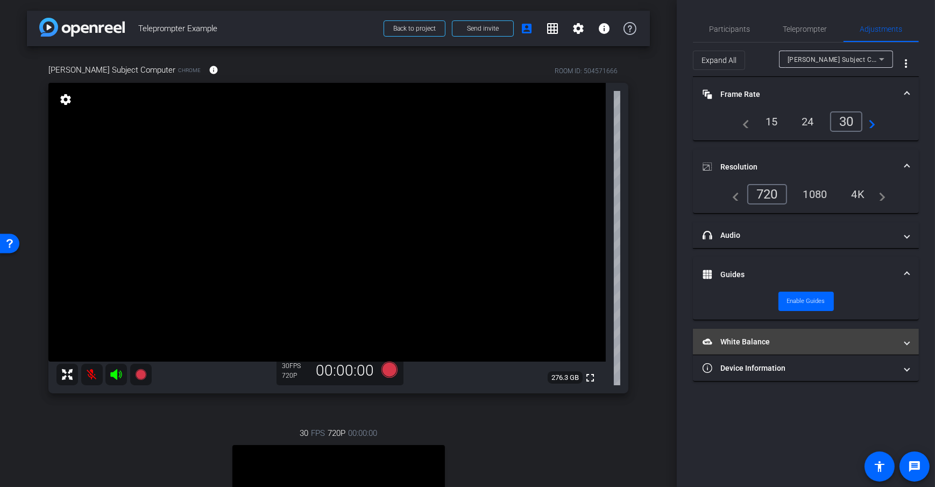
click at [805, 339] on mat-panel-title "White Balance White Balance" at bounding box center [799, 341] width 194 height 11
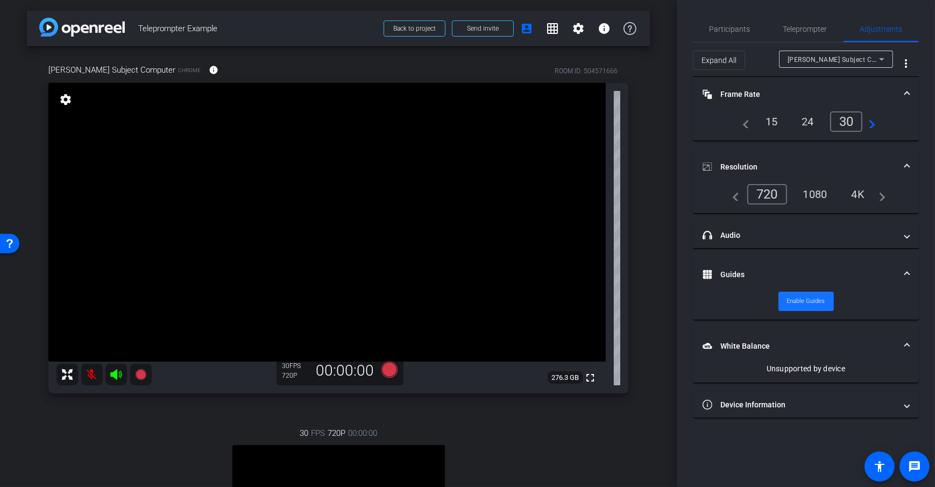
click at [802, 298] on span "Enable Guides" at bounding box center [806, 301] width 38 height 16
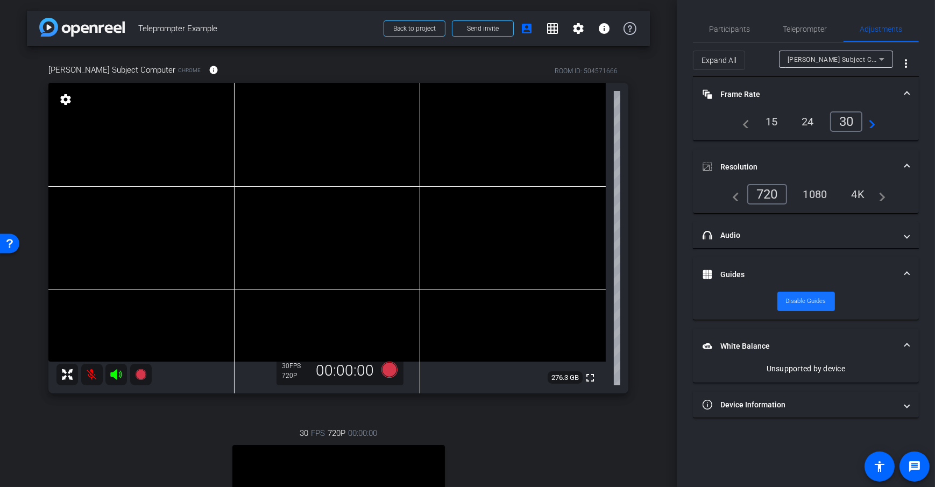
click at [802, 298] on span "Disable Guides" at bounding box center [806, 301] width 40 height 16
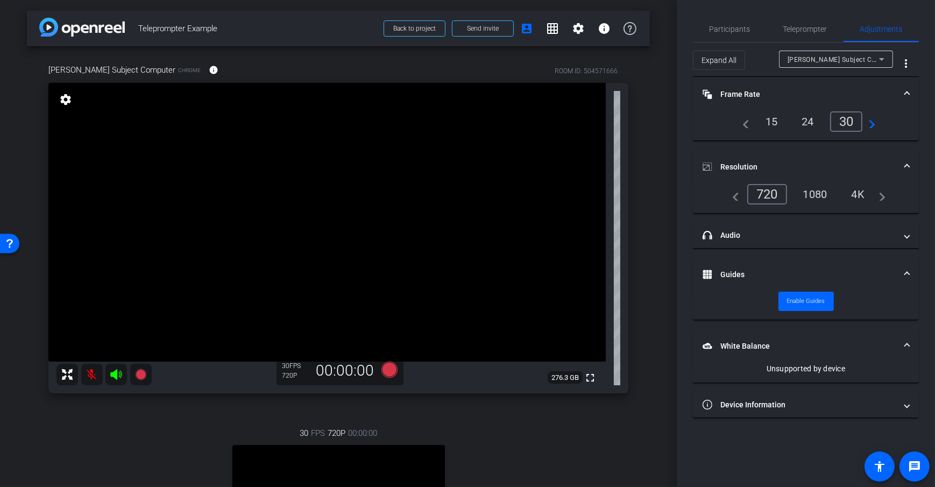
click at [817, 342] on mat-panel-title "White Balance White Balance" at bounding box center [799, 345] width 194 height 11
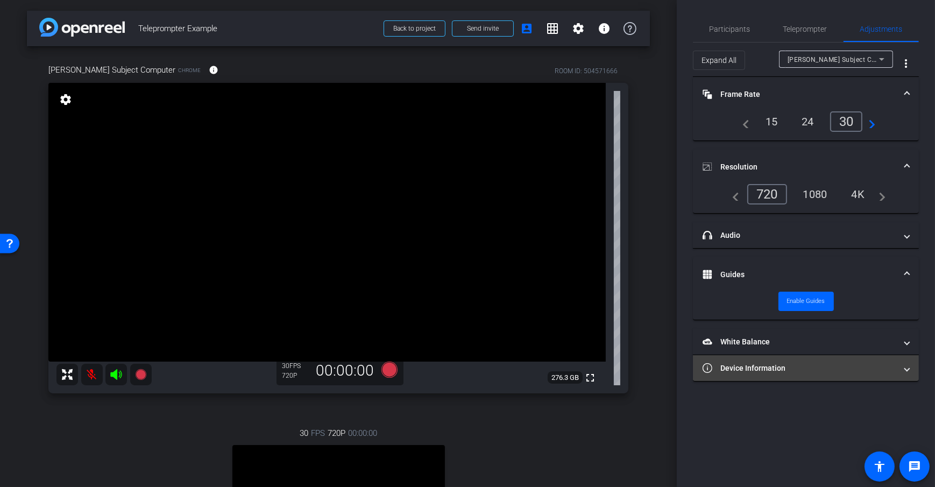
click at [797, 368] on mat-panel-title "Device Information" at bounding box center [799, 367] width 194 height 11
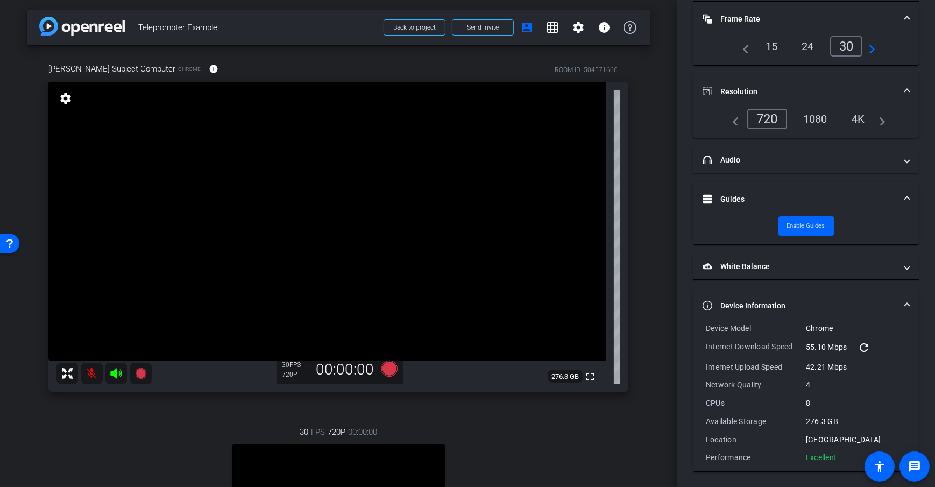
scroll to position [2, 0]
click at [635, 236] on div "Dan Subject Computer Chrome info ROOM ID: 504571666 fullscreen settings 276.3 G…" at bounding box center [338, 344] width 623 height 599
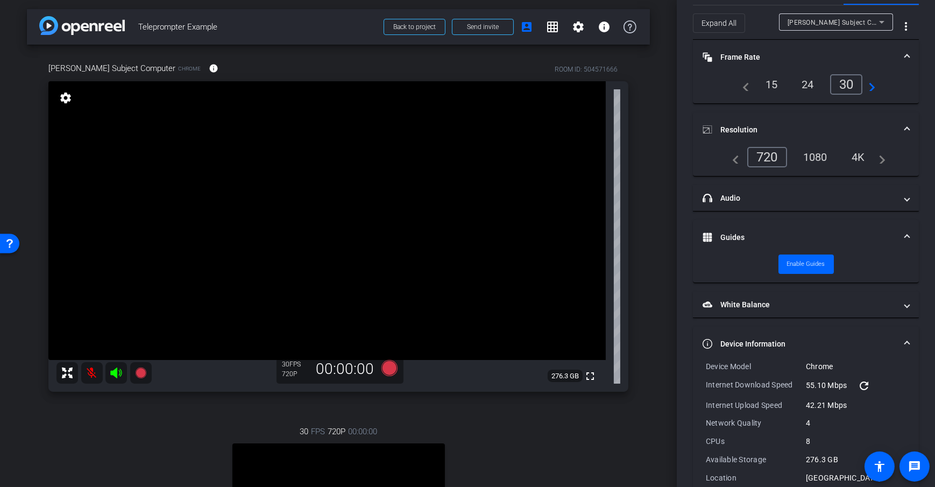
scroll to position [0, 0]
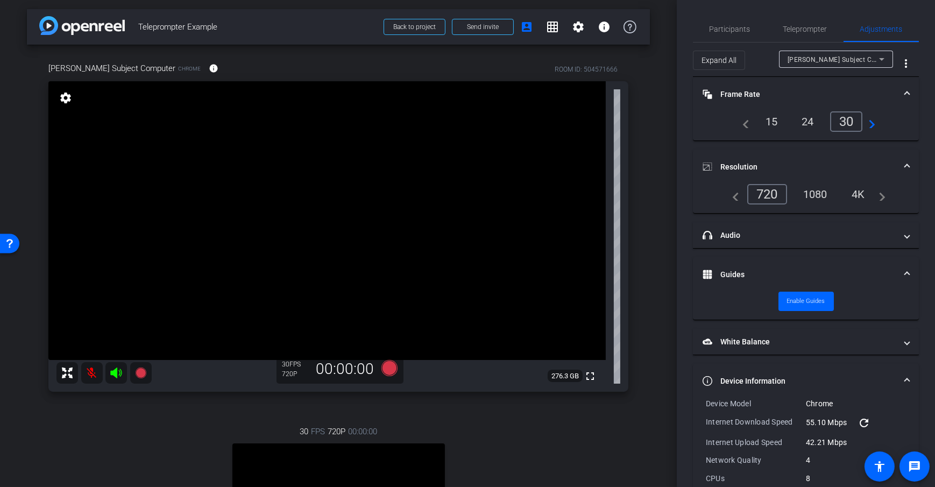
click at [842, 51] on div "Dan Subject Computer" at bounding box center [835, 59] width 97 height 17
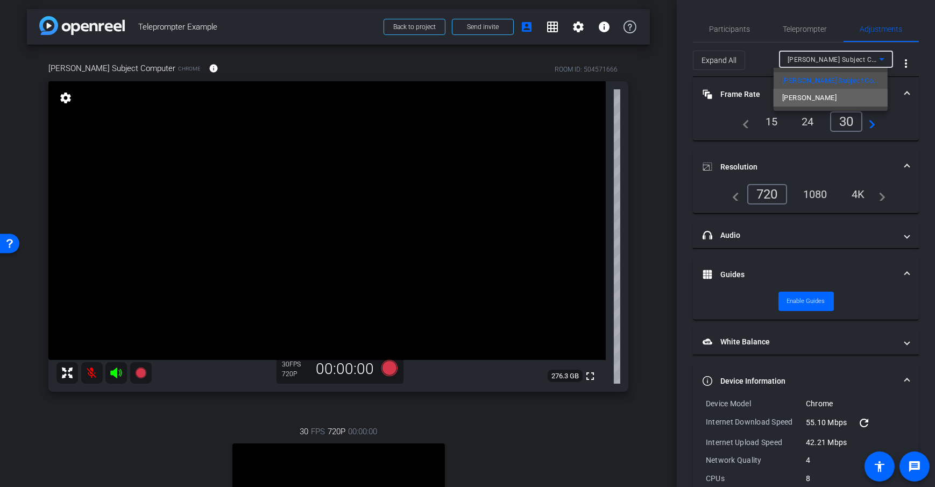
click at [807, 103] on mat-option "Dan H" at bounding box center [830, 97] width 114 height 17
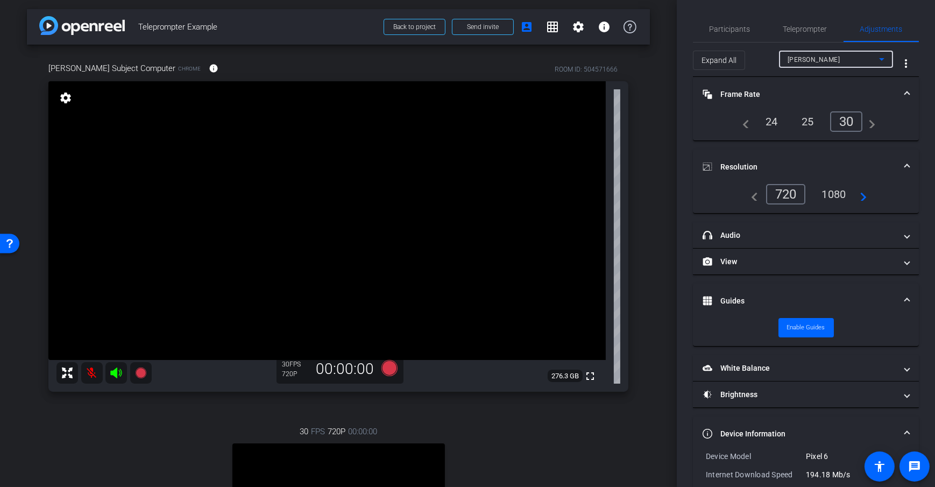
click at [643, 188] on div "Dan Subject Computer Chrome info ROOM ID: 504571666 fullscreen settings 276.3 G…" at bounding box center [338, 344] width 623 height 599
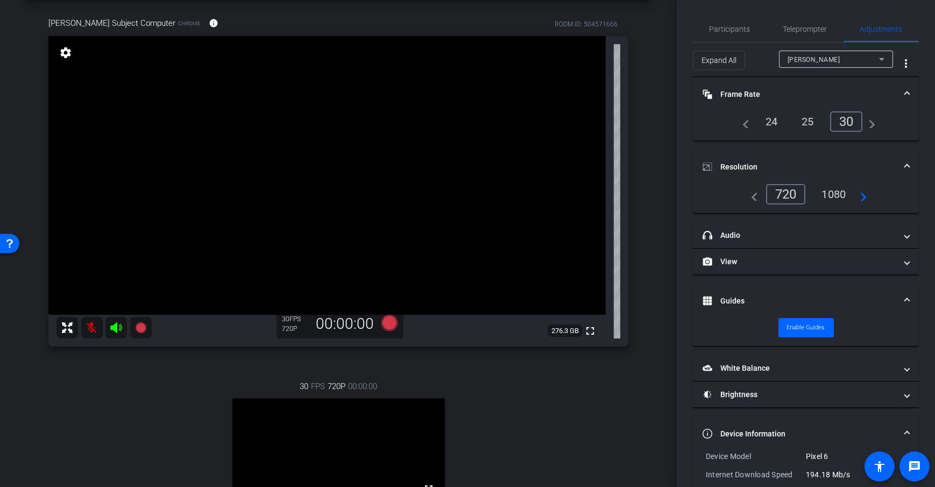
scroll to position [237, 0]
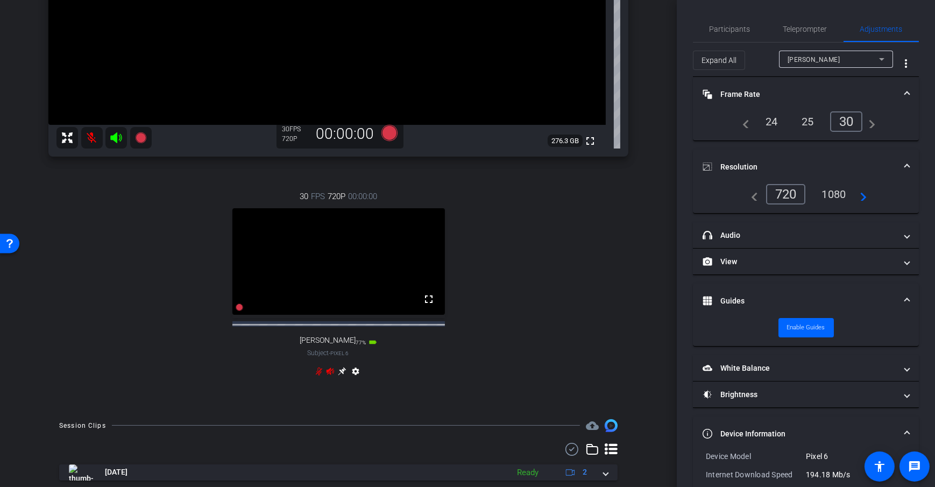
click at [338, 375] on icon at bounding box center [342, 371] width 9 height 9
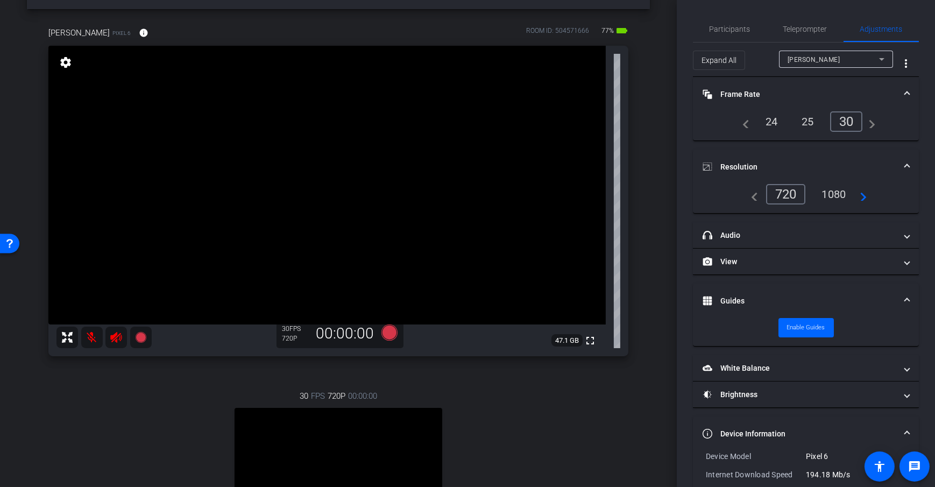
scroll to position [0, 0]
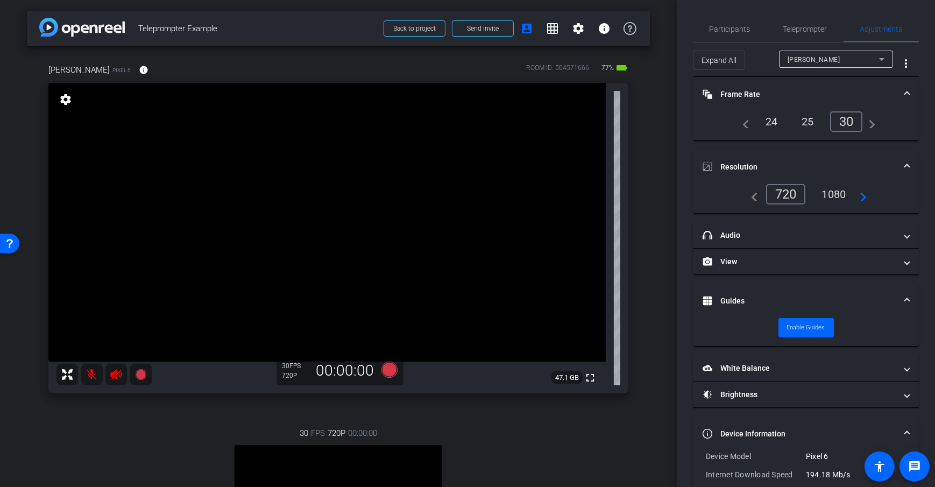
click at [827, 185] on div "1080" at bounding box center [833, 194] width 40 height 18
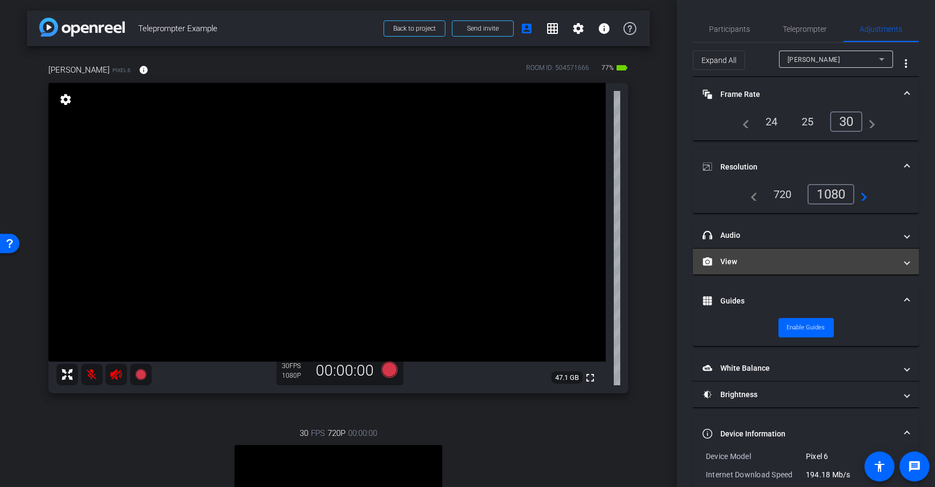
click at [781, 257] on mat-panel-title "View" at bounding box center [799, 261] width 194 height 11
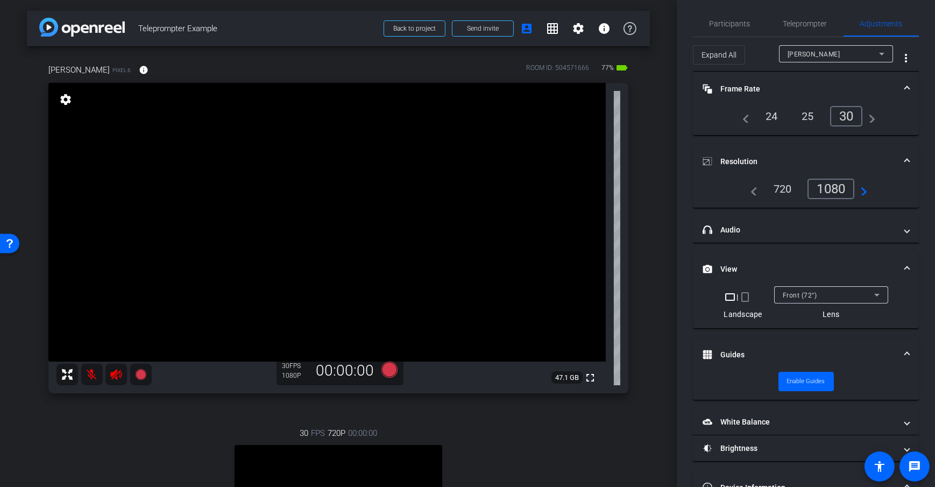
scroll to position [11, 0]
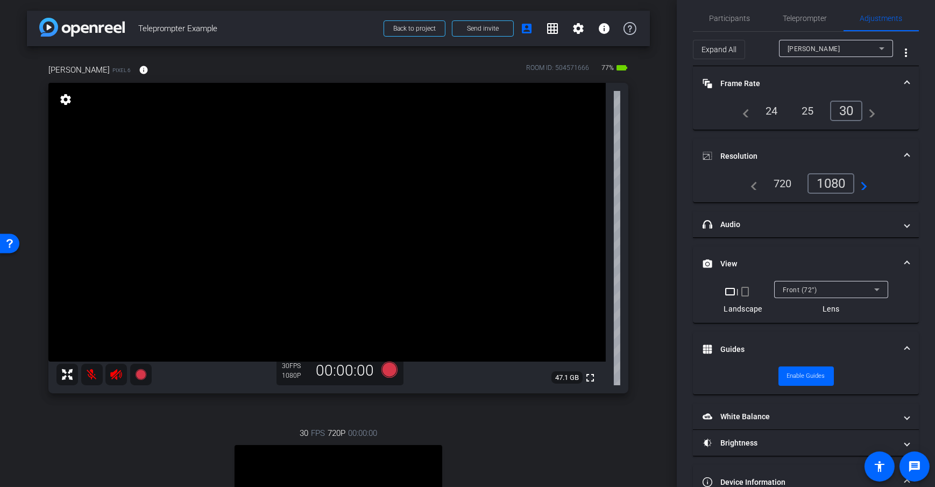
click at [742, 289] on mat-icon "crop_portrait" at bounding box center [744, 291] width 13 height 13
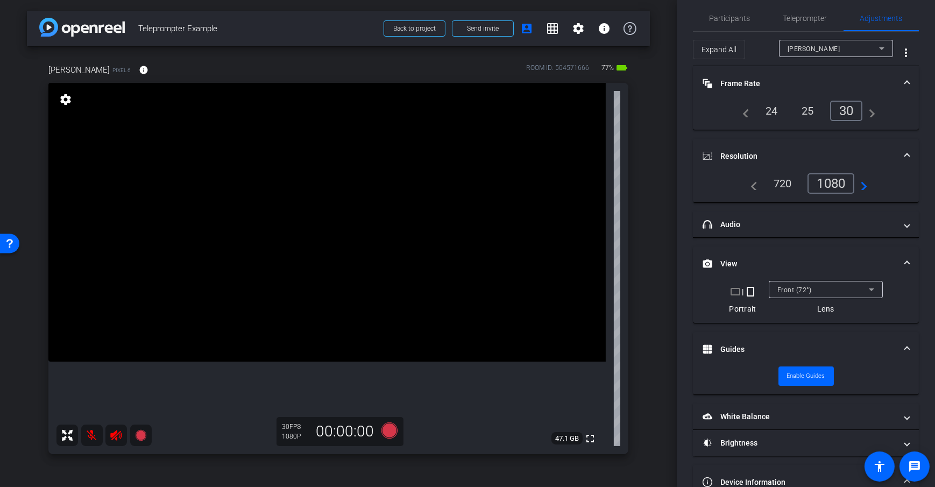
click at [733, 290] on mat-icon "crop_landscape" at bounding box center [735, 291] width 13 height 13
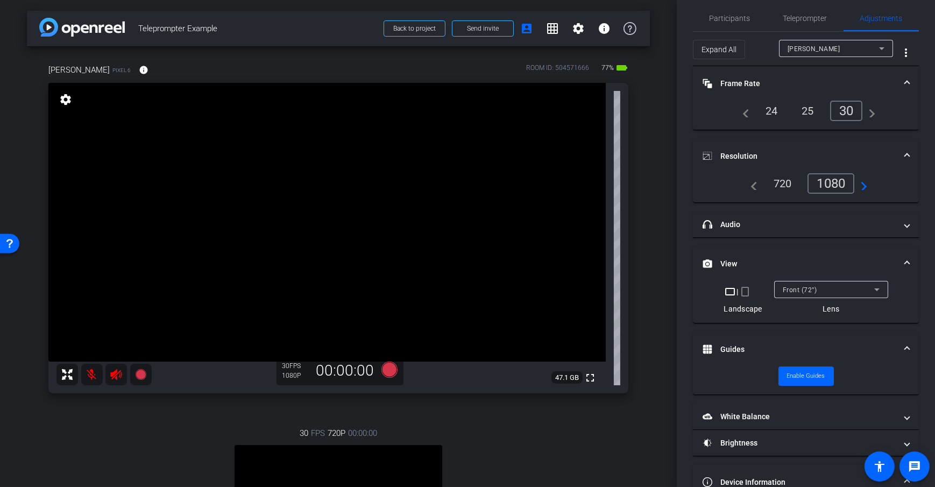
click at [809, 296] on div "Front (72°)" at bounding box center [831, 289] width 97 height 17
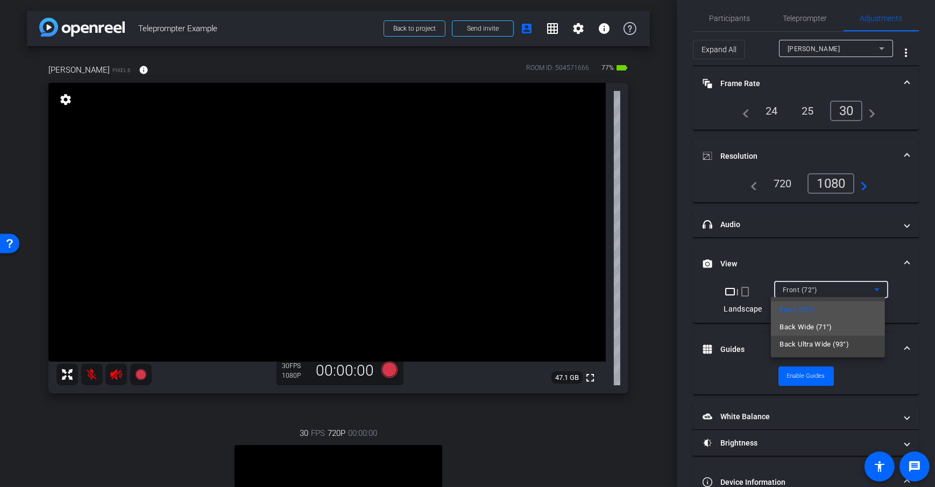
click at [843, 324] on mat-option "Back Wide (71°)" at bounding box center [828, 326] width 114 height 17
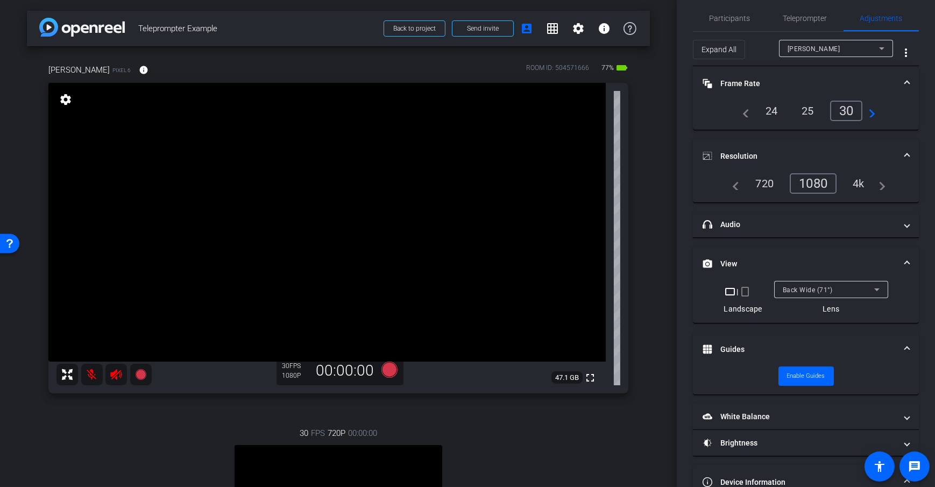
click at [663, 292] on div "arrow_back Teleprompter Example Back to project Send invite account_box grid_on…" at bounding box center [338, 243] width 677 height 487
click at [829, 293] on div "Back Wide (71°)" at bounding box center [828, 289] width 91 height 13
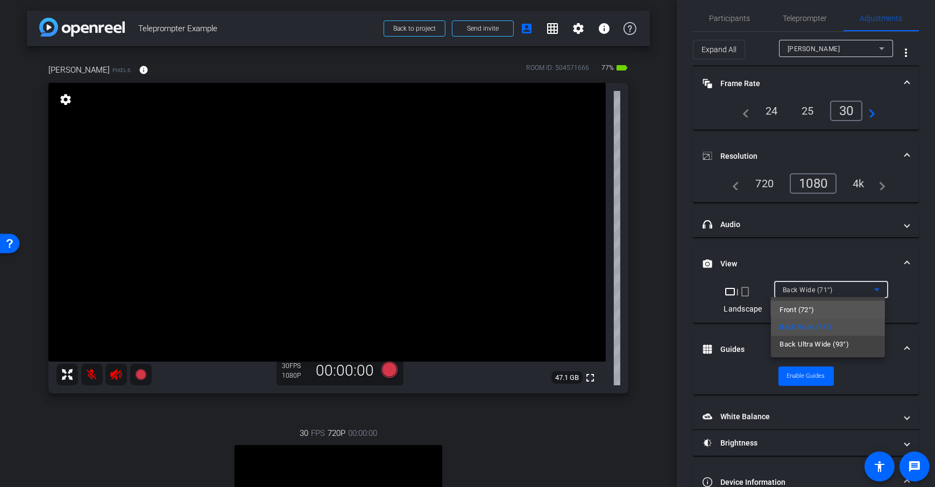
click at [833, 305] on mat-option "Front (72°)" at bounding box center [828, 309] width 114 height 17
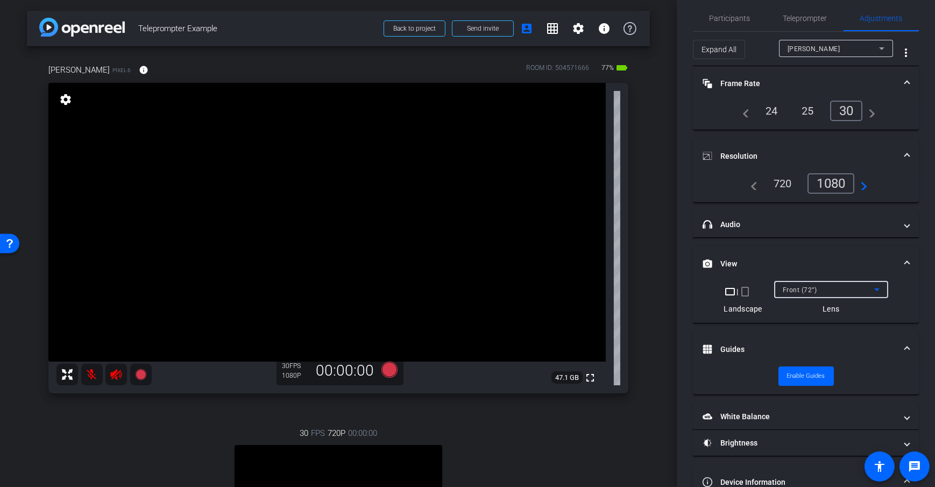
click at [655, 270] on div "arrow_back Teleprompter Example Back to project Send invite account_box grid_on…" at bounding box center [338, 243] width 677 height 487
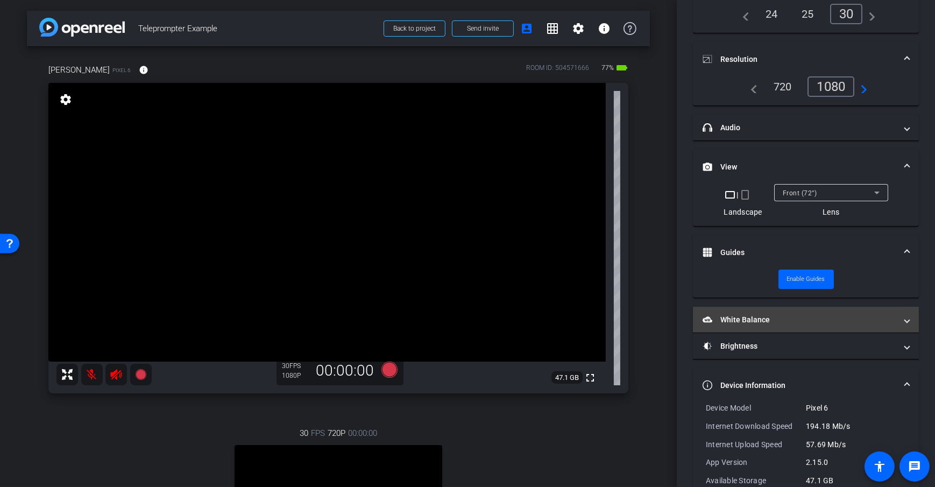
click at [866, 324] on mat-expansion-panel-header "White Balance White Balance" at bounding box center [806, 320] width 226 height 26
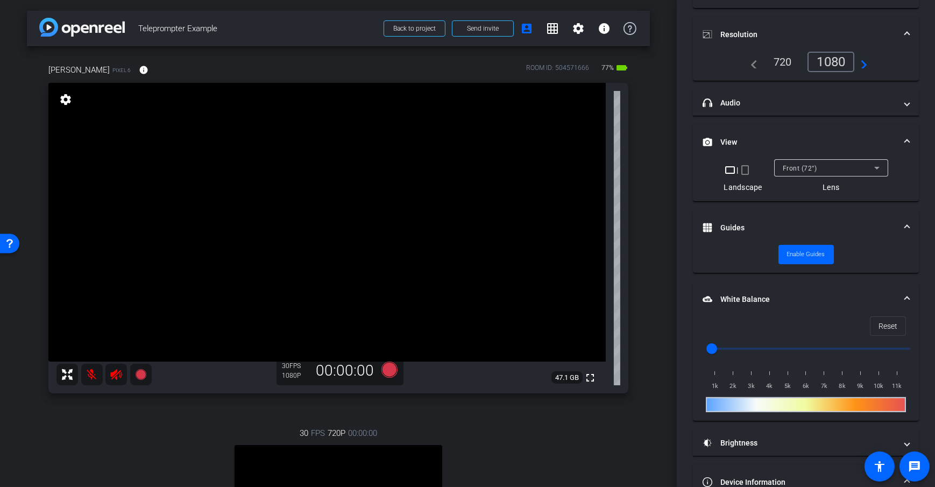
scroll to position [255, 0]
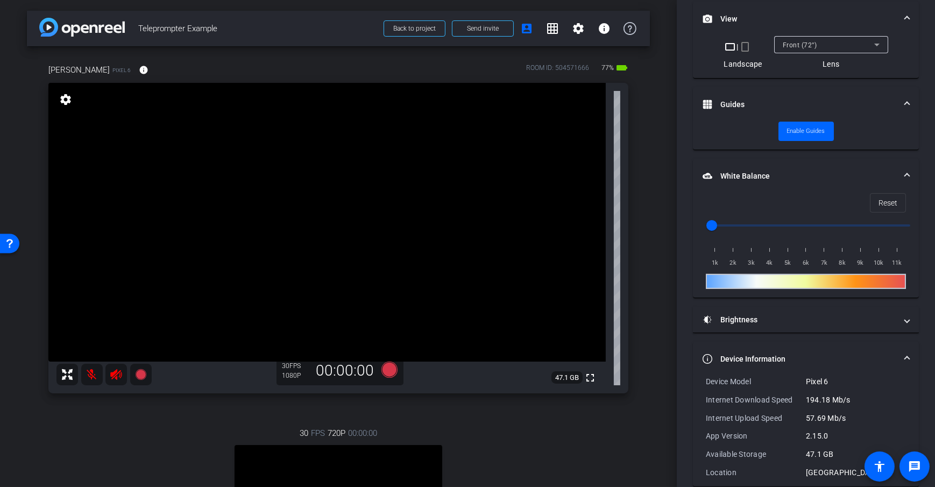
click at [817, 303] on mat-accordion "Frame Rate Frame Rate navigate_before 24 25 30 navigate_next Resolution navigat…" at bounding box center [806, 153] width 226 height 665
click at [816, 323] on mat-panel-title "Brightness" at bounding box center [799, 319] width 194 height 11
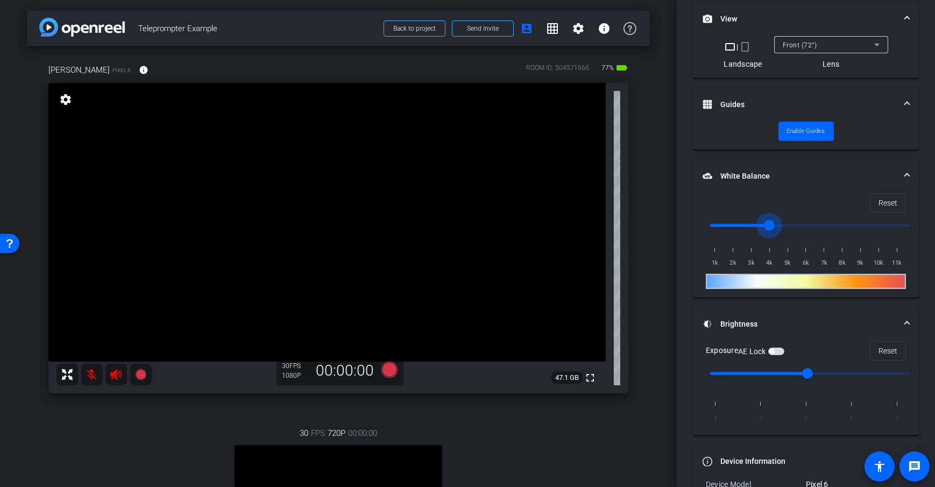
drag, startPoint x: 711, startPoint y: 225, endPoint x: 731, endPoint y: 221, distance: 20.9
click at [731, 221] on input "range" at bounding box center [810, 226] width 223 height 24
click at [878, 200] on span "Reset" at bounding box center [887, 203] width 19 height 20
type input "1000"
click at [647, 302] on div "arrow_back Teleprompter Example Back to project Send invite account_box grid_on…" at bounding box center [338, 243] width 677 height 487
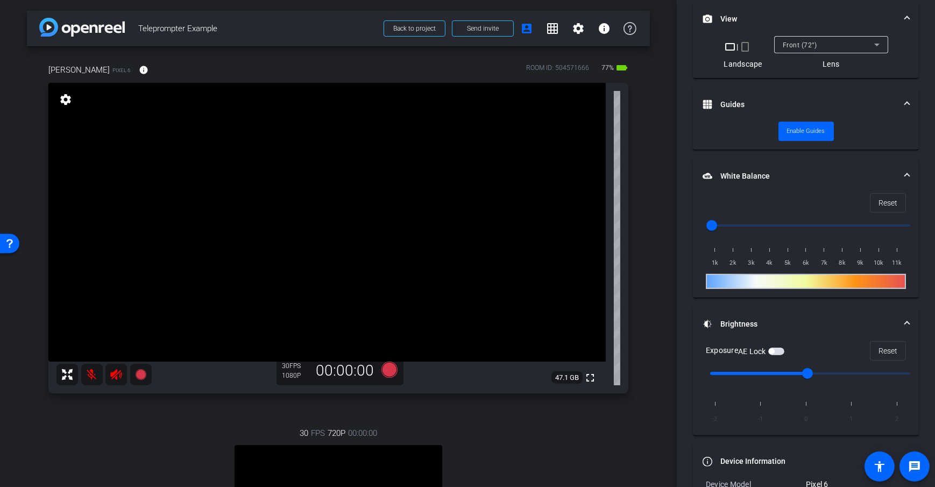
scroll to position [373, 0]
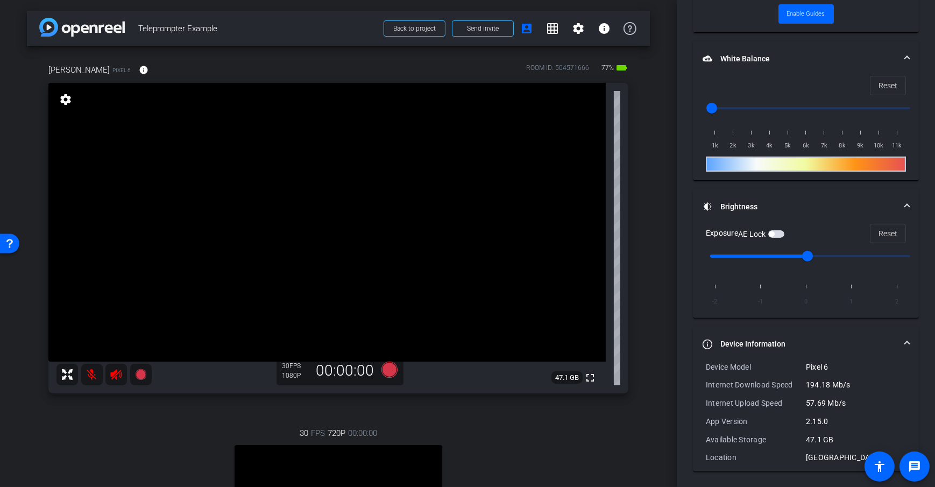
click at [657, 311] on div "arrow_back Teleprompter Example Back to project Send invite account_box grid_on…" at bounding box center [338, 243] width 677 height 487
click at [657, 158] on div "arrow_back Teleprompter Example Back to project Send invite account_box grid_on…" at bounding box center [338, 243] width 677 height 487
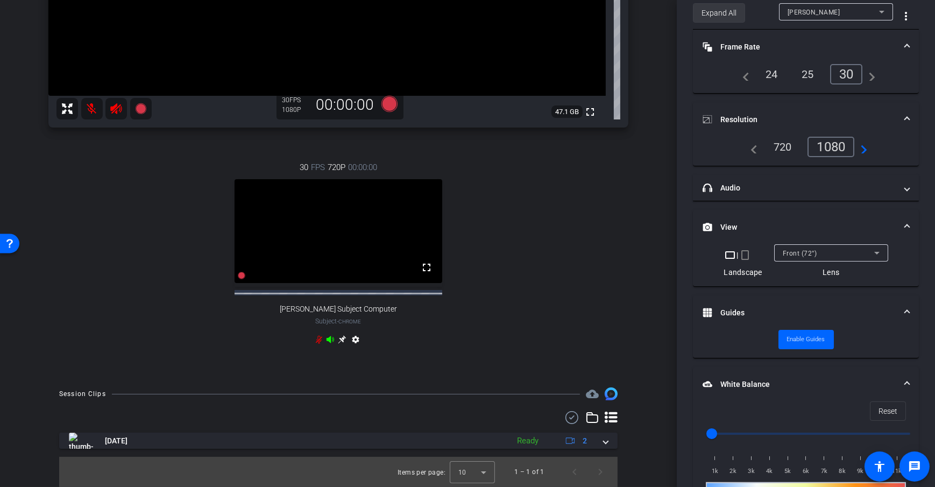
scroll to position [0, 0]
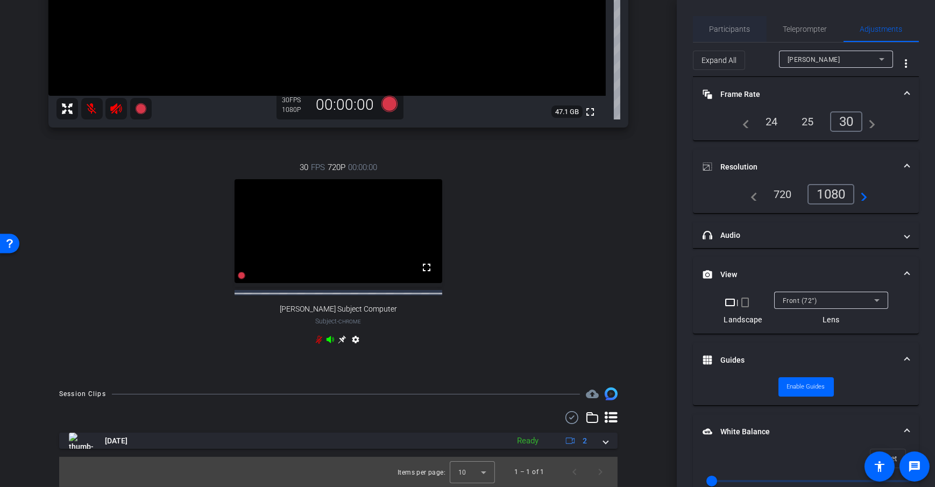
click at [724, 34] on span "Participants" at bounding box center [729, 29] width 41 height 26
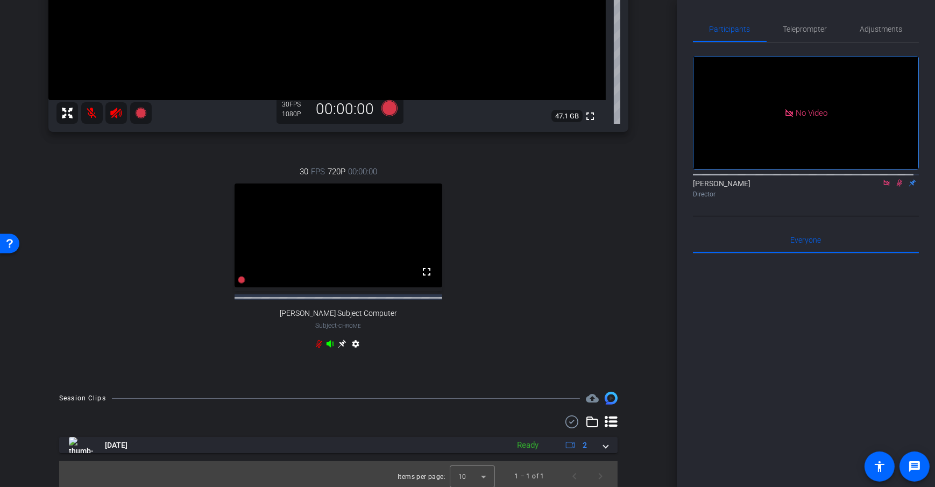
scroll to position [275, 0]
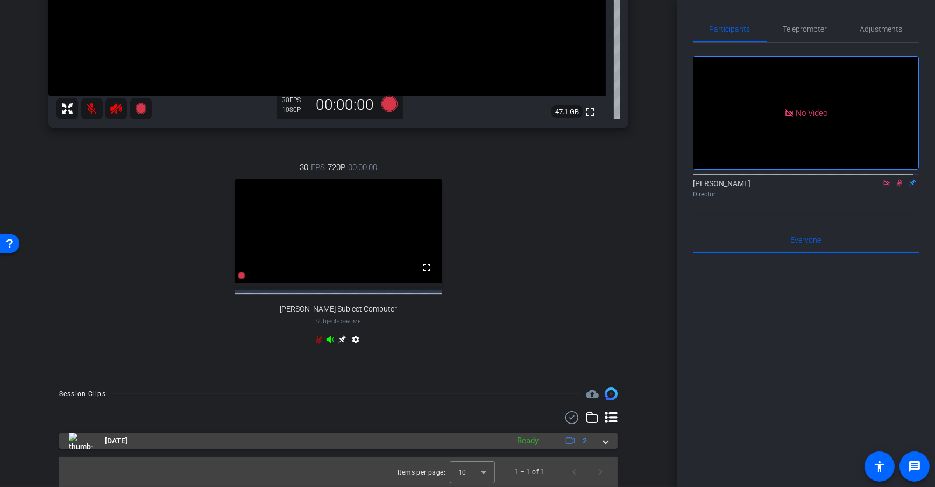
click at [606, 442] on mat-expansion-panel-header "Oct 3, 2025 Ready 2" at bounding box center [338, 440] width 558 height 16
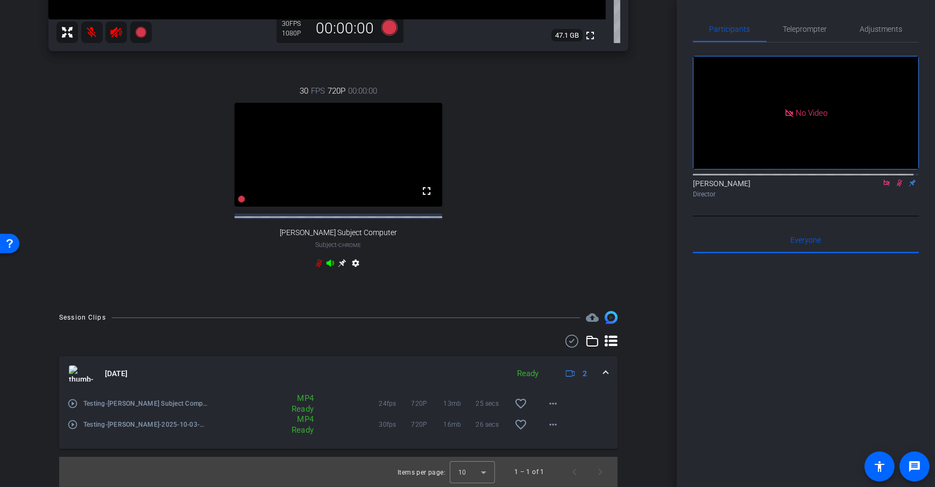
scroll to position [212, 0]
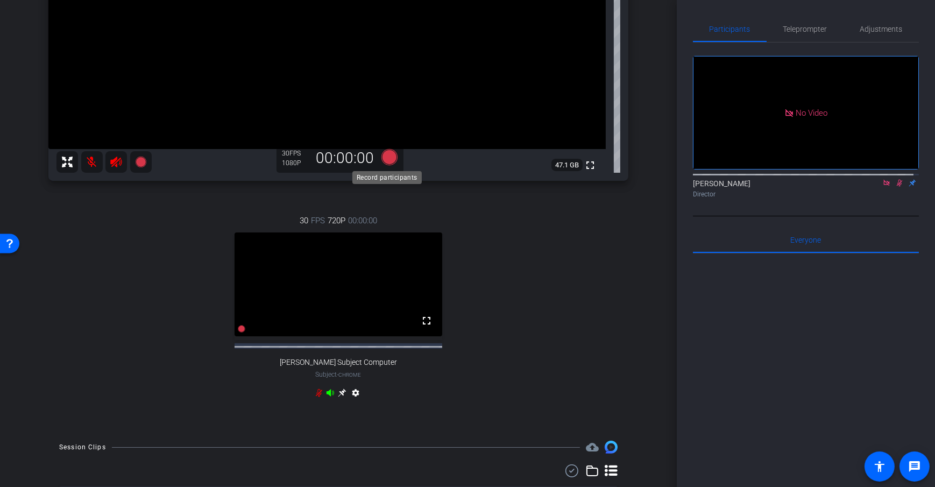
click at [388, 157] on icon at bounding box center [389, 157] width 16 height 16
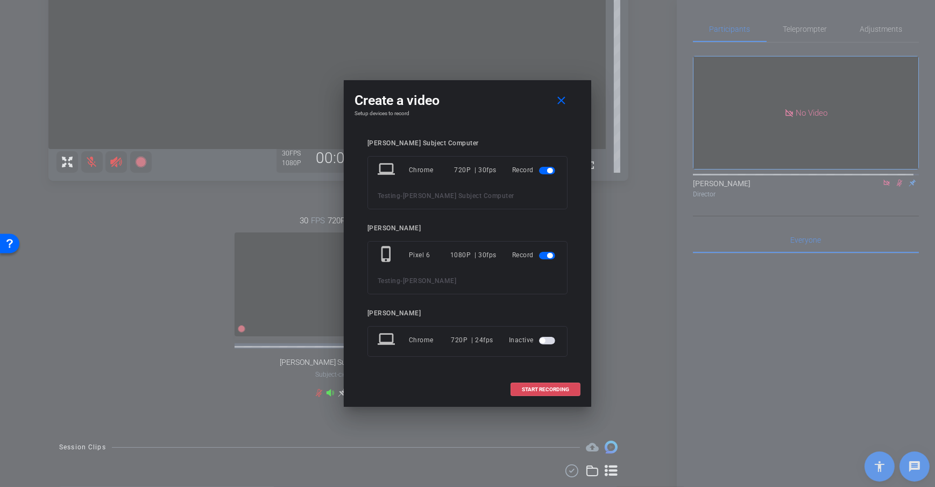
drag, startPoint x: 563, startPoint y: 387, endPoint x: 620, endPoint y: 337, distance: 75.5
click at [563, 387] on span "START RECORDING" at bounding box center [545, 389] width 47 height 5
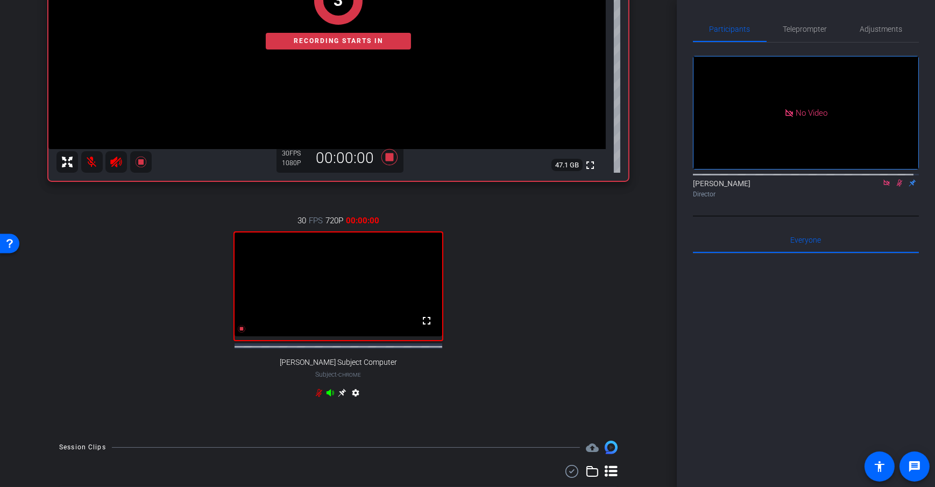
click at [649, 292] on div "arrow_back Teleprompter Example Back to project Send invite account_box grid_on…" at bounding box center [338, 243] width 677 height 487
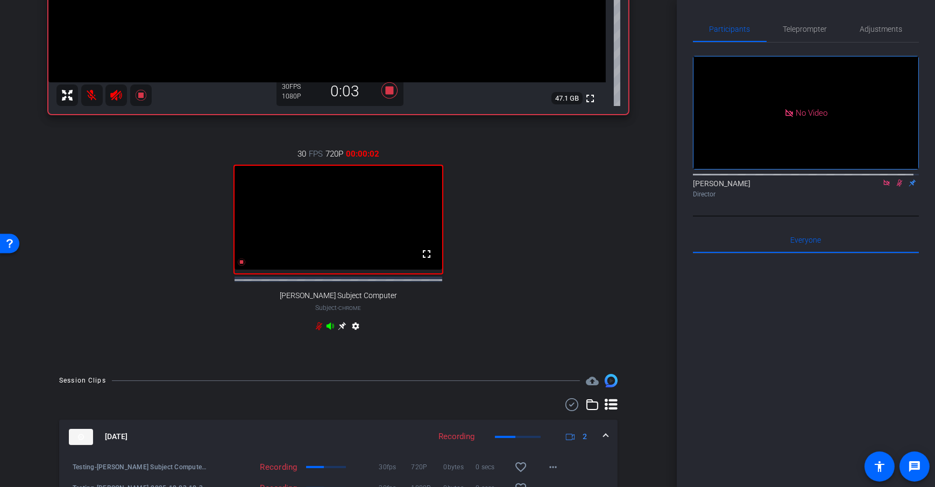
scroll to position [374, 0]
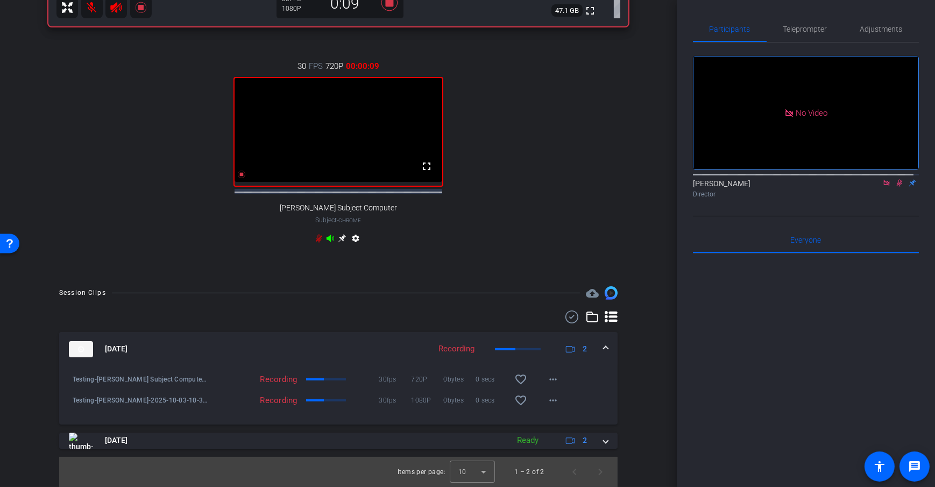
click at [641, 295] on div "Session Clips cloud_upload Oct 3, 2025 Recording 2 Testing-Dan Subject Computer…" at bounding box center [338, 386] width 623 height 200
click at [650, 232] on div "arrow_back Teleprompter Example Back to project Send invite account_box grid_on…" at bounding box center [338, 243] width 677 height 487
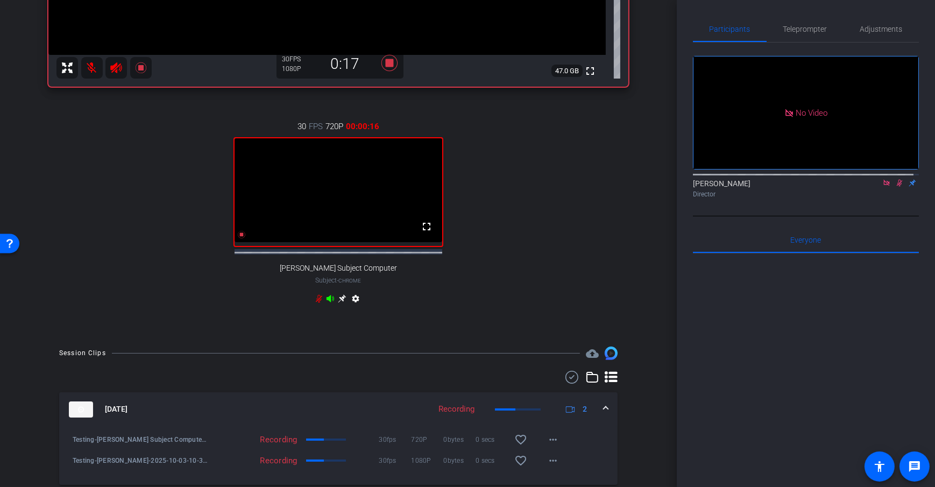
scroll to position [307, 0]
click at [386, 65] on icon at bounding box center [389, 63] width 16 height 16
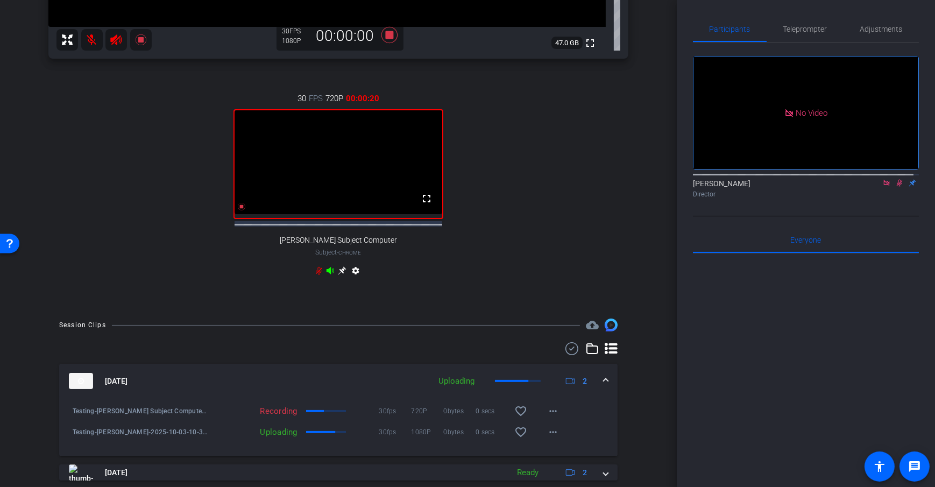
scroll to position [374, 0]
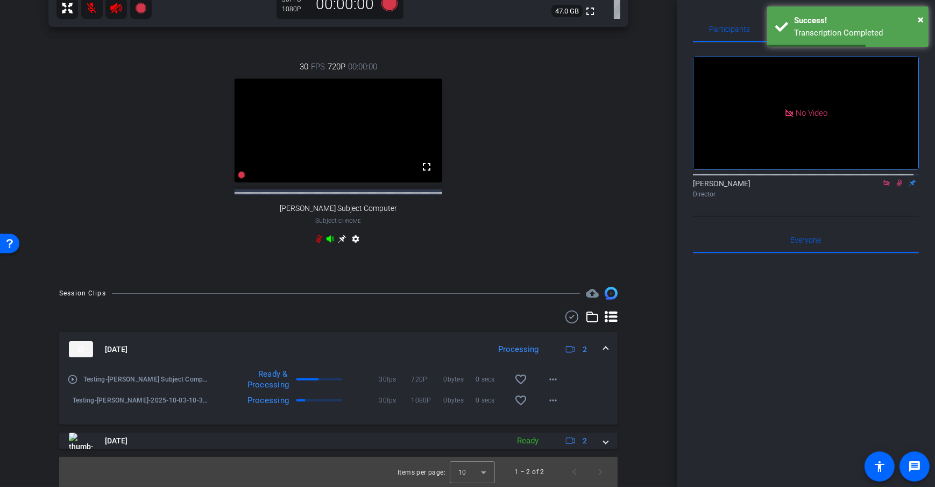
click at [664, 342] on div "arrow_back Teleprompter Example Back to project Send invite account_box grid_on…" at bounding box center [338, 243] width 677 height 487
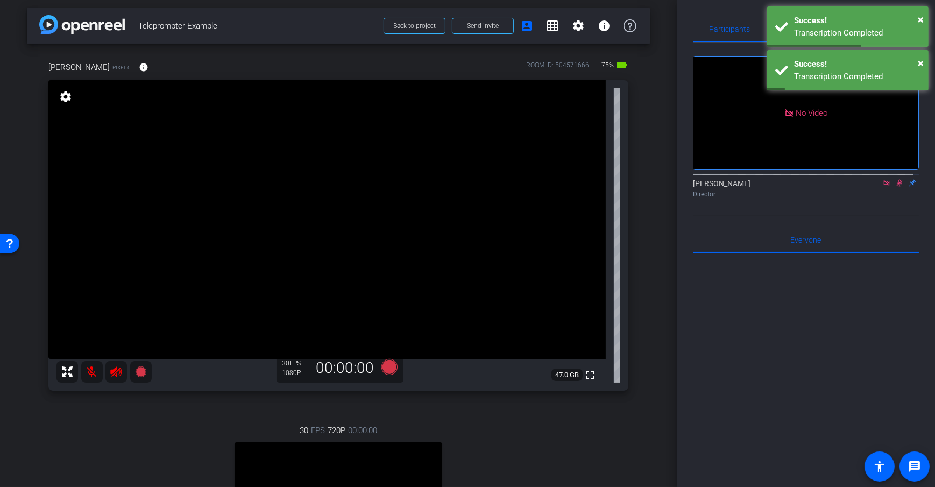
scroll to position [0, 0]
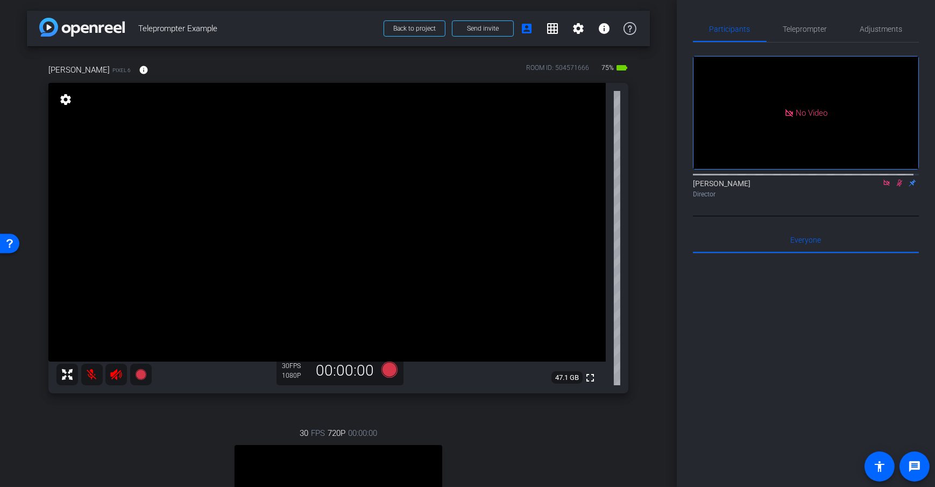
click at [666, 305] on div "arrow_back Teleprompter Example Back to project Send invite account_box grid_on…" at bounding box center [338, 243] width 677 height 487
click at [658, 294] on div "arrow_back Teleprompter Example Back to project Send invite account_box grid_on…" at bounding box center [338, 243] width 677 height 487
click at [649, 107] on div "arrow_back Teleprompter Example Back to project Send invite account_box grid_on…" at bounding box center [338, 243] width 677 height 487
click at [473, 49] on div "Dan H Pixel 6 info ROOM ID: 504571666 75% battery_std fullscreen settings 47.1 …" at bounding box center [338, 344] width 623 height 596
click at [473, 48] on div "Dan H Pixel 6 info ROOM ID: 504571666 75% battery_std fullscreen settings 47.1 …" at bounding box center [338, 344] width 623 height 596
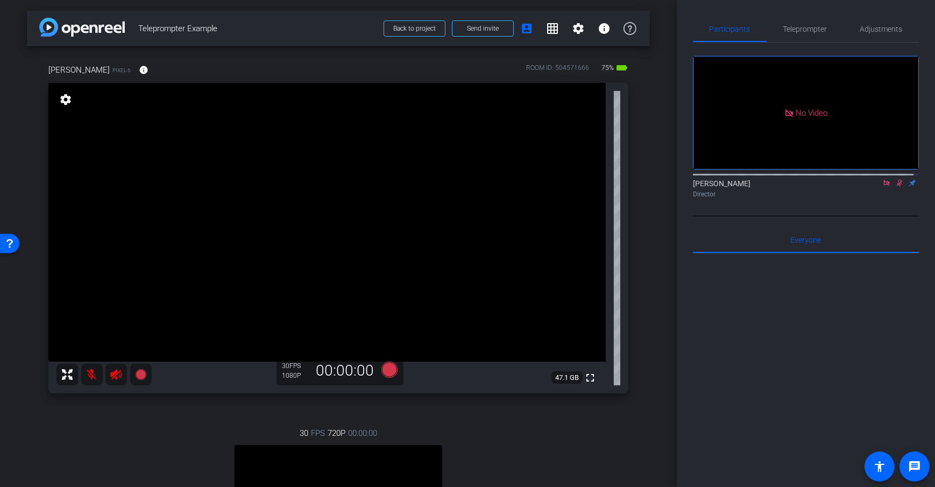
click at [479, 54] on div "Dan H Pixel 6 info ROOM ID: 504571666 75% battery_std fullscreen settings 47.1 …" at bounding box center [338, 344] width 623 height 596
click at [467, 27] on span "Send invite" at bounding box center [483, 28] width 32 height 9
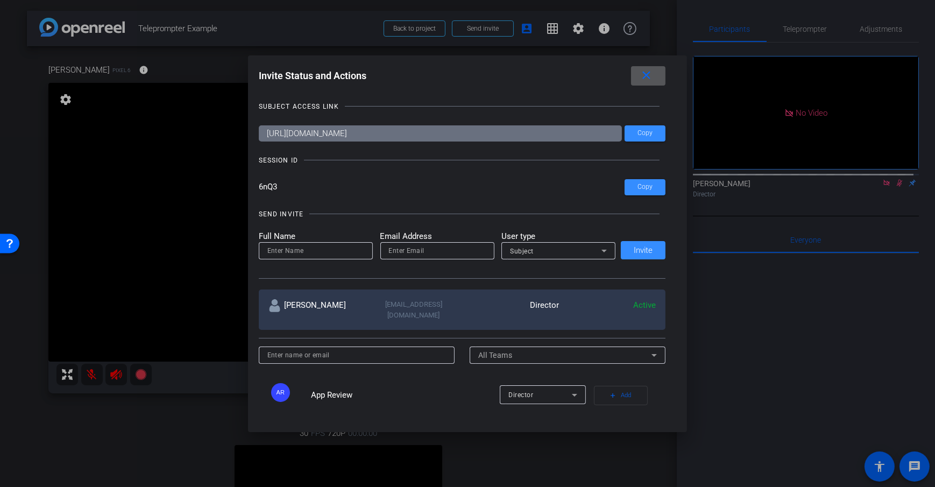
click at [531, 211] on div "SEND INVITE" at bounding box center [462, 214] width 407 height 11
click at [605, 251] on icon at bounding box center [604, 250] width 13 height 13
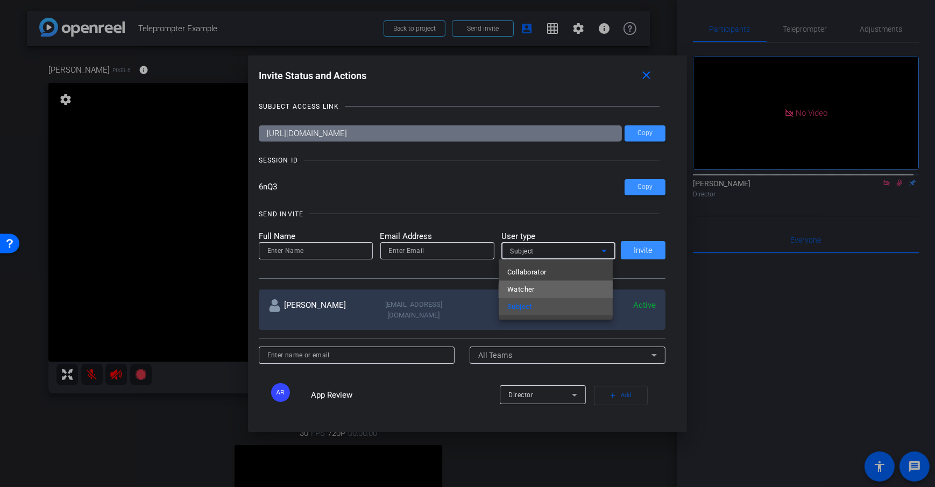
click at [570, 294] on mat-option "Watcher" at bounding box center [556, 289] width 114 height 17
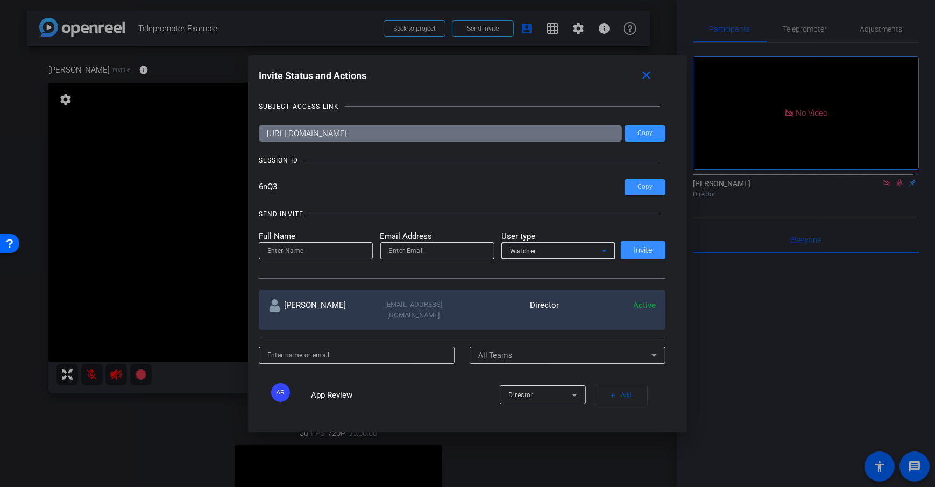
click at [518, 273] on div "SEND INVITE Full Name Email Address User type Watcher Invite" at bounding box center [462, 238] width 407 height 81
click at [650, 69] on mat-icon "close" at bounding box center [645, 75] width 13 height 13
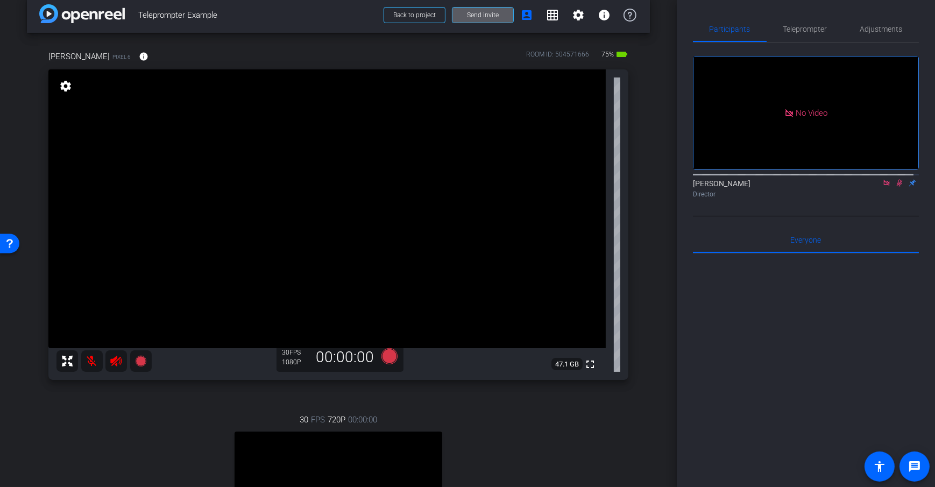
scroll to position [23, 0]
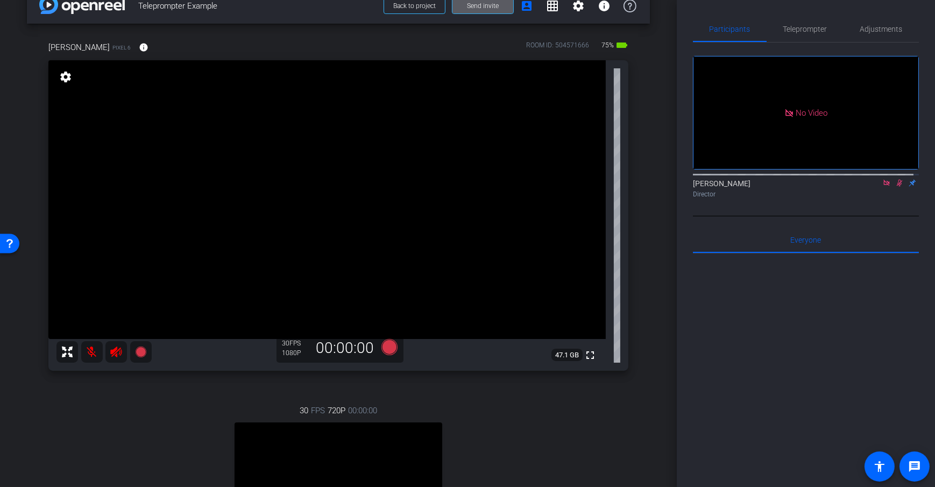
click at [656, 192] on div "arrow_back Teleprompter Example Back to project Send invite account_box grid_on…" at bounding box center [338, 220] width 677 height 487
click at [882, 179] on icon at bounding box center [886, 183] width 9 height 8
click at [870, 186] on icon at bounding box center [874, 182] width 8 height 5
click at [894, 188] on mat-icon at bounding box center [899, 183] width 13 height 10
click at [897, 187] on icon at bounding box center [899, 183] width 4 height 7
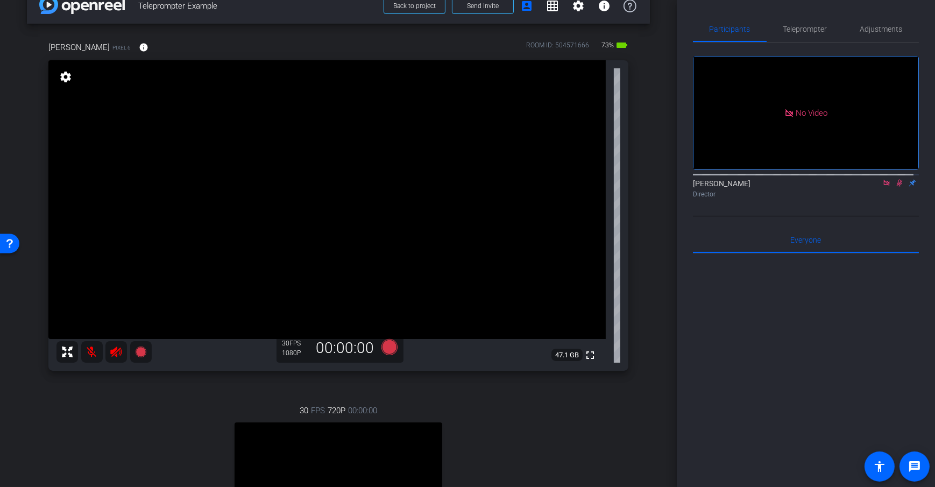
click at [908, 194] on div "Daniel Heiberger Director" at bounding box center [806, 188] width 226 height 21
click at [666, 225] on div "arrow_back Teleprompter Example Back to project Send invite account_box grid_on…" at bounding box center [338, 220] width 677 height 487
click at [666, 230] on div "arrow_back Teleprompter Example Back to project Send invite account_box grid_on…" at bounding box center [338, 220] width 677 height 487
click at [644, 180] on div "Dan H Pixel 6 info ROOM ID: 504571666 73% battery_std fullscreen settings 47.1 …" at bounding box center [338, 322] width 623 height 596
click at [651, 180] on div "arrow_back Teleprompter Example Back to project Send invite account_box grid_on…" at bounding box center [338, 220] width 677 height 487
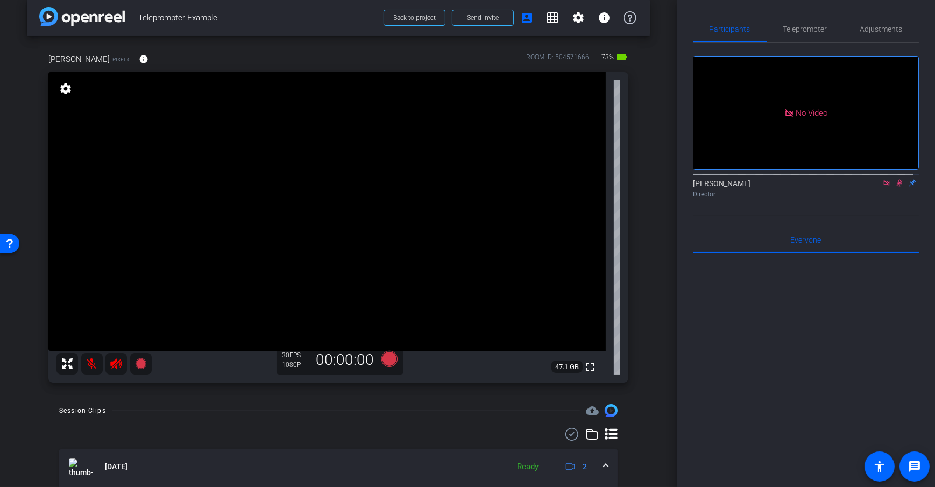
scroll to position [0, 0]
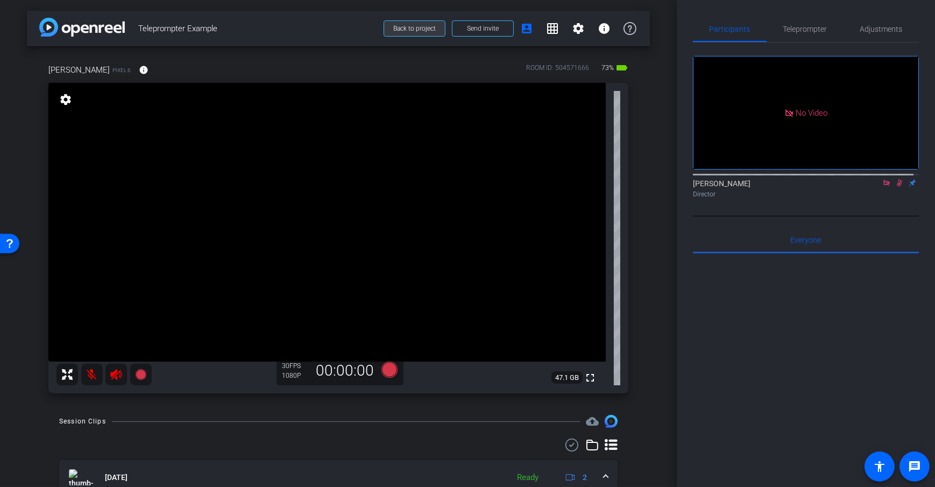
click at [407, 23] on span at bounding box center [414, 29] width 61 height 26
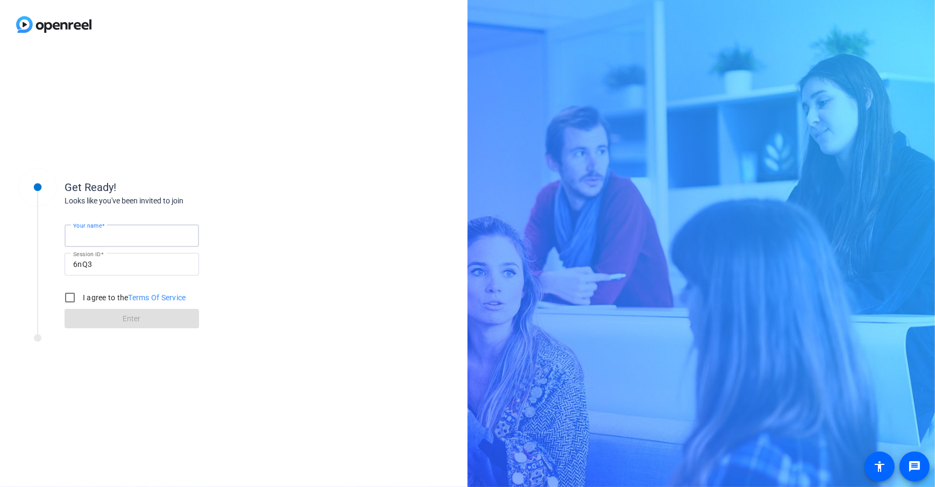
click at [144, 241] on input "Your name" at bounding box center [131, 235] width 117 height 13
type input "Dan Subject Computer"
click at [240, 203] on div "Looks like you've been invited to join" at bounding box center [172, 200] width 215 height 11
click at [70, 301] on input "I agree to the Terms Of Service" at bounding box center [70, 298] width 22 height 22
checkbox input "true"
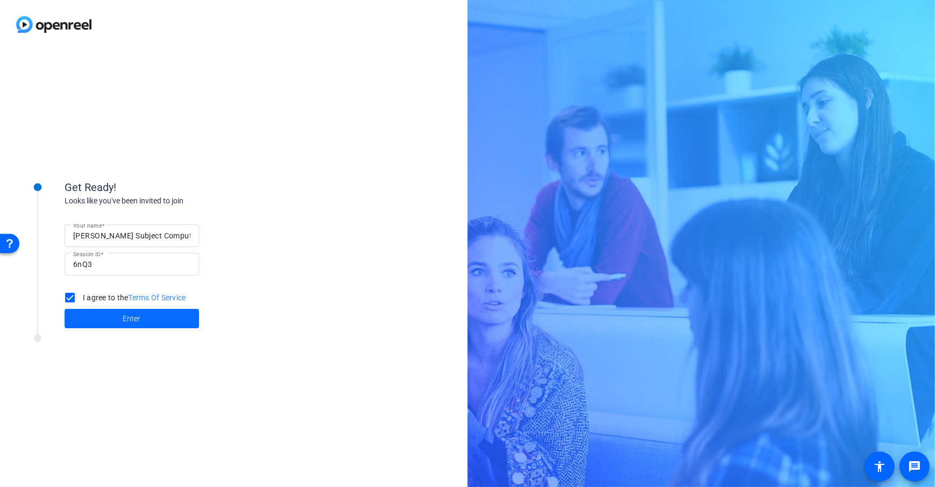
click at [148, 316] on span at bounding box center [132, 318] width 134 height 26
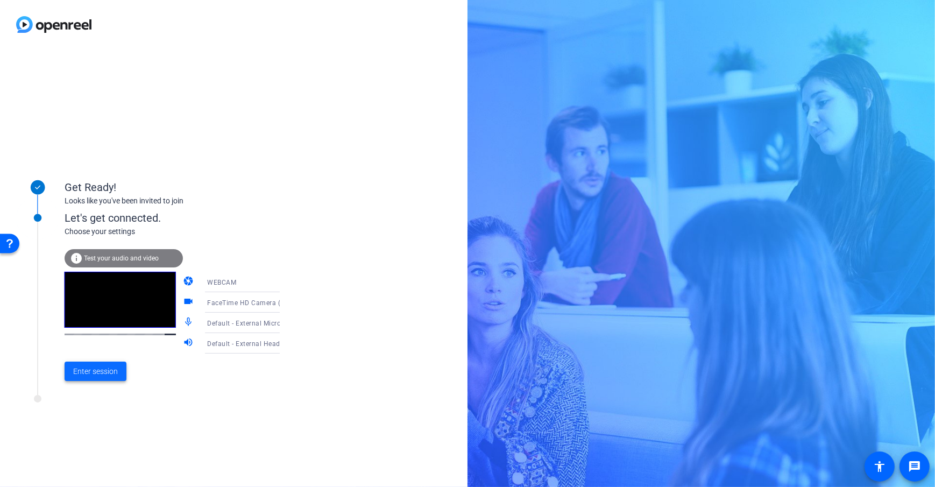
click at [113, 372] on span "Enter session" at bounding box center [95, 371] width 45 height 11
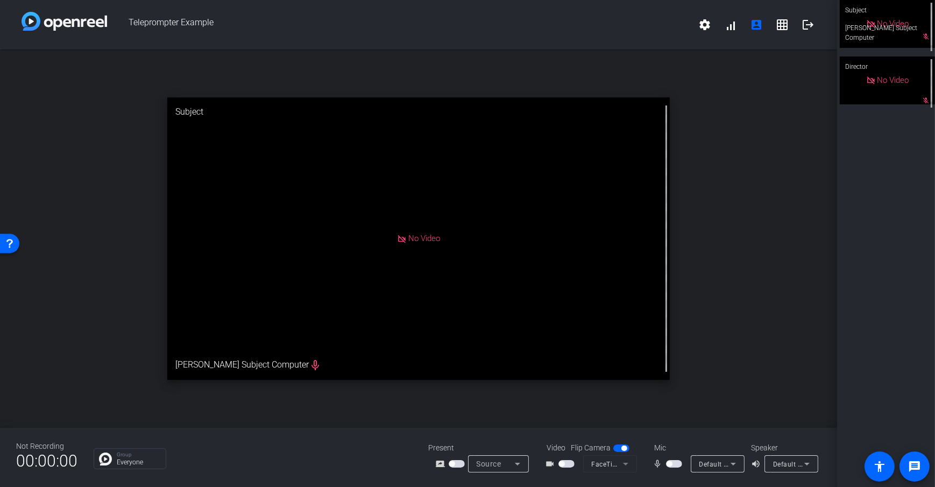
click at [359, 448] on div "Group Everyone" at bounding box center [253, 458] width 318 height 21
click at [564, 461] on span "button" at bounding box center [566, 464] width 16 height 8
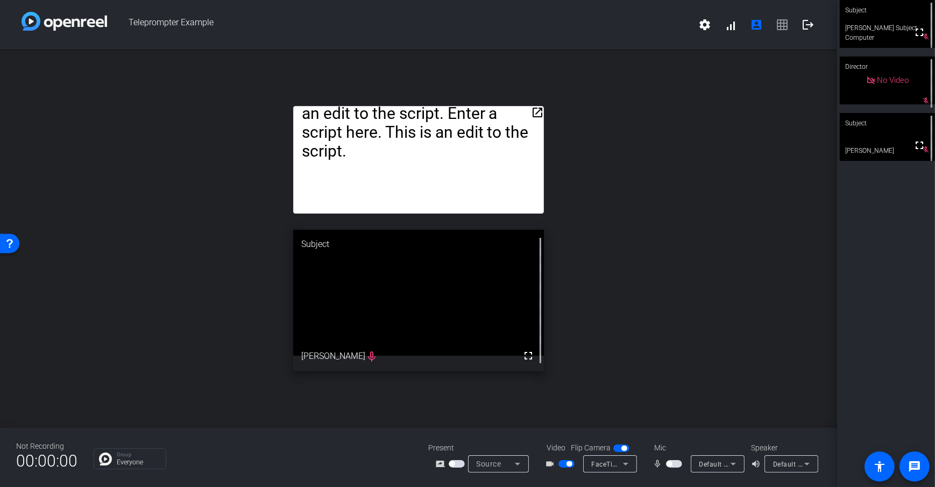
click at [538, 112] on mat-icon "open_in_new" at bounding box center [537, 112] width 13 height 13
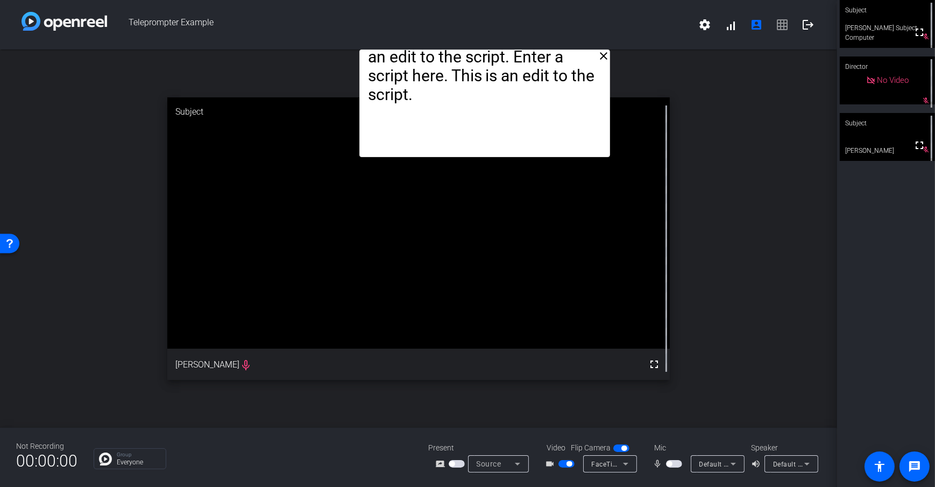
drag, startPoint x: 460, startPoint y: 65, endPoint x: 549, endPoint y: 48, distance: 90.8
click at [516, 44] on div "Teleprompter Example settings signal_cellular_alt account_box grid_on logout cl…" at bounding box center [418, 243] width 837 height 487
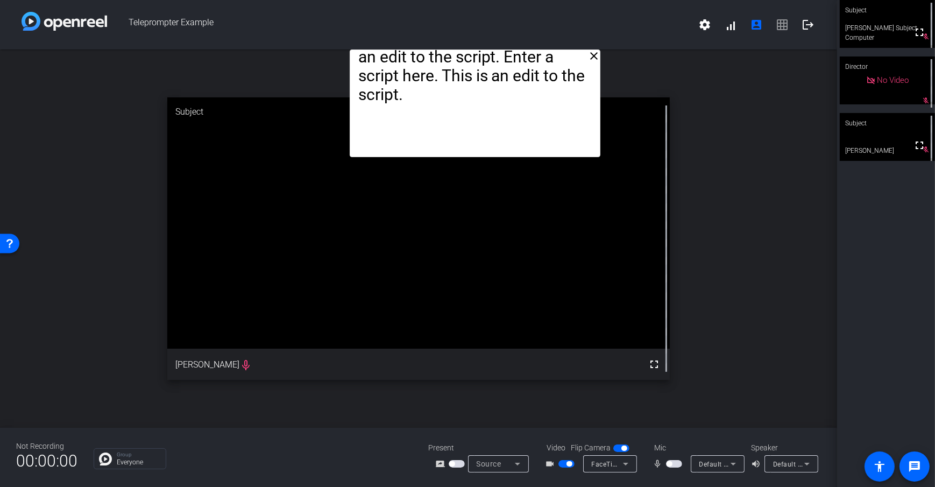
click at [593, 53] on mat-icon "close" at bounding box center [593, 55] width 13 height 13
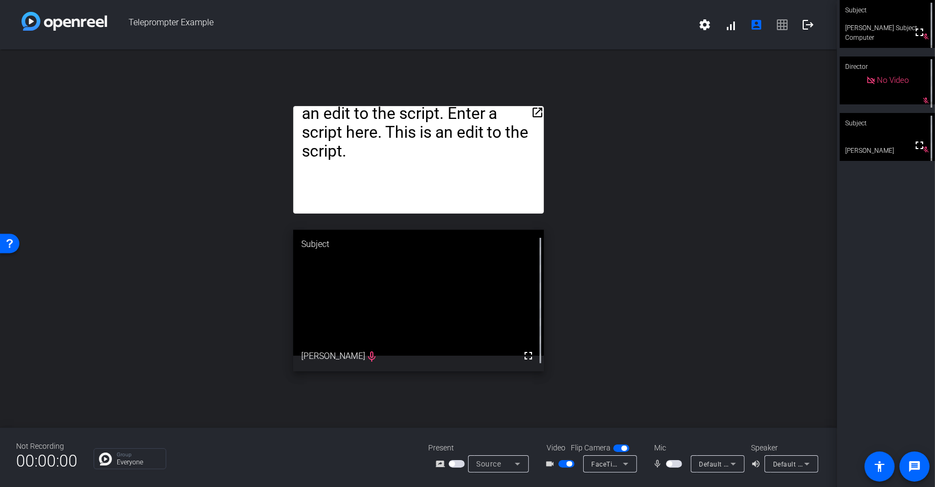
click at [534, 116] on mat-icon "open_in_new" at bounding box center [537, 112] width 13 height 13
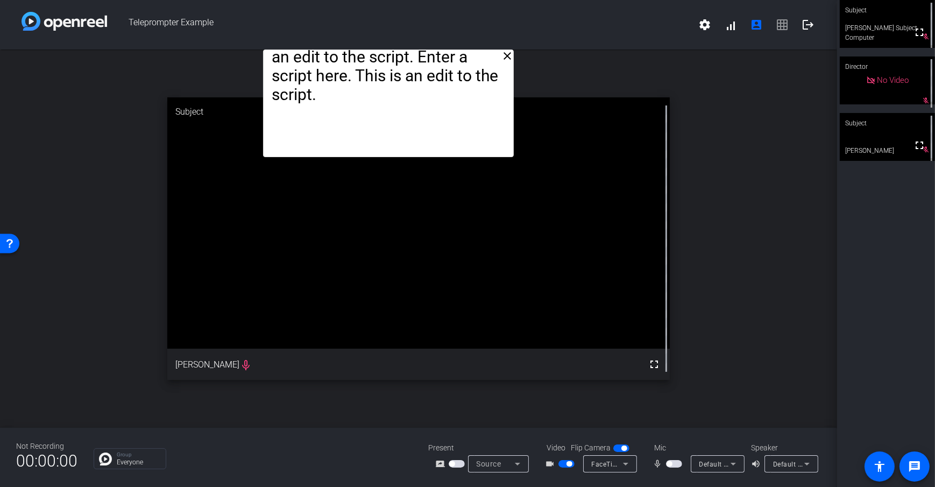
drag, startPoint x: 443, startPoint y: 66, endPoint x: 413, endPoint y: 34, distance: 44.1
click at [413, 34] on div "Teleprompter Example settings signal_cellular_alt account_box grid_on logout cl…" at bounding box center [418, 243] width 837 height 487
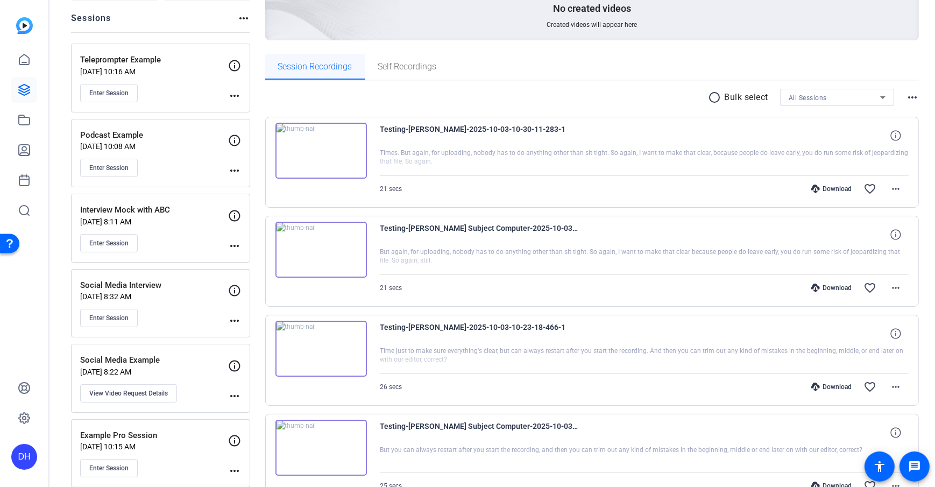
scroll to position [91, 0]
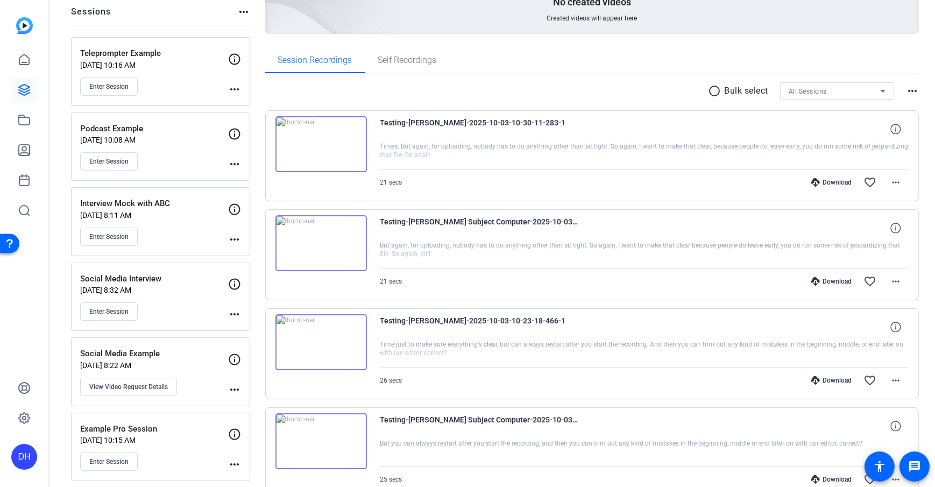
scroll to position [139, 0]
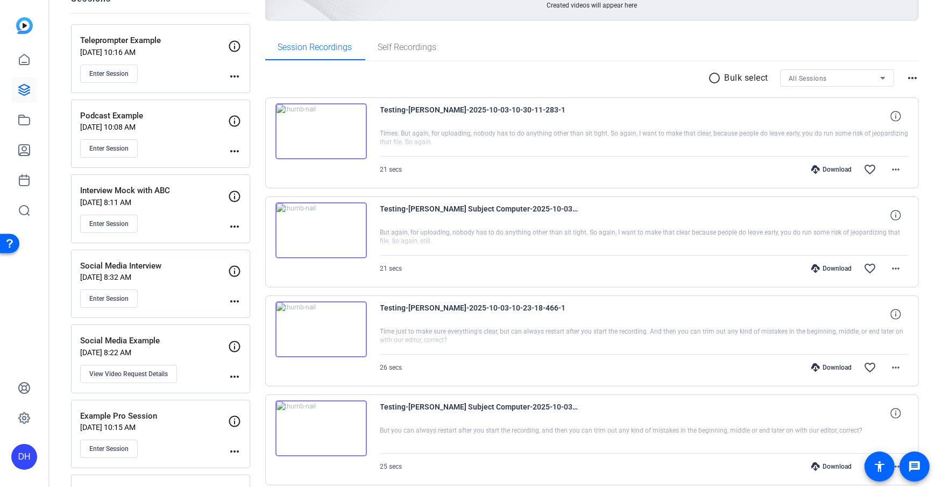
click at [26, 152] on icon at bounding box center [24, 150] width 13 height 13
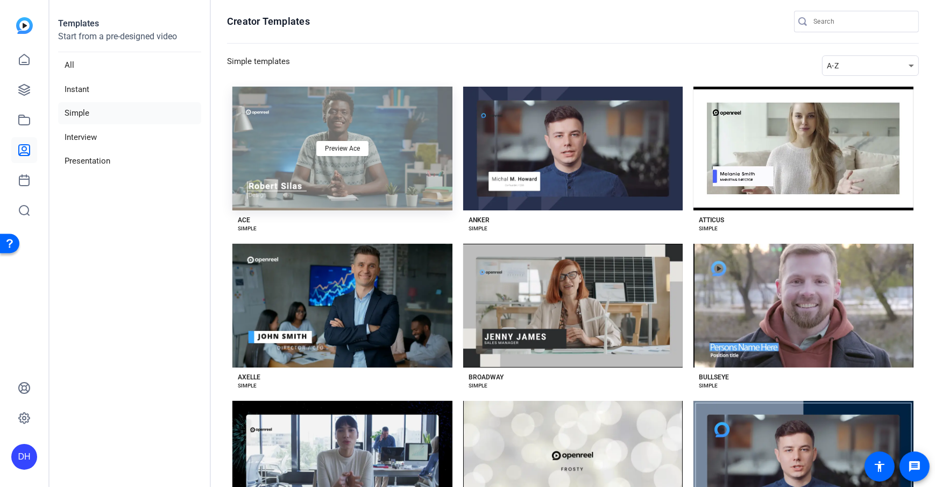
click at [395, 178] on div "Preview Ace" at bounding box center [342, 149] width 220 height 124
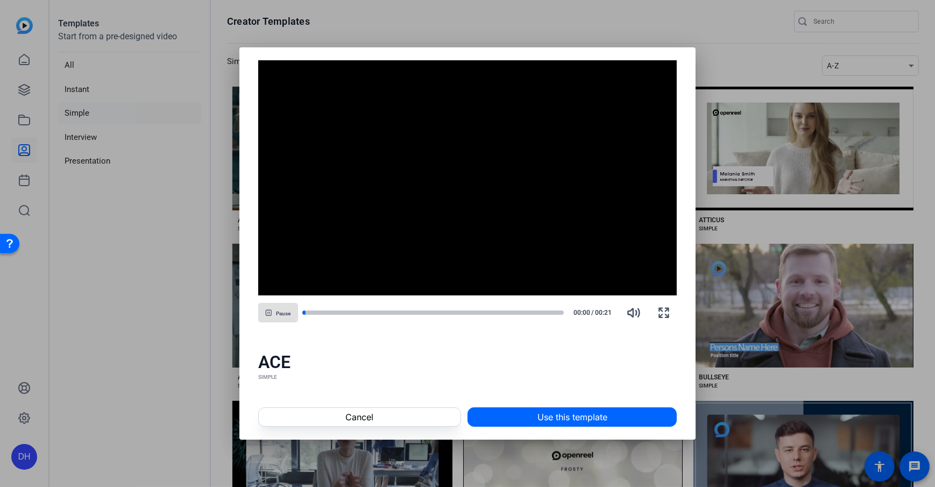
click at [457, 392] on div "ACE SIMPLE" at bounding box center [467, 366] width 457 height 56
click at [635, 422] on span at bounding box center [572, 417] width 208 height 26
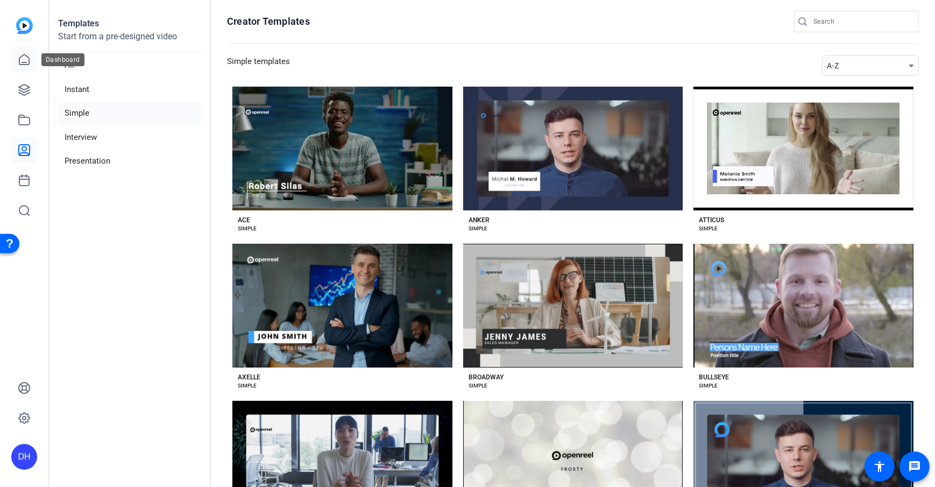
click at [27, 61] on icon at bounding box center [24, 59] width 13 height 13
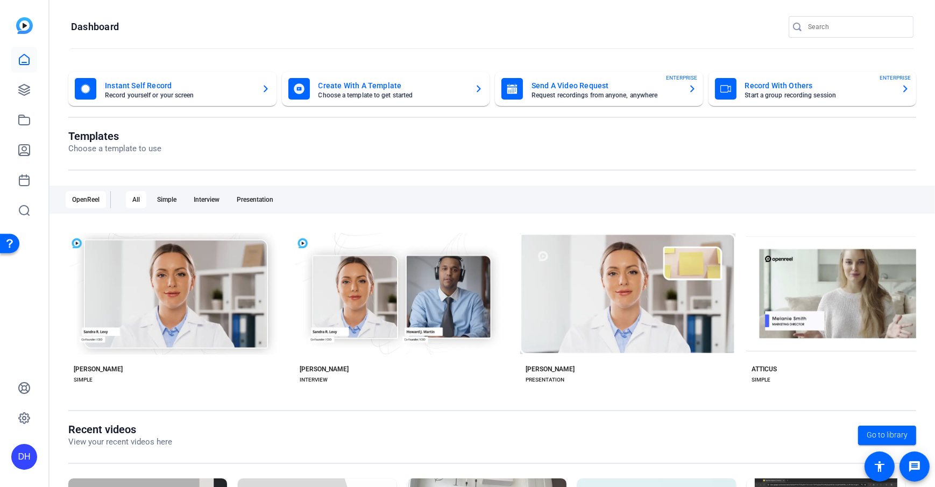
click at [260, 45] on openreel-divider-bar at bounding box center [492, 49] width 842 height 23
click at [23, 463] on div "DH" at bounding box center [24, 457] width 26 height 26
click at [136, 447] on mat-icon "logout" at bounding box center [142, 441] width 13 height 13
